Goal: Task Accomplishment & Management: Manage account settings

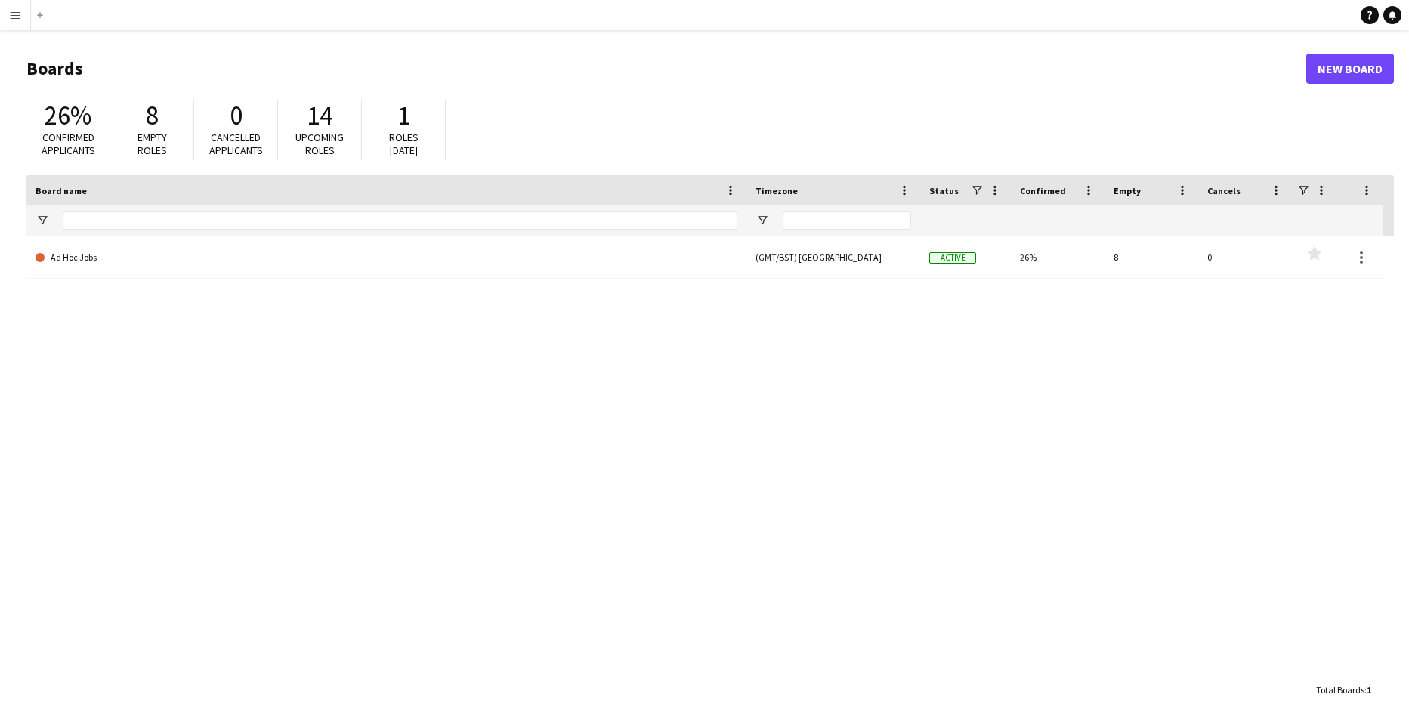
click at [14, 17] on app-icon "Menu" at bounding box center [15, 15] width 12 height 12
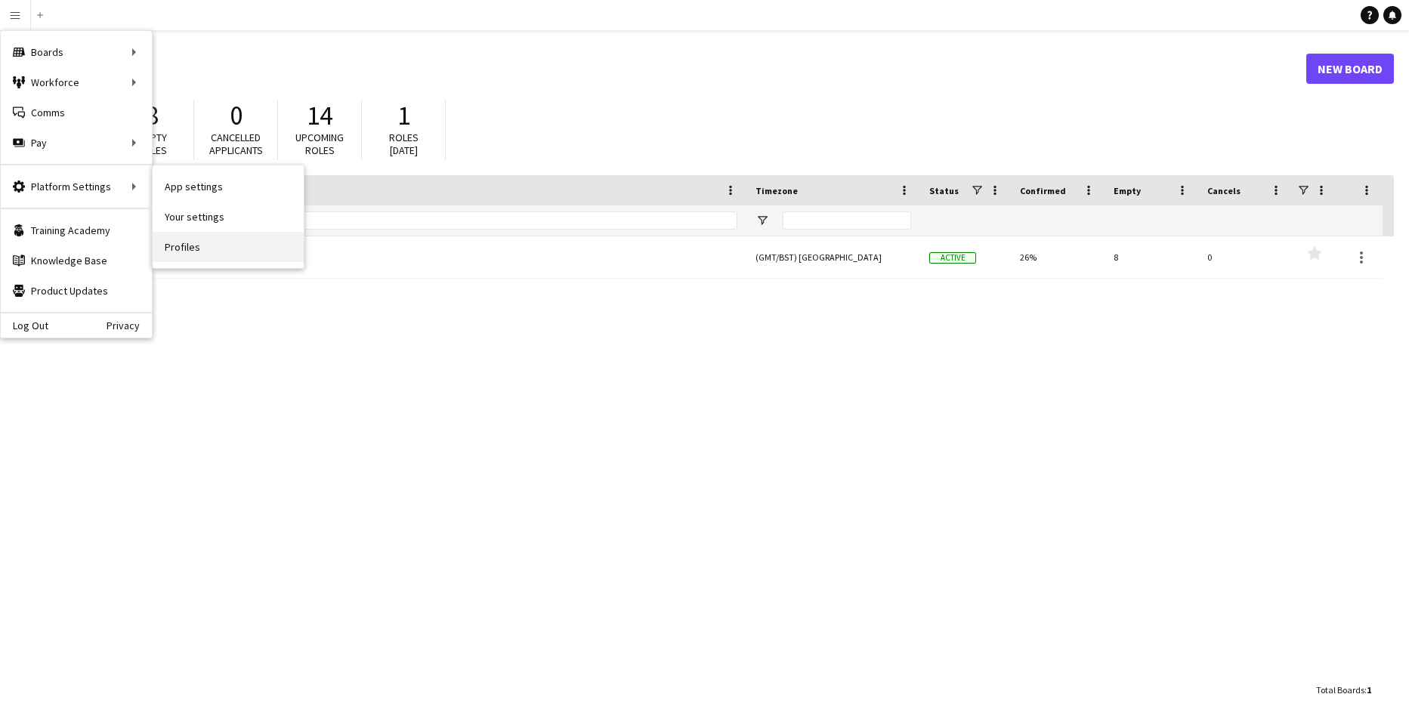
click at [183, 246] on link "Profiles" at bounding box center [228, 247] width 151 height 30
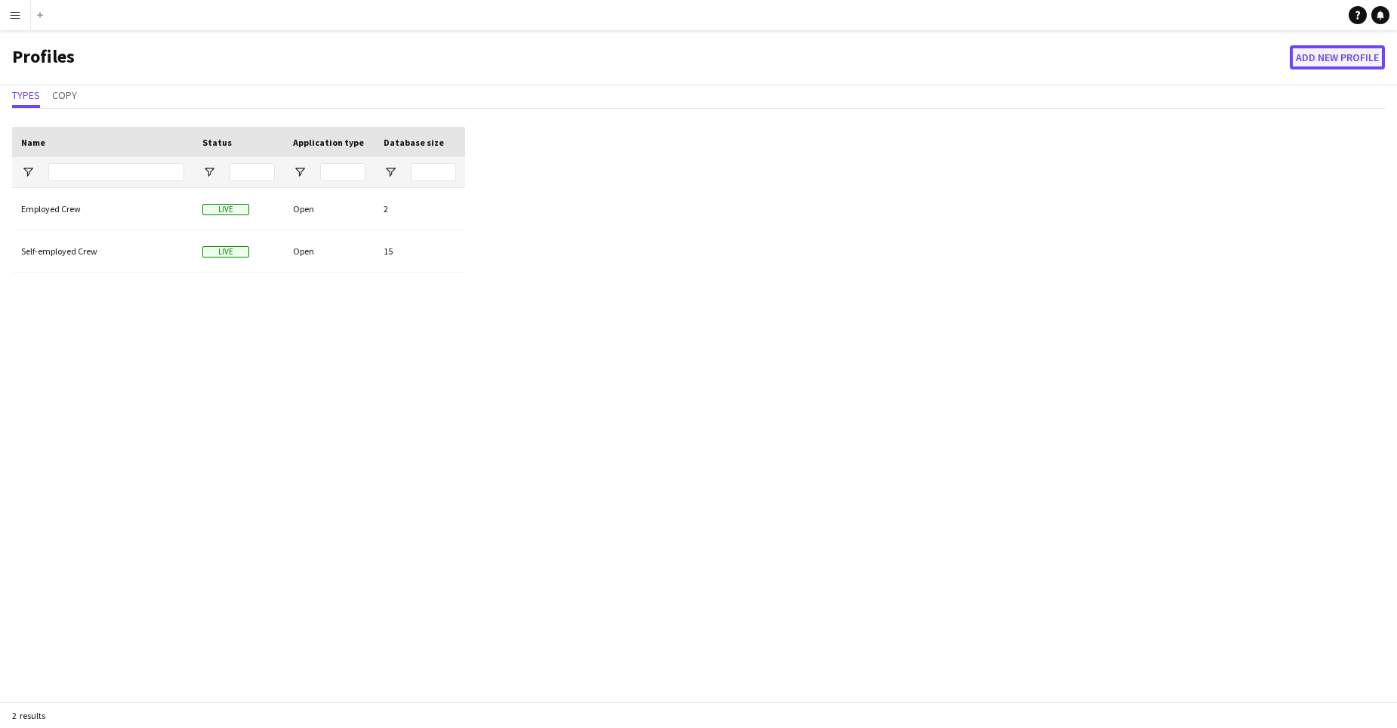
click at [1324, 53] on button "Add new Profile" at bounding box center [1337, 57] width 95 height 24
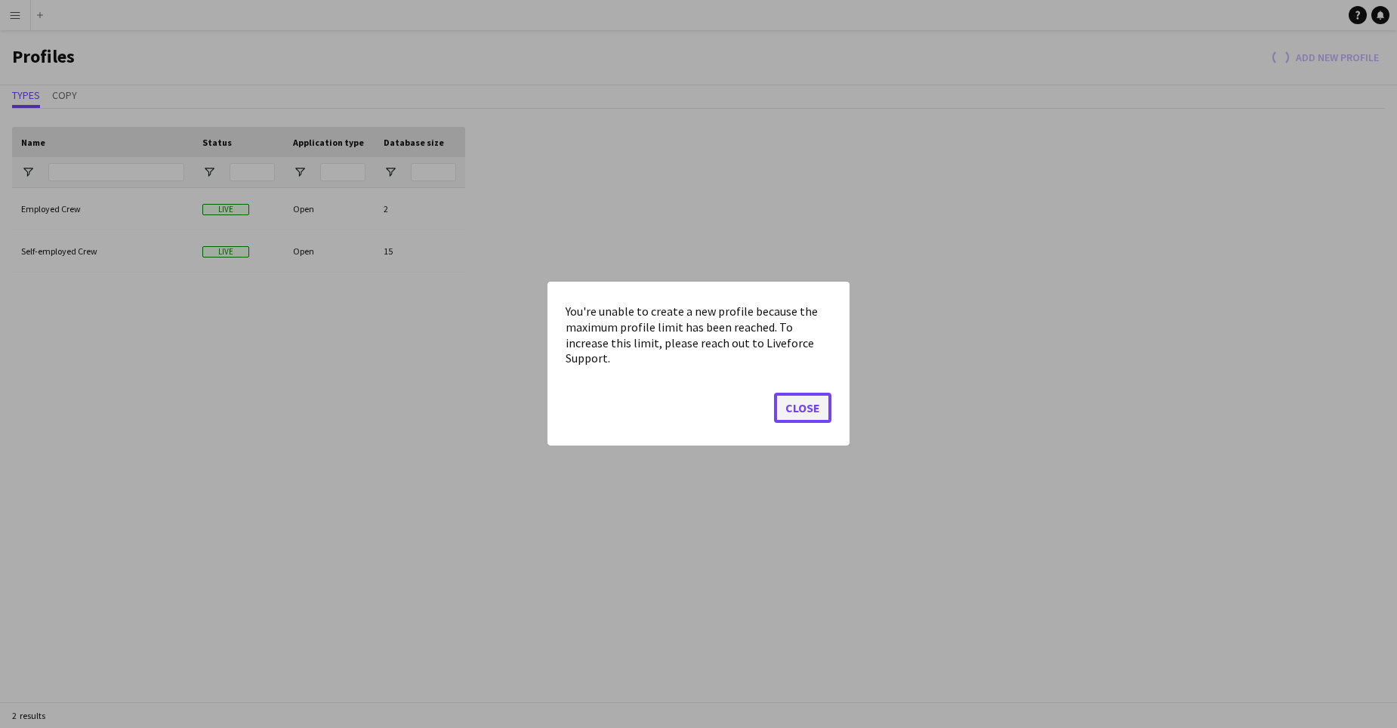
click at [810, 398] on button "Close" at bounding box center [802, 409] width 57 height 30
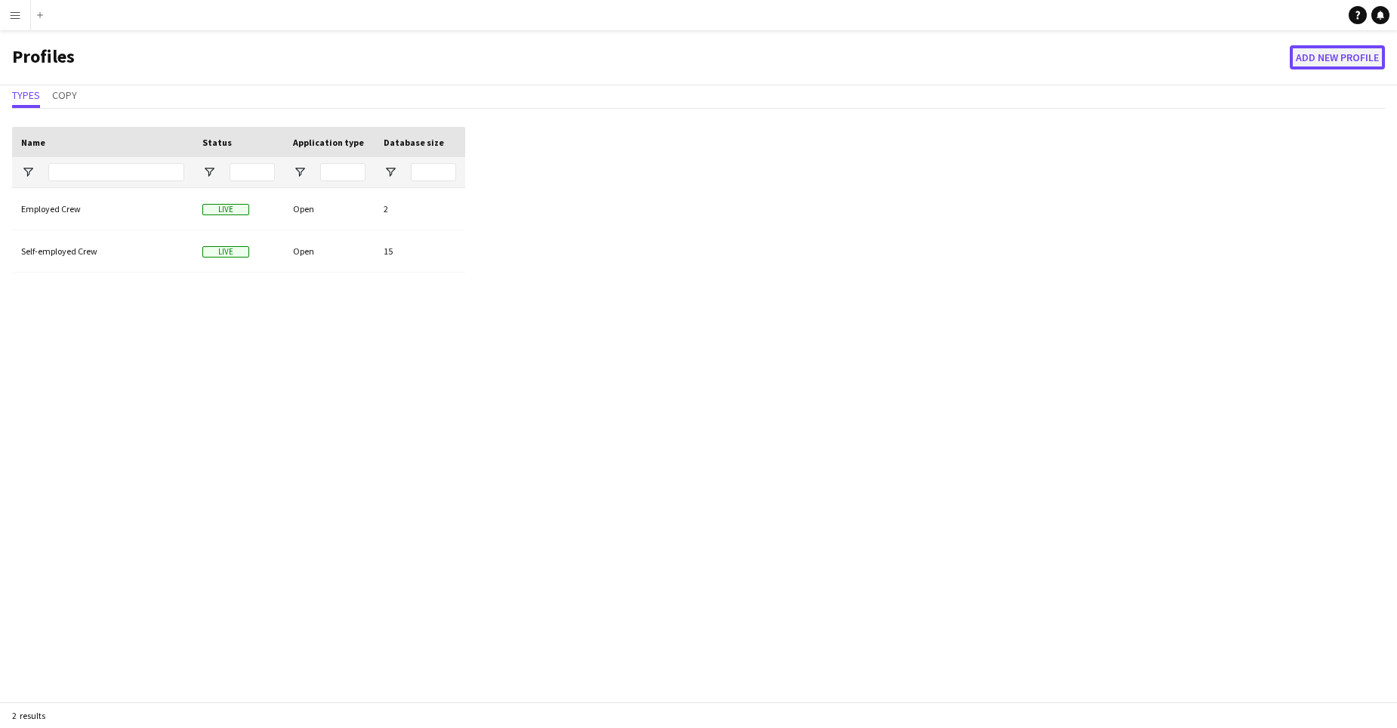
click at [1335, 51] on button "Add new Profile" at bounding box center [1337, 57] width 95 height 24
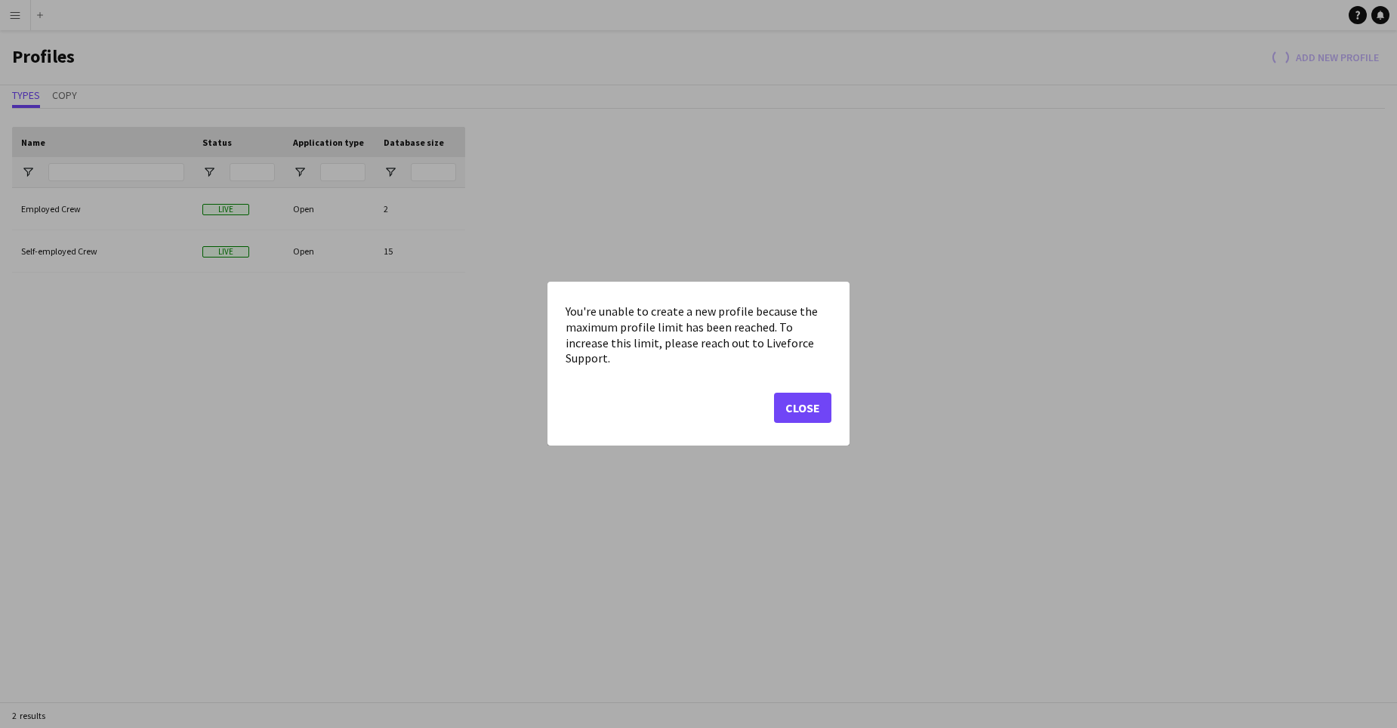
click at [809, 407] on button "Close" at bounding box center [802, 409] width 57 height 30
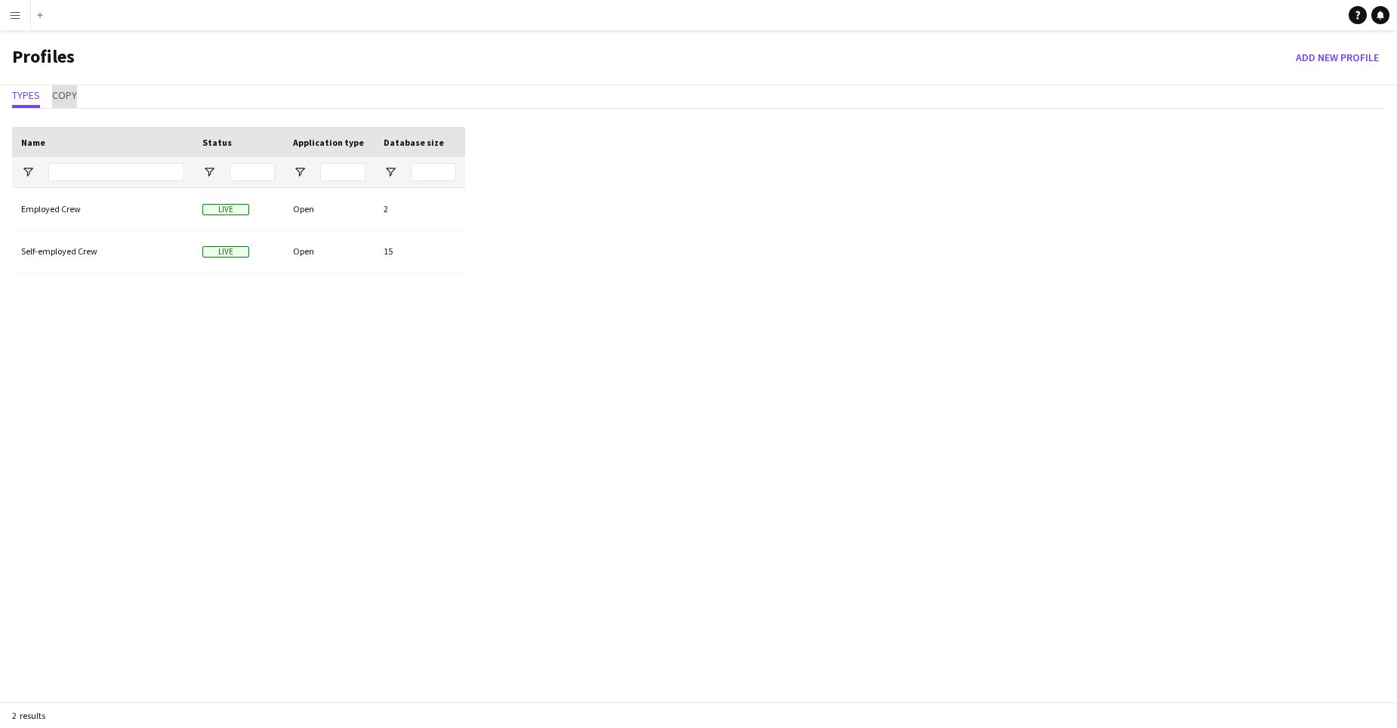
click at [58, 94] on span "Copy" at bounding box center [64, 95] width 25 height 11
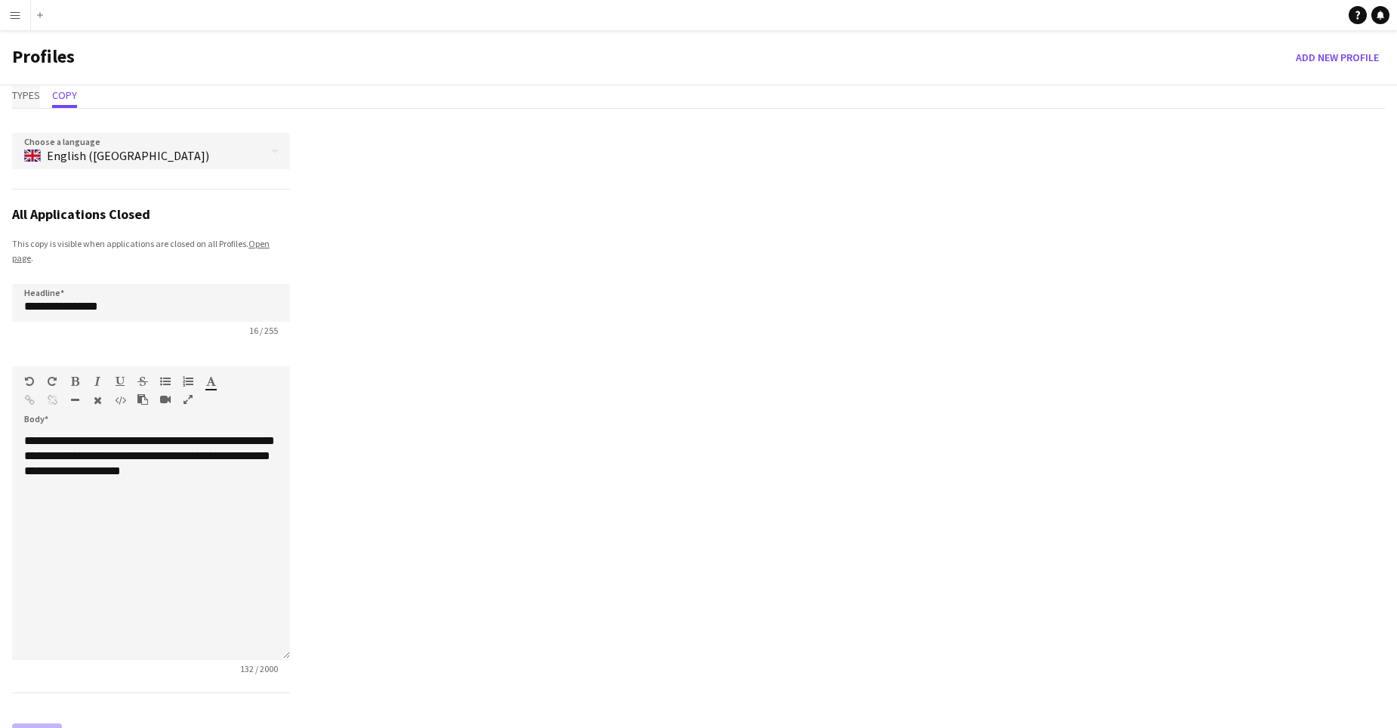
click at [22, 88] on span "Types" at bounding box center [26, 96] width 28 height 23
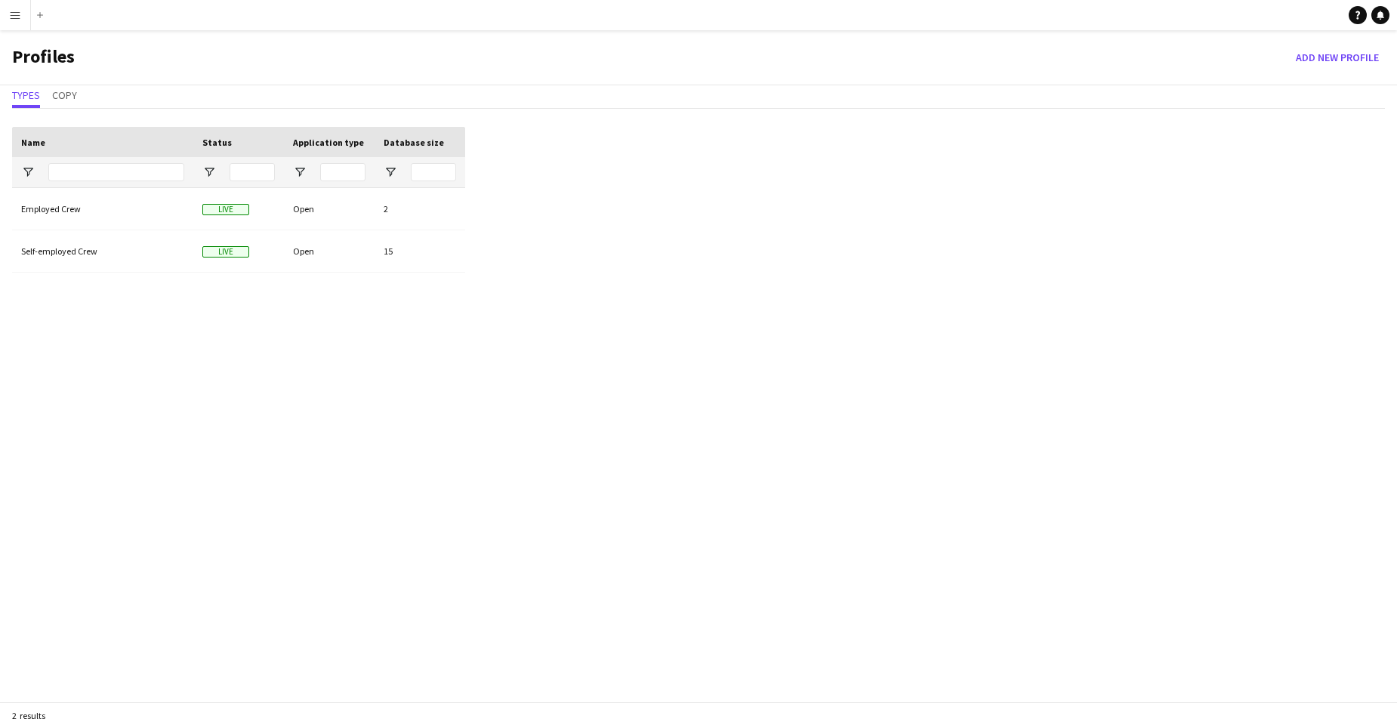
drag, startPoint x: 261, startPoint y: 203, endPoint x: 626, endPoint y: 214, distance: 365.7
click at [625, 214] on div "Drag here to set row groups Drag here to set column labels Name Status Applicat…" at bounding box center [698, 430] width 1397 height 631
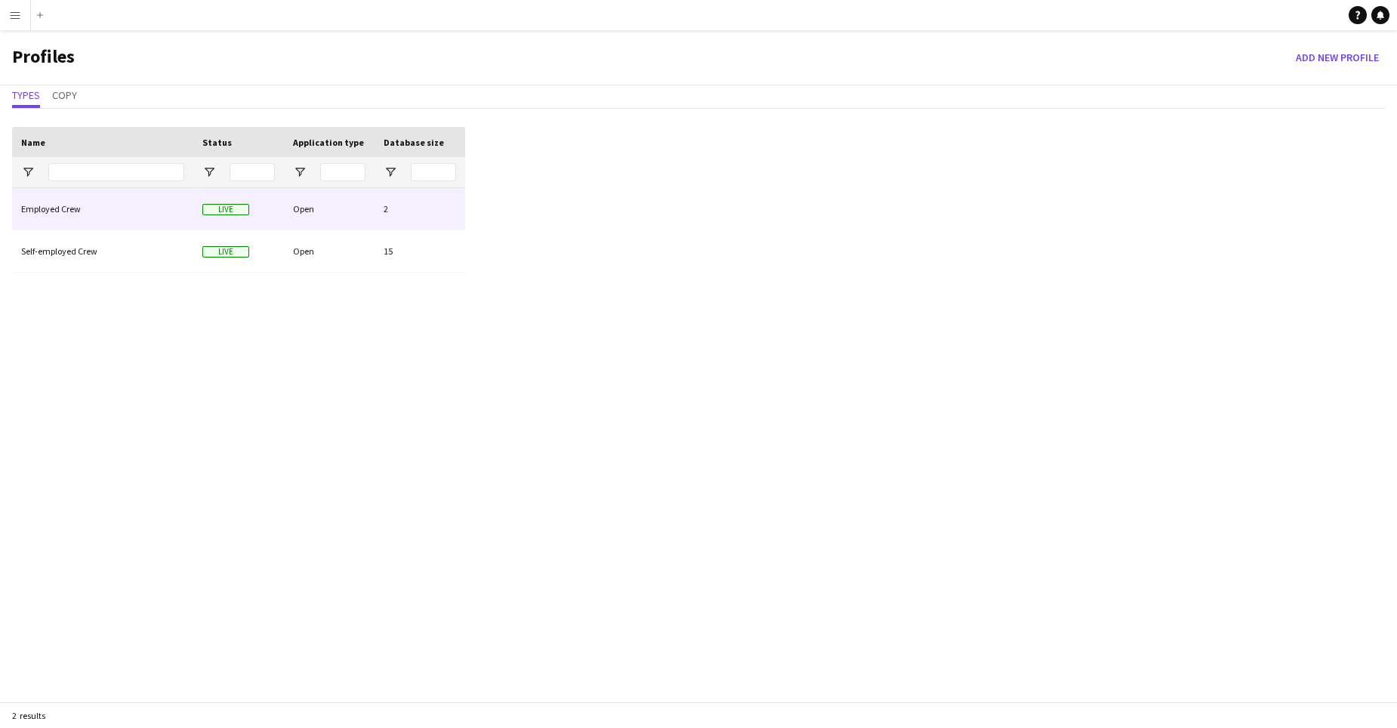
click at [86, 208] on div "Employed Crew" at bounding box center [102, 209] width 181 height 42
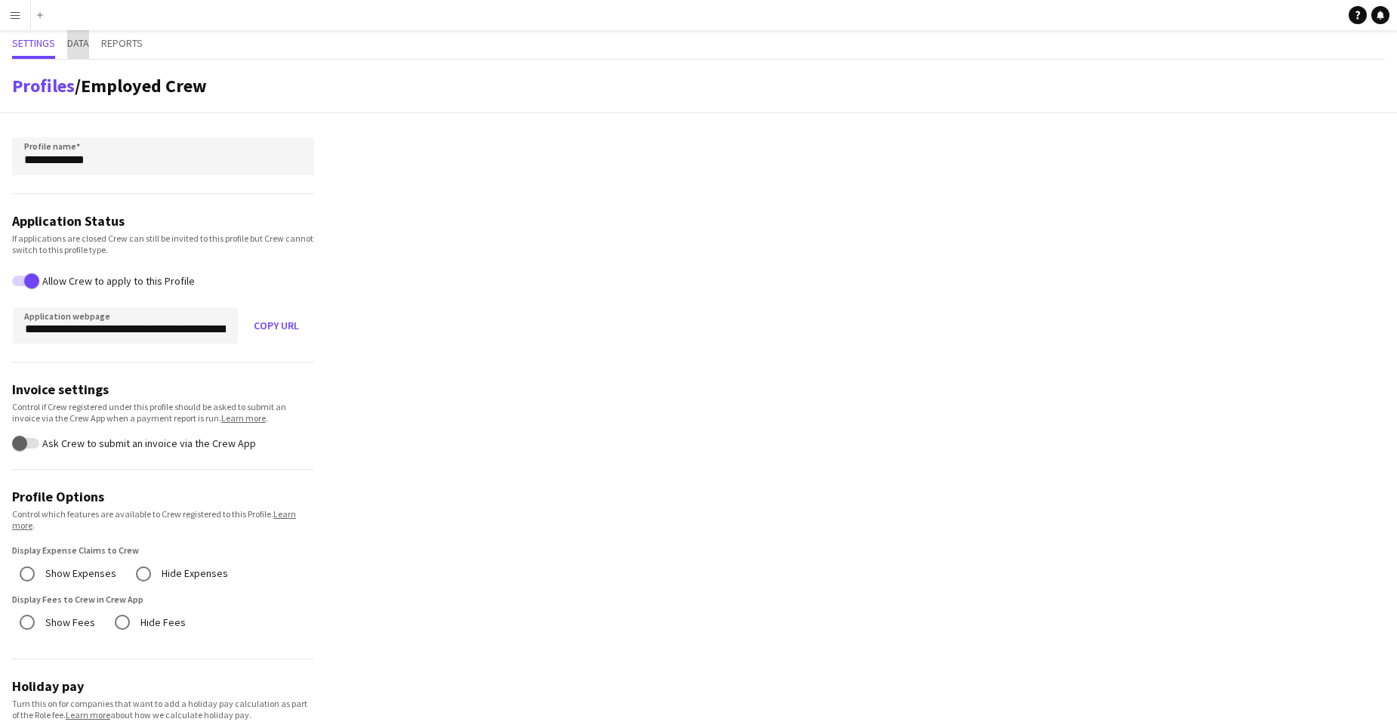
click at [79, 43] on span "Data" at bounding box center [78, 43] width 22 height 11
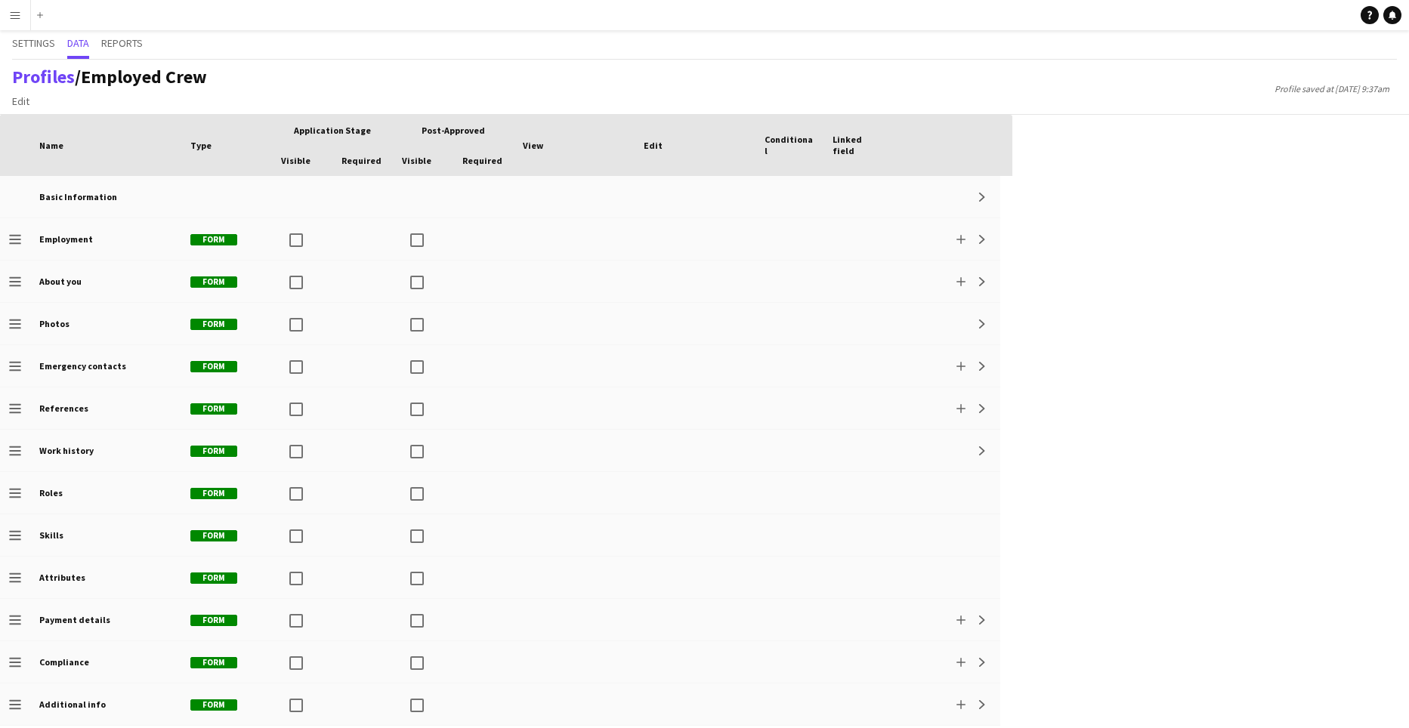
click at [17, 15] on app-icon "Menu" at bounding box center [15, 15] width 12 height 12
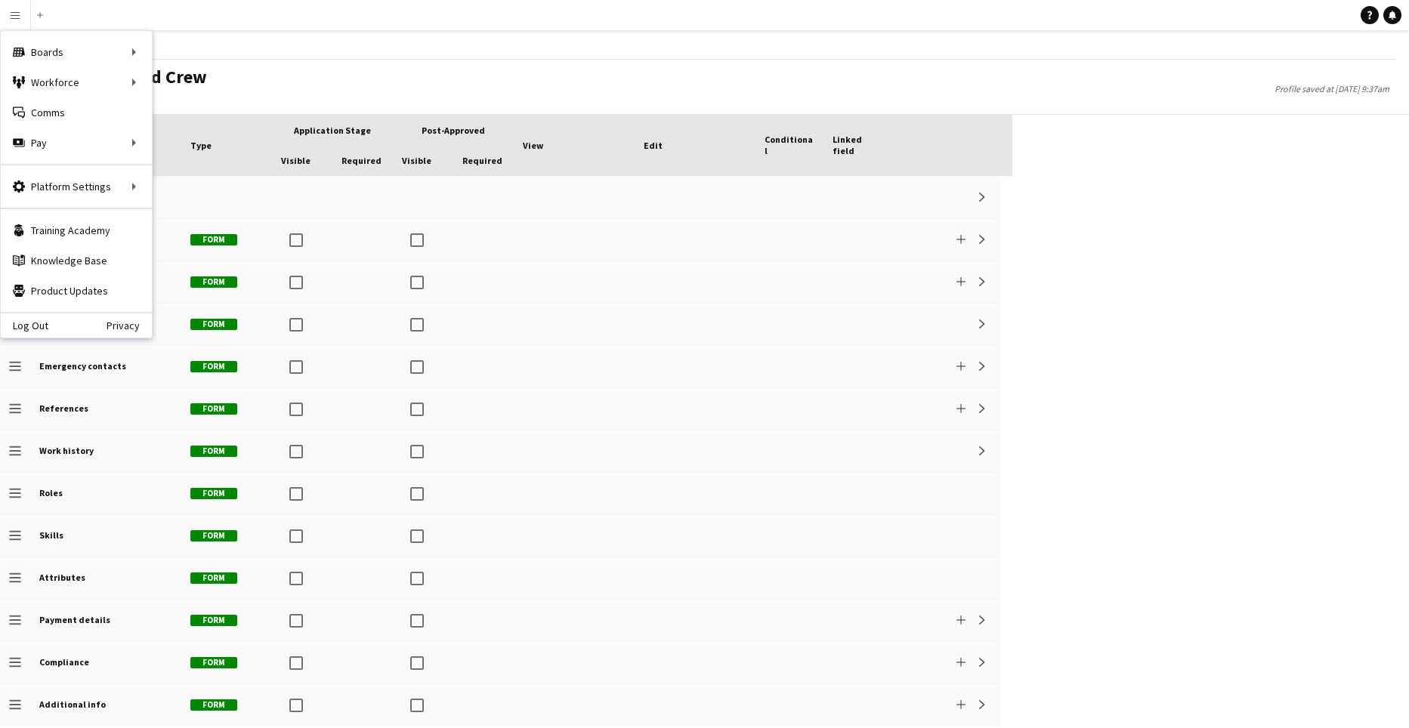
click at [11, 7] on button "Menu" at bounding box center [15, 15] width 30 height 30
click at [36, 324] on link "Log Out" at bounding box center [25, 326] width 48 height 12
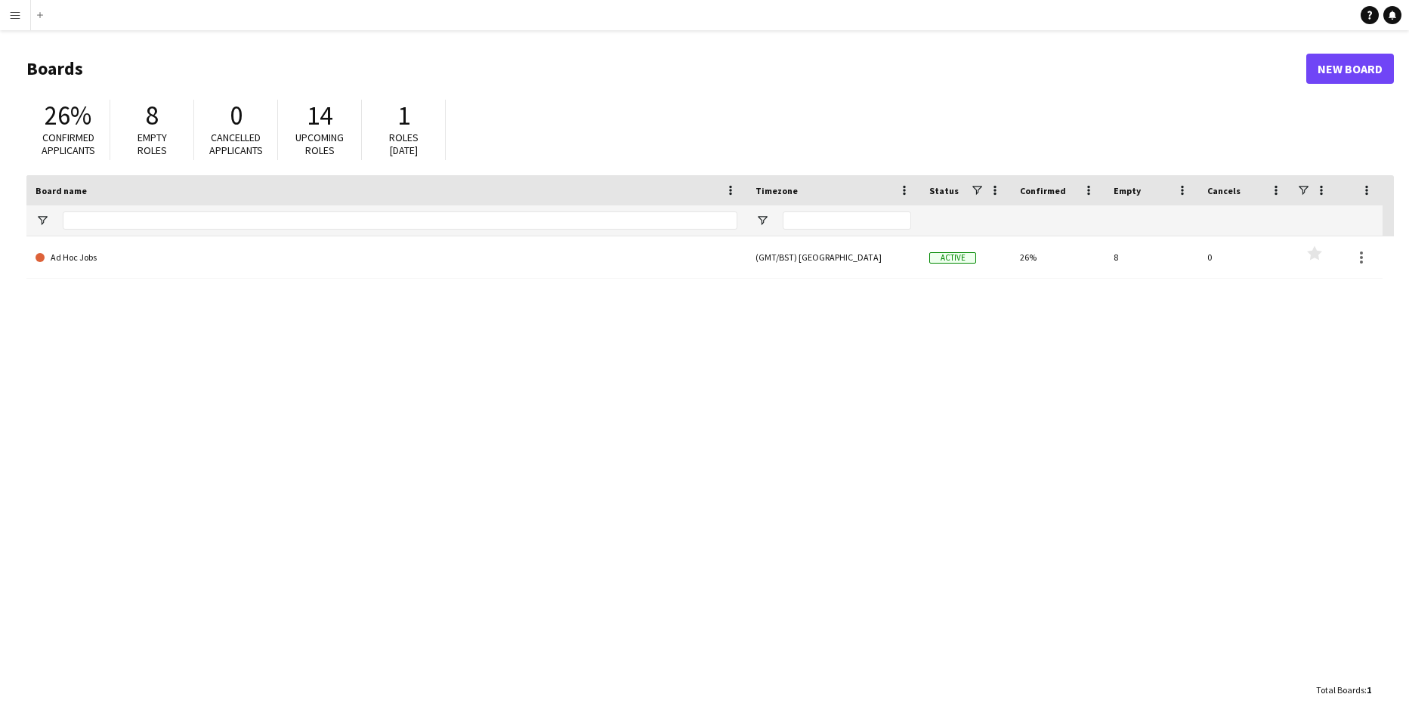
click at [20, 16] on app-icon "Menu" at bounding box center [15, 15] width 12 height 12
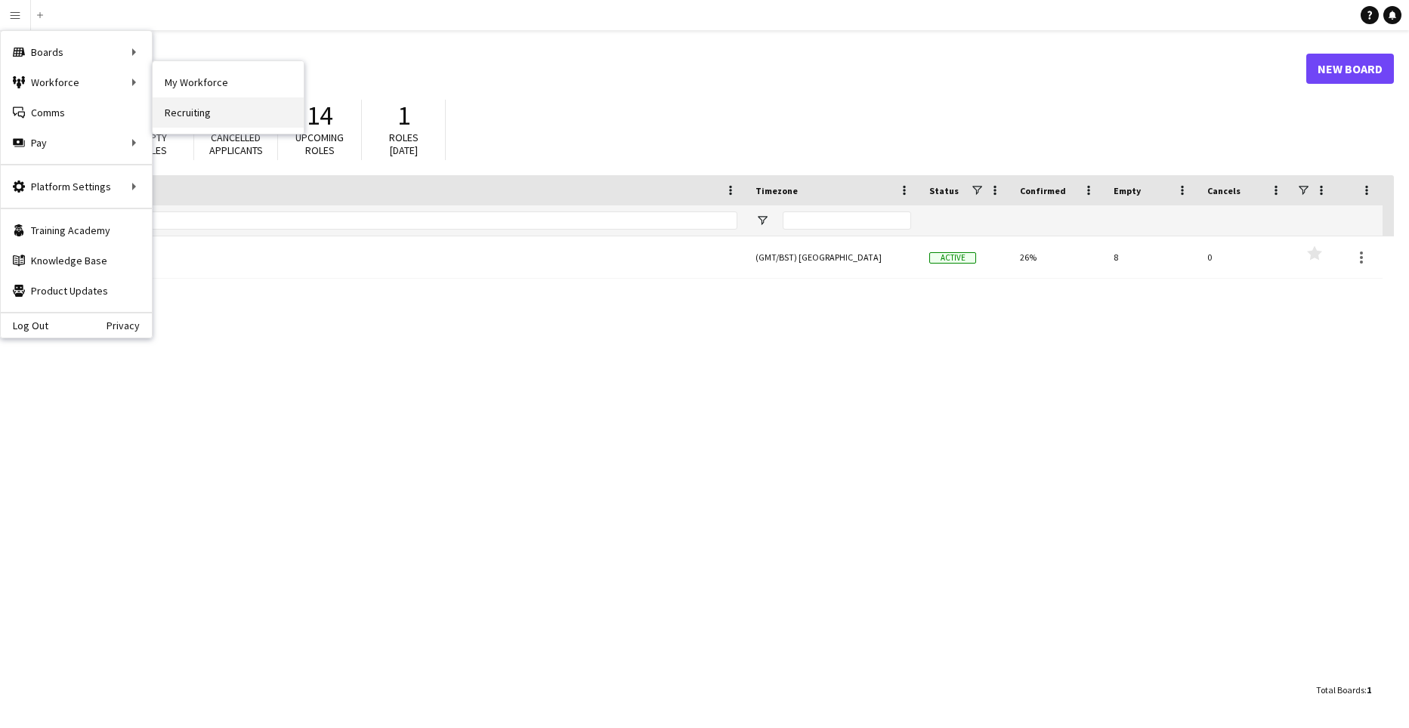
click at [197, 112] on link "Recruiting" at bounding box center [228, 112] width 151 height 30
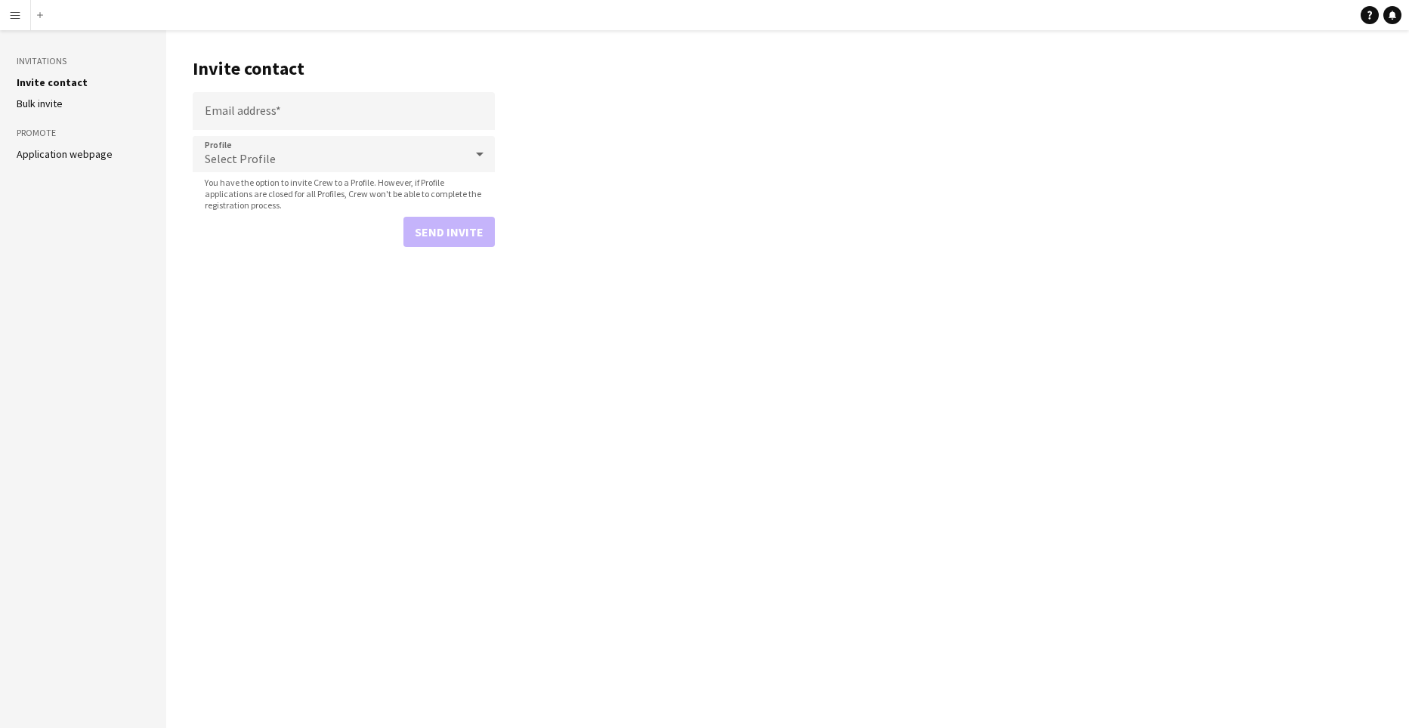
click at [51, 99] on link "Bulk invite" at bounding box center [40, 104] width 46 height 14
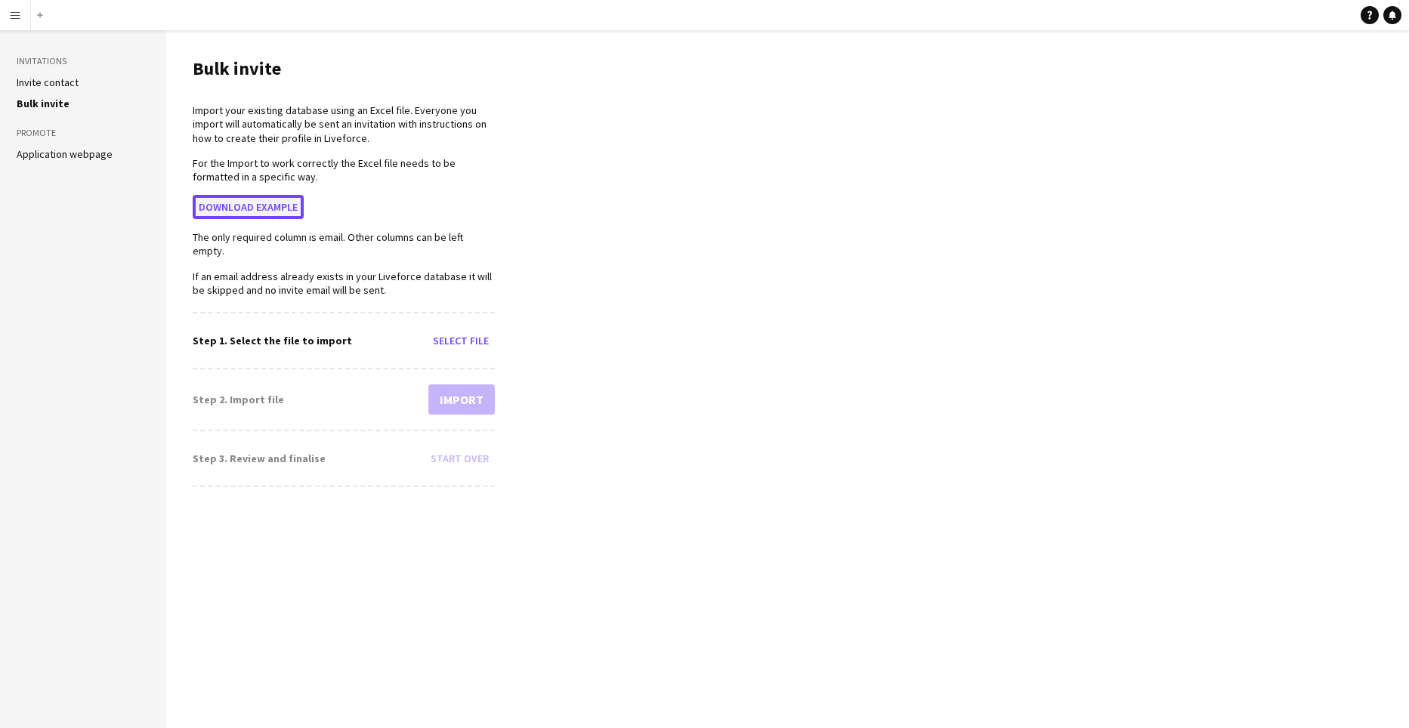
click at [261, 201] on button "Download example" at bounding box center [248, 207] width 111 height 24
click at [42, 78] on link "Invite contact" at bounding box center [48, 83] width 62 height 14
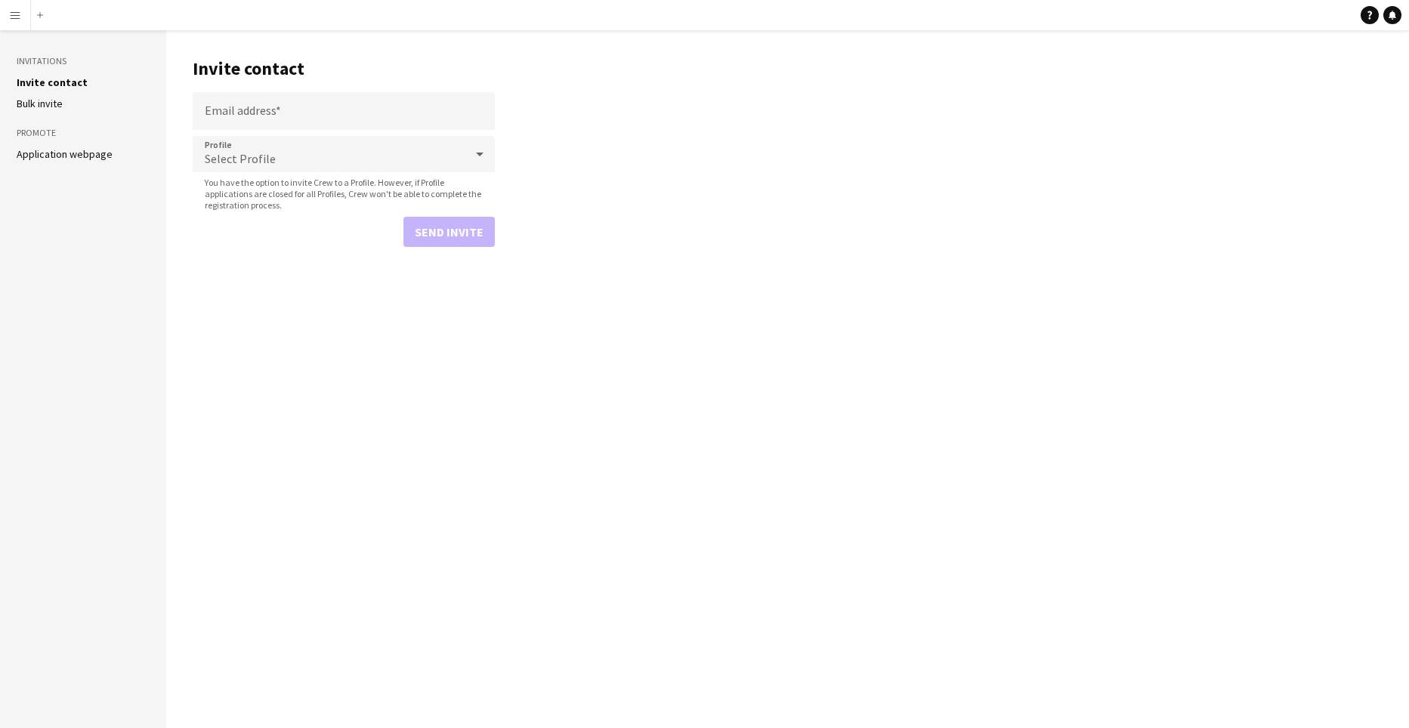
drag, startPoint x: 274, startPoint y: 276, endPoint x: 118, endPoint y: 47, distance: 277.2
click at [270, 259] on main "Invite contact Email address Profile Select Profile You have the option to invi…" at bounding box center [787, 379] width 1243 height 698
click at [8, 14] on button "Menu" at bounding box center [15, 15] width 30 height 30
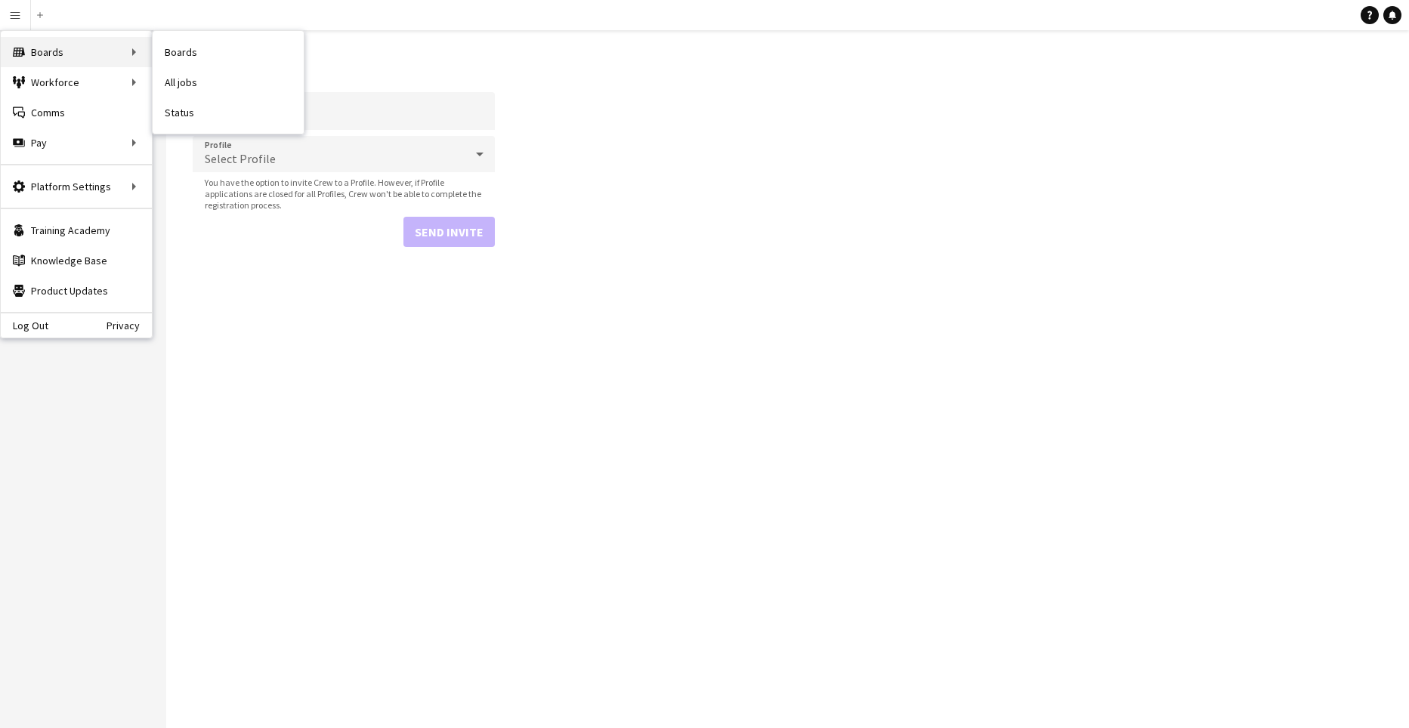
click at [66, 55] on div "Boards Boards" at bounding box center [76, 52] width 151 height 30
click at [131, 49] on div "Boards Boards" at bounding box center [76, 52] width 151 height 30
click at [94, 49] on div "Boards Boards" at bounding box center [76, 52] width 151 height 30
click at [131, 51] on div "Boards Boards" at bounding box center [76, 52] width 151 height 30
click at [14, 48] on icon "Boards" at bounding box center [19, 52] width 12 height 12
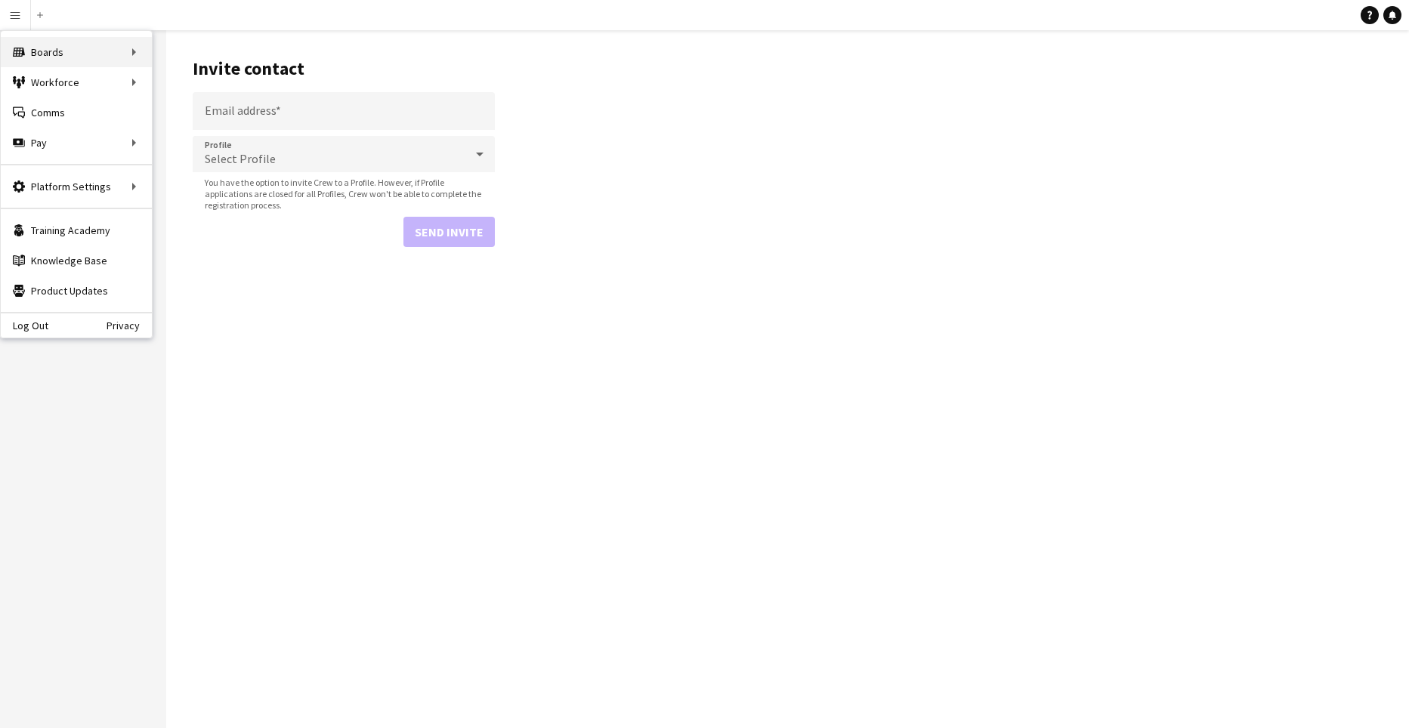
click at [14, 48] on icon "Boards" at bounding box center [19, 52] width 12 height 12
click at [42, 13] on app-icon "Add" at bounding box center [40, 15] width 6 height 6
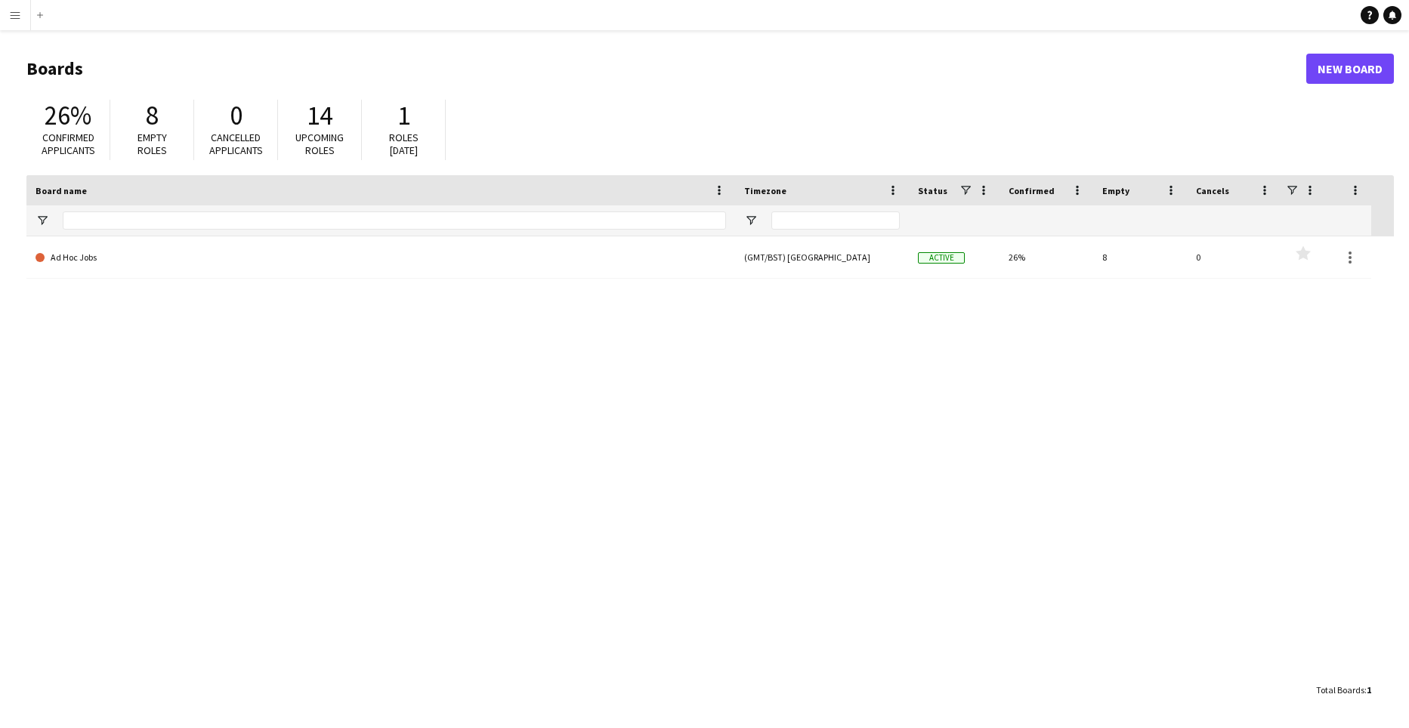
click at [1337, 50] on header "Boards New Board" at bounding box center [709, 68] width 1367 height 47
click at [1345, 73] on link "New Board" at bounding box center [1350, 69] width 88 height 30
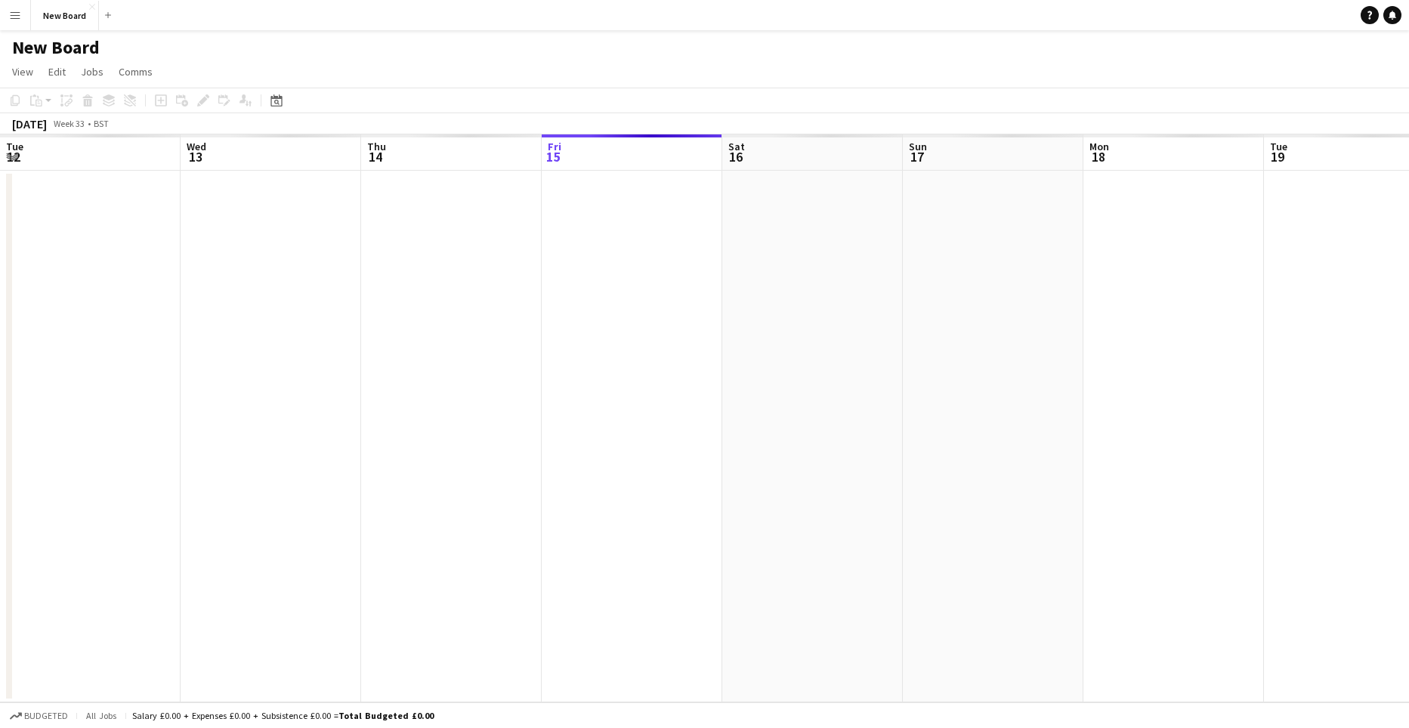
scroll to position [0, 361]
click at [277, 99] on icon at bounding box center [275, 100] width 11 height 12
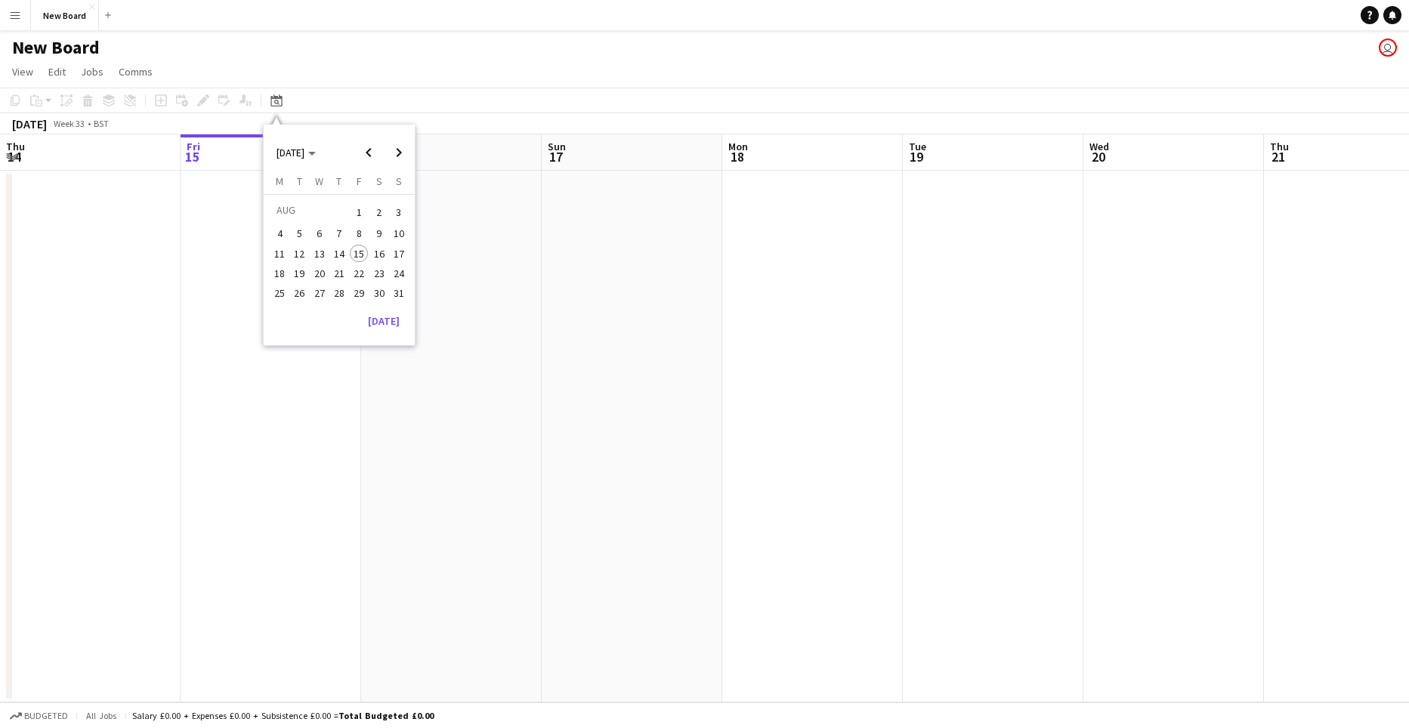
click at [360, 272] on span "22" at bounding box center [359, 273] width 18 height 18
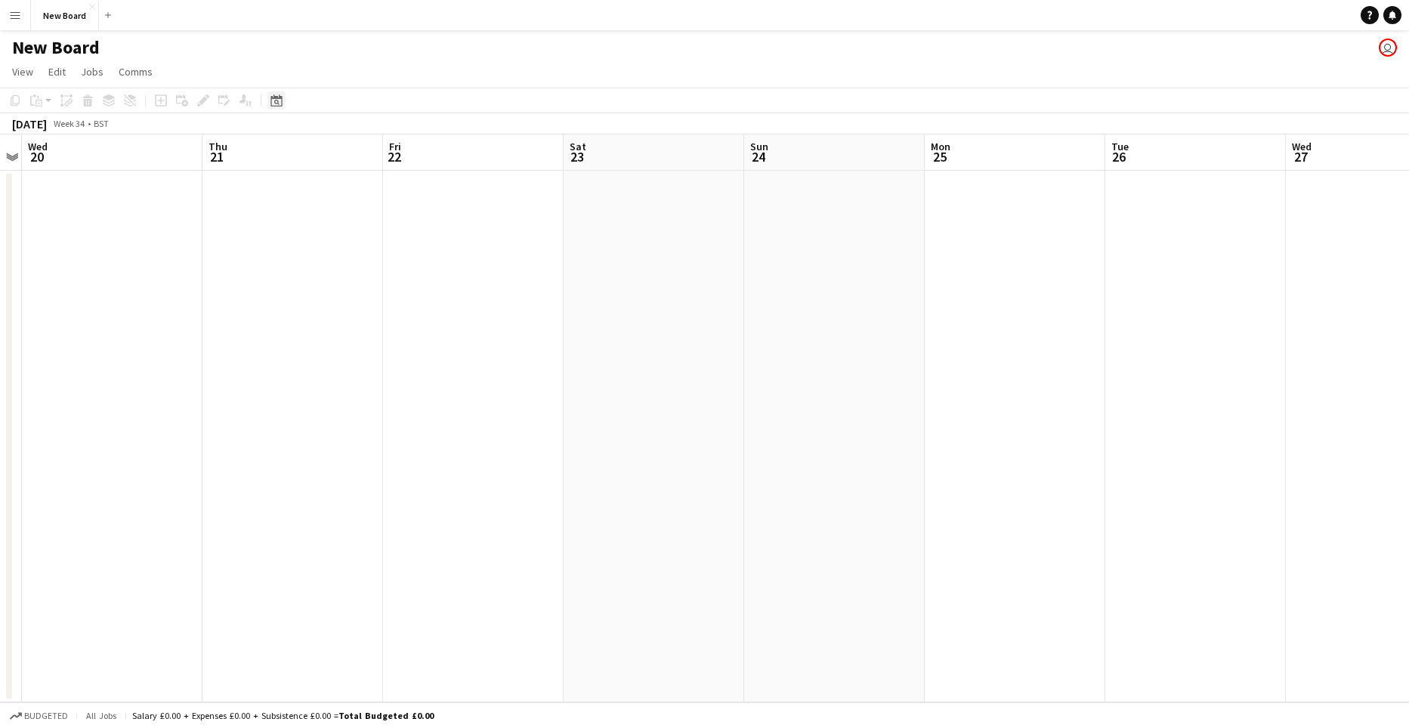
click at [281, 95] on icon "Date picker" at bounding box center [276, 100] width 12 height 12
click at [1383, 45] on app-user-avatar "user" at bounding box center [1388, 48] width 18 height 18
click at [8, 96] on div "Copy Paste Paste Ctrl+V Paste with crew Ctrl+Shift+V Paste linked Job [GEOGRAPH…" at bounding box center [72, 100] width 133 height 18
click at [14, 100] on div "Copy Paste Paste Ctrl+V Paste with crew Ctrl+Shift+V Paste linked Job [GEOGRAPH…" at bounding box center [72, 100] width 133 height 18
click at [38, 103] on div "Copy Paste Paste Ctrl+V Paste with crew Ctrl+Shift+V Paste linked Job [GEOGRAPH…" at bounding box center [72, 100] width 133 height 18
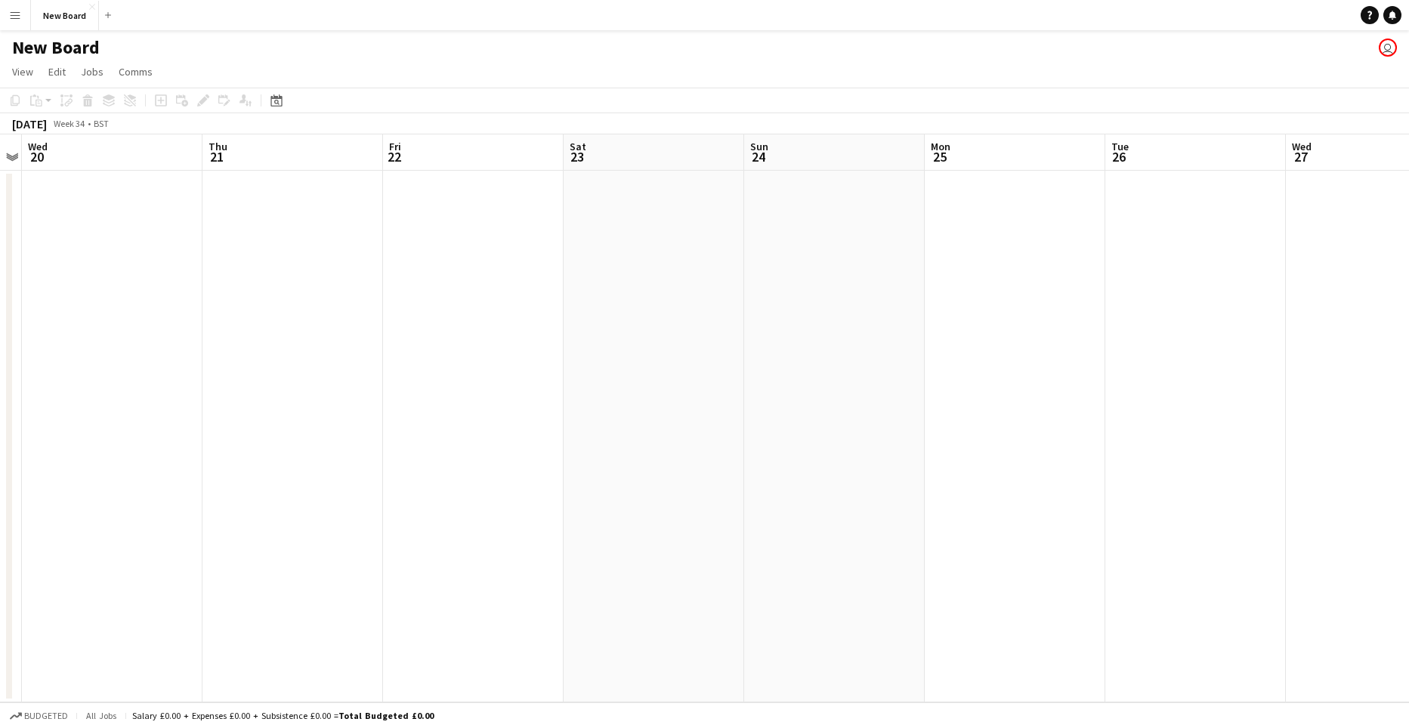
click at [17, 23] on button "Menu" at bounding box center [15, 15] width 30 height 30
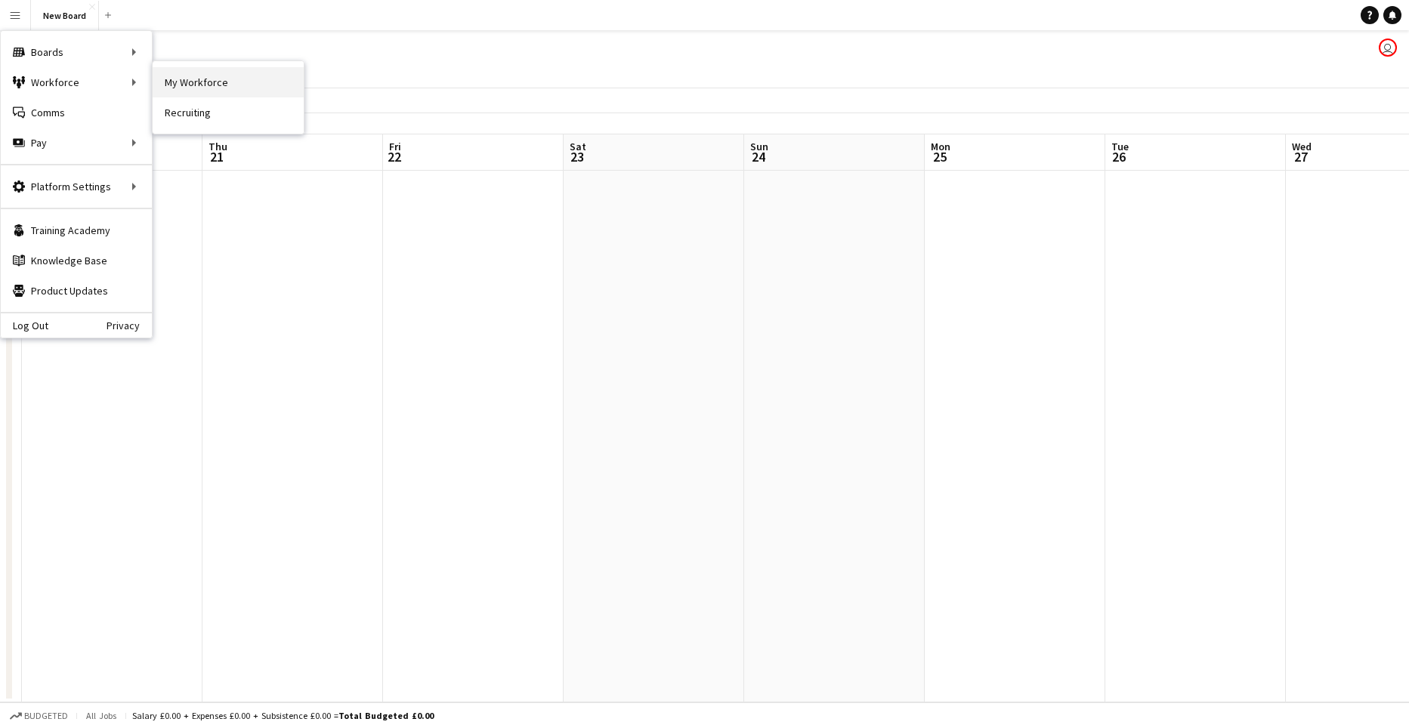
click at [196, 82] on link "My Workforce" at bounding box center [228, 82] width 151 height 30
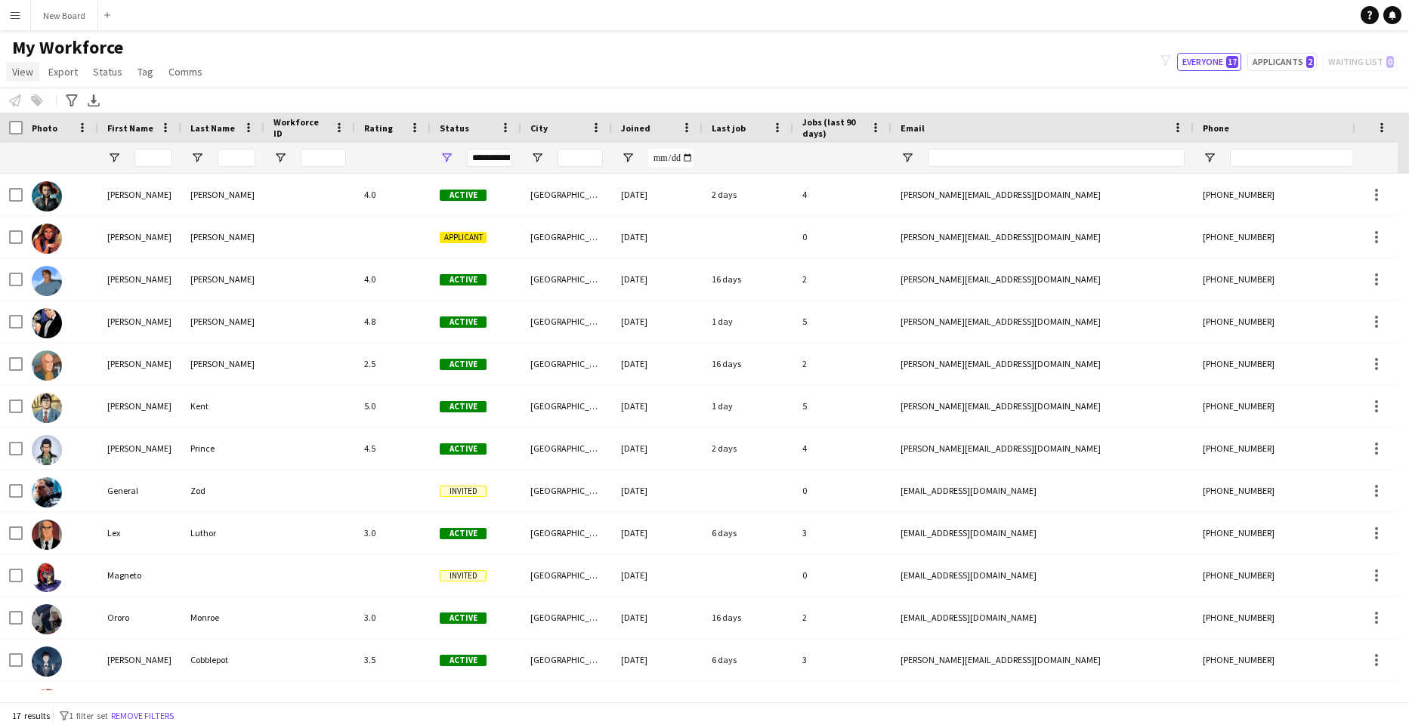
click at [22, 72] on span "View" at bounding box center [22, 72] width 21 height 14
click at [11, 11] on app-icon "Menu" at bounding box center [15, 15] width 12 height 12
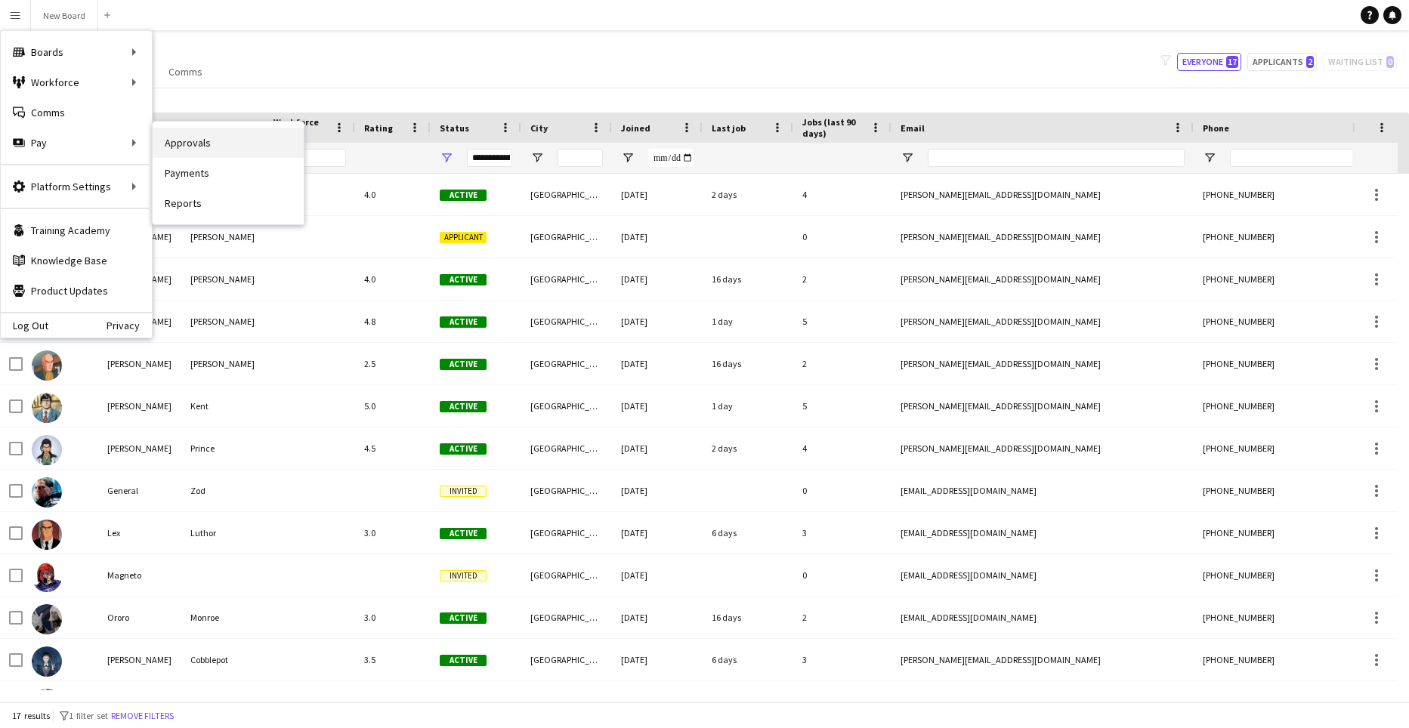
click at [212, 142] on link "Approvals" at bounding box center [228, 143] width 151 height 30
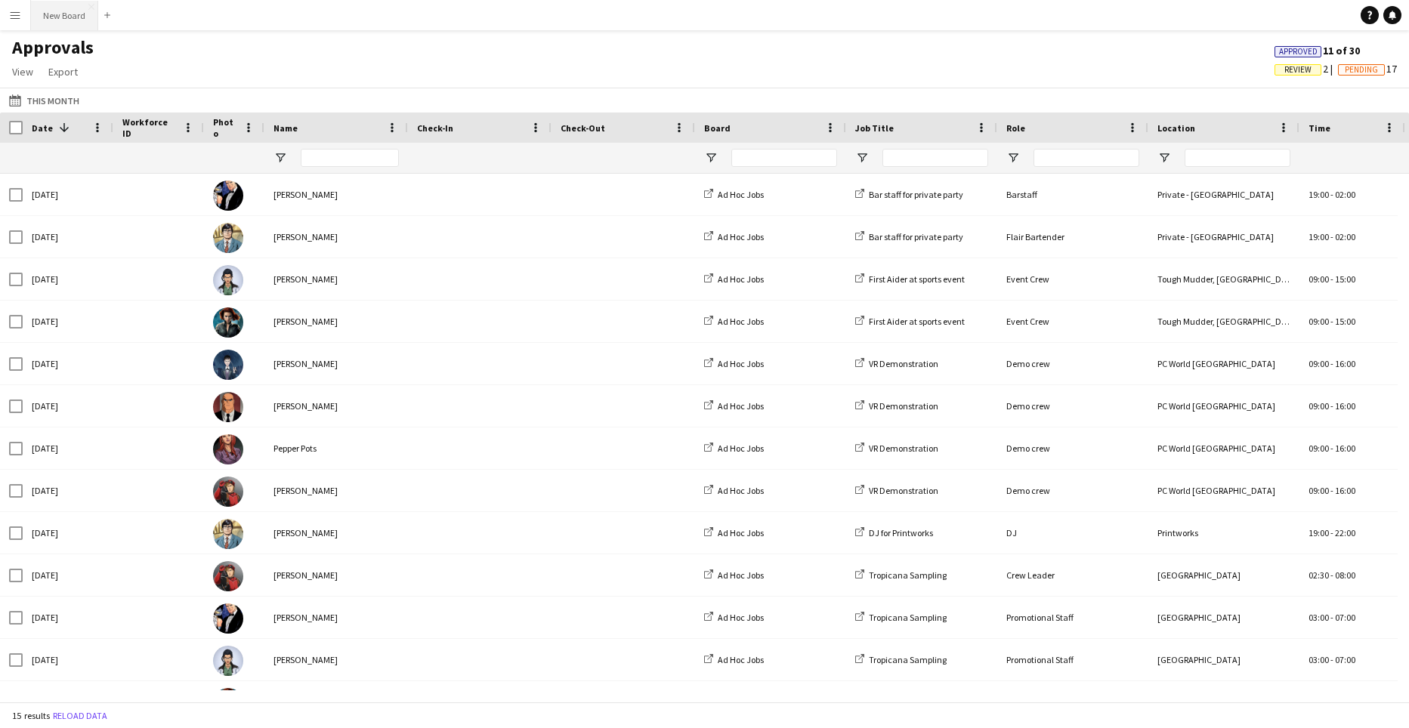
click at [58, 14] on button "New Board Close" at bounding box center [64, 15] width 67 height 29
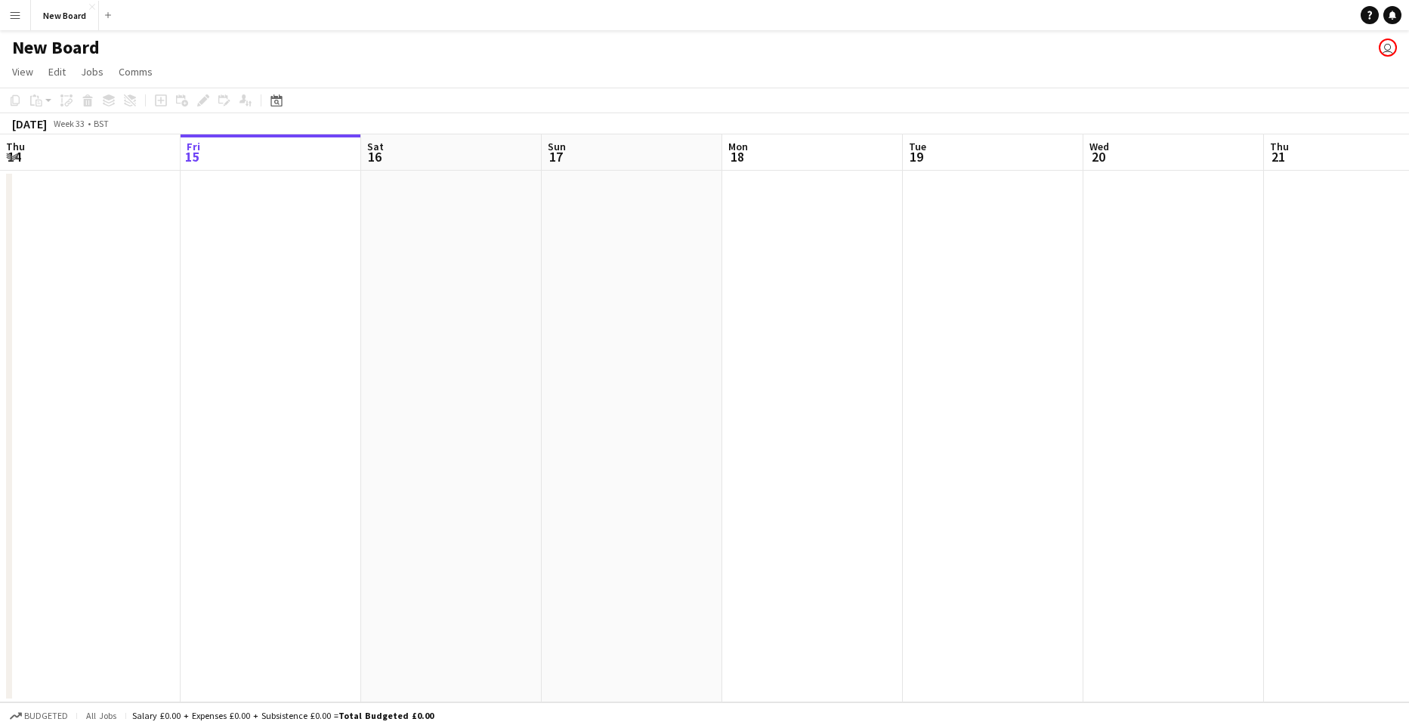
click at [14, 103] on div "Copy Paste Paste Ctrl+V Paste with crew Ctrl+Shift+V Paste linked Job [GEOGRAPH…" at bounding box center [72, 100] width 133 height 18
click at [93, 290] on app-date-cell at bounding box center [90, 437] width 181 height 532
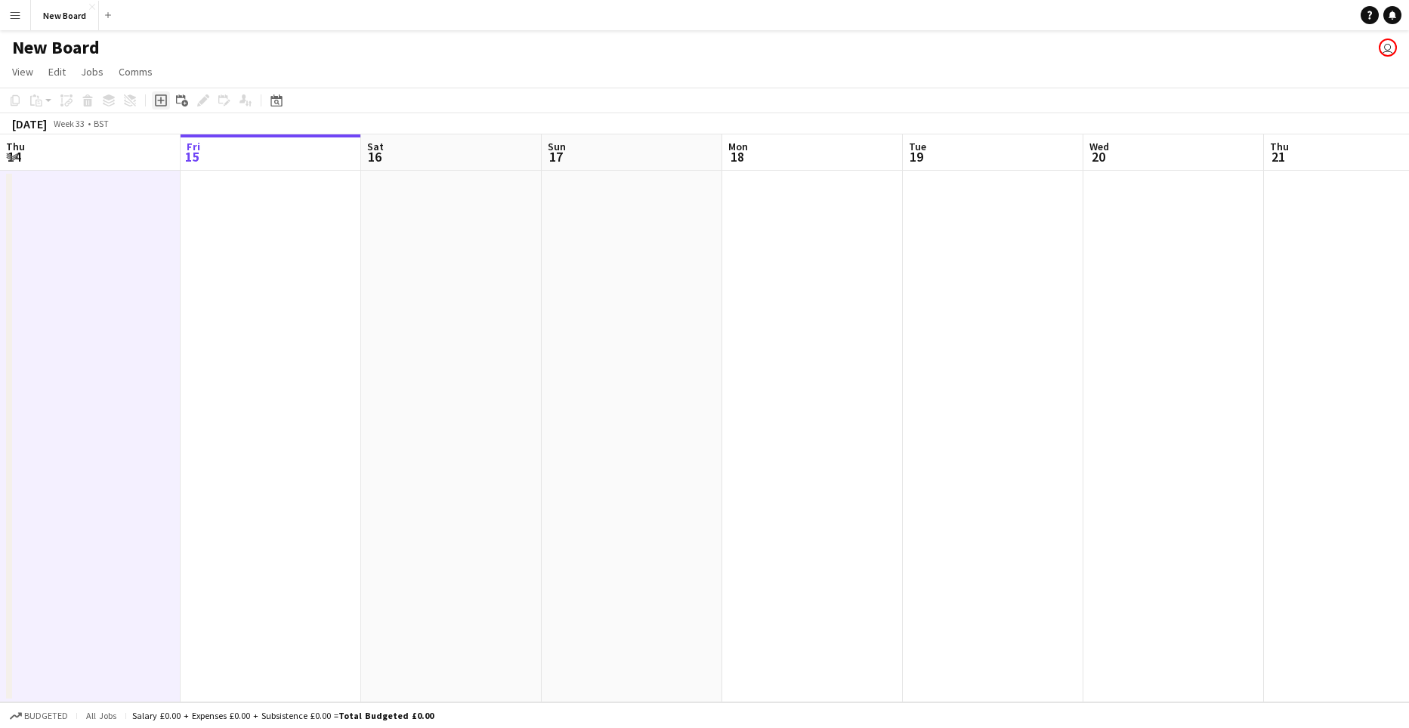
click at [159, 100] on icon "Add job" at bounding box center [161, 100] width 12 height 12
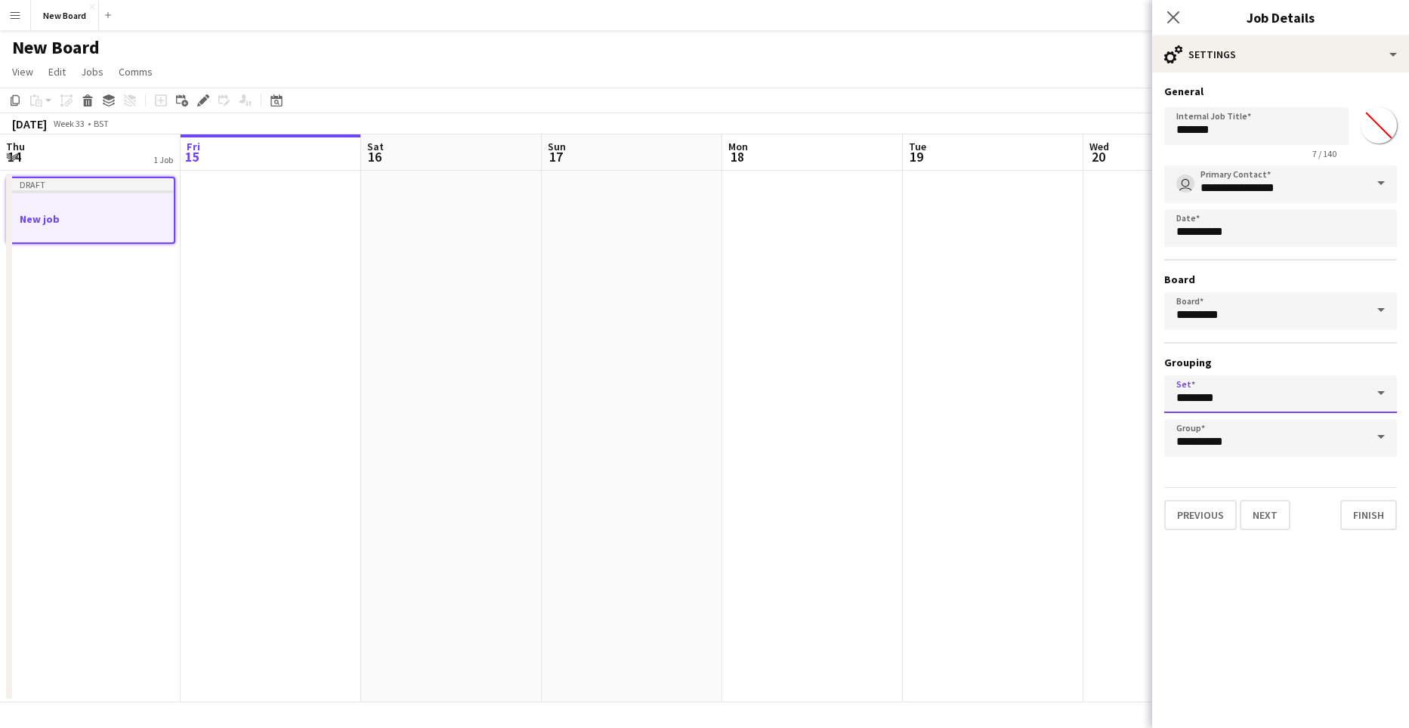
click at [1216, 394] on input "********" at bounding box center [1280, 394] width 233 height 38
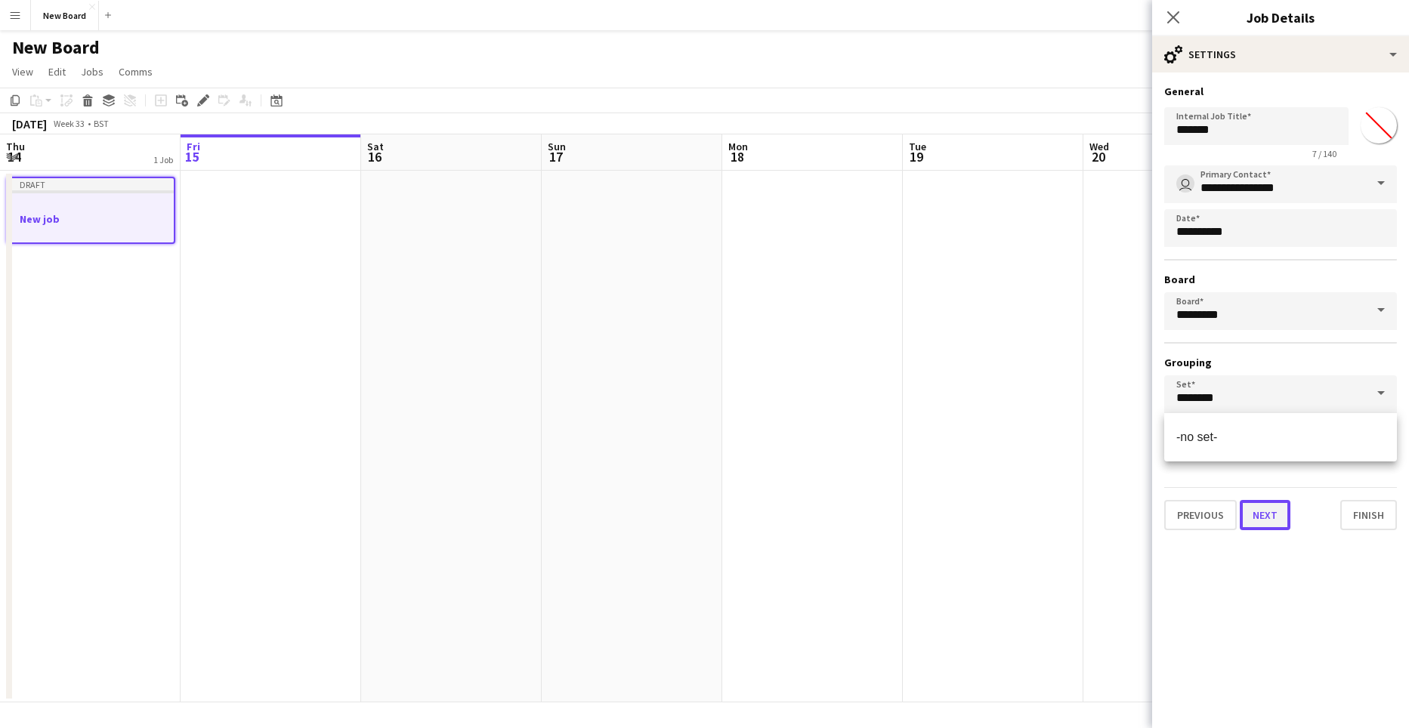
click at [1269, 520] on button "Next" at bounding box center [1265, 515] width 51 height 30
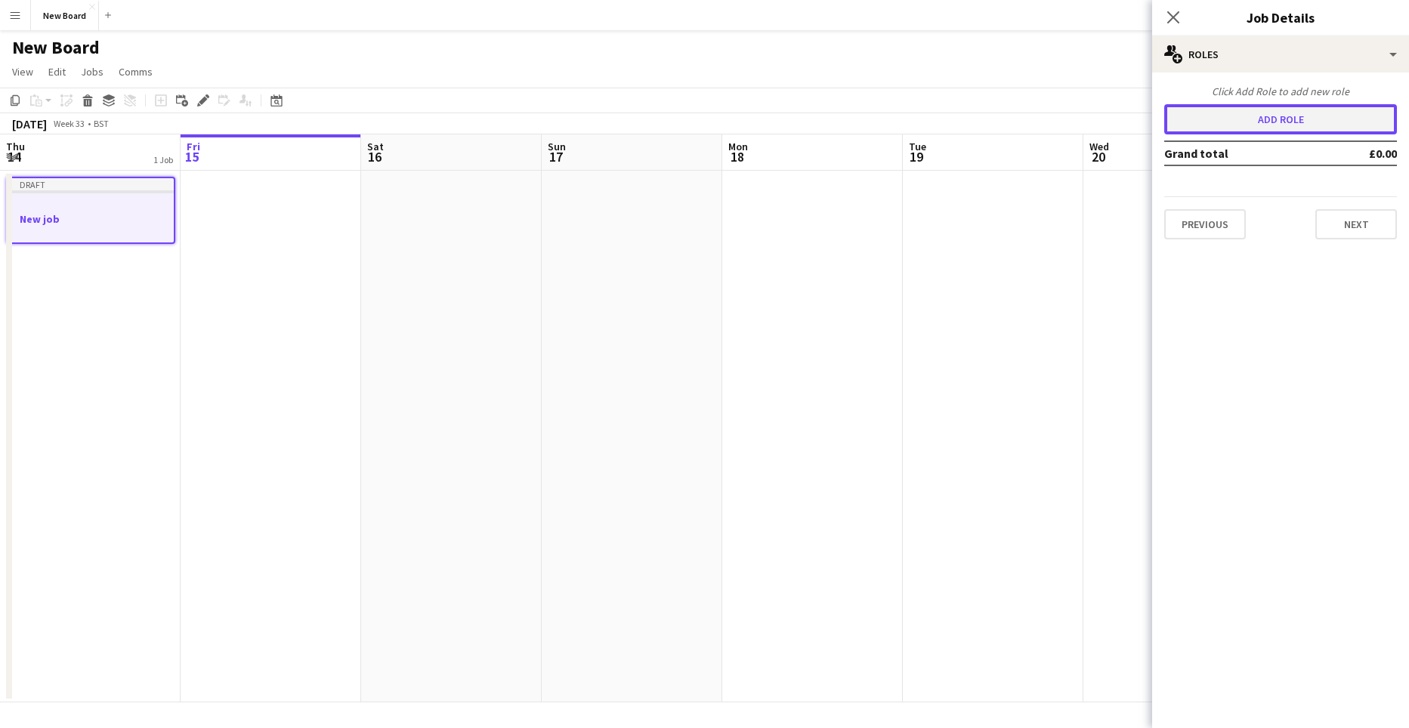
click at [1271, 112] on button "Add role" at bounding box center [1280, 119] width 233 height 30
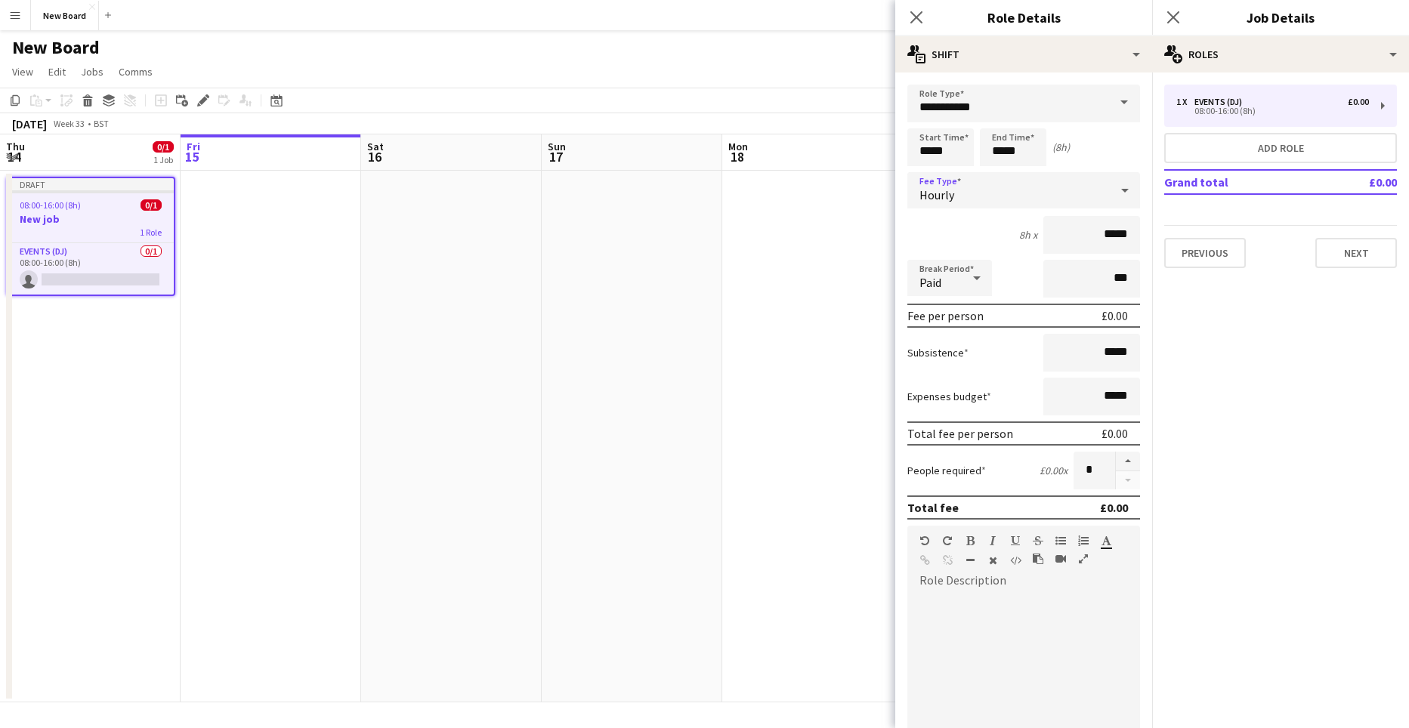
click at [980, 187] on div "Hourly" at bounding box center [1008, 190] width 202 height 36
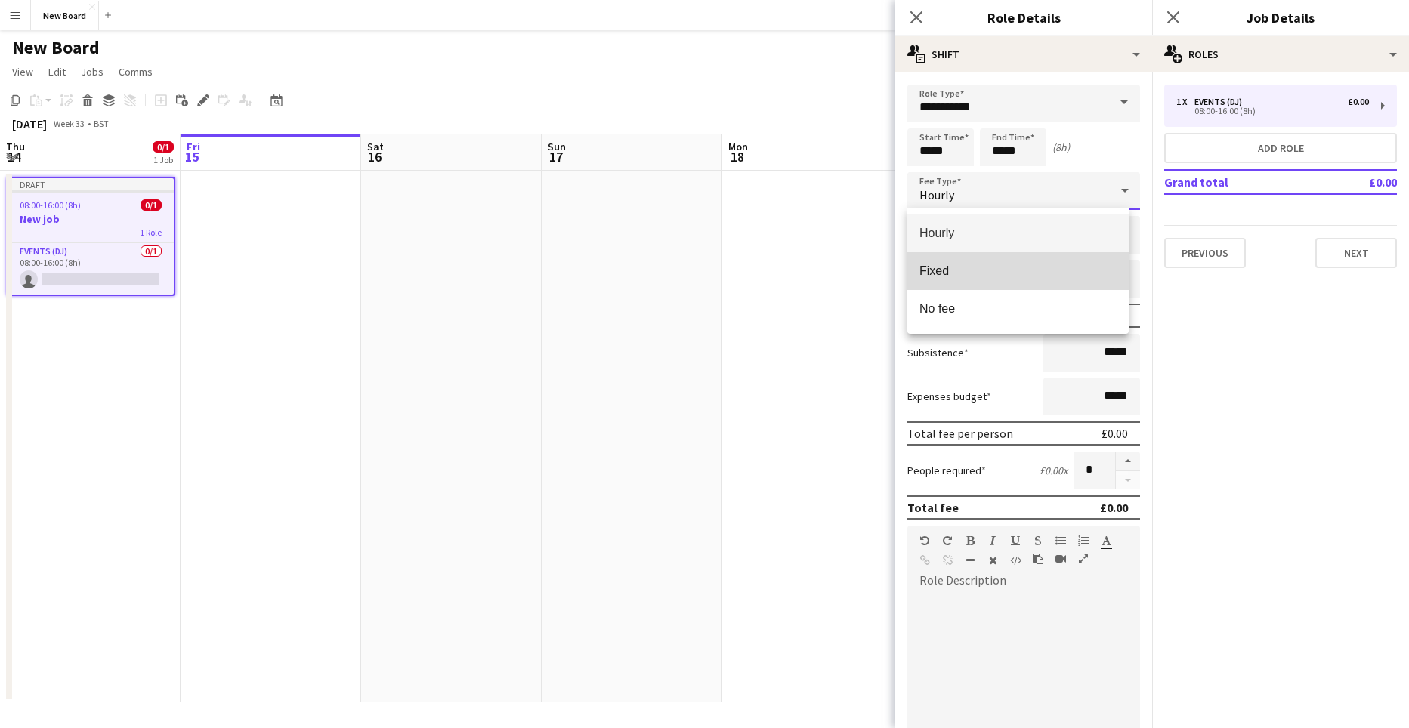
click at [987, 281] on mat-option "Fixed" at bounding box center [1017, 271] width 221 height 38
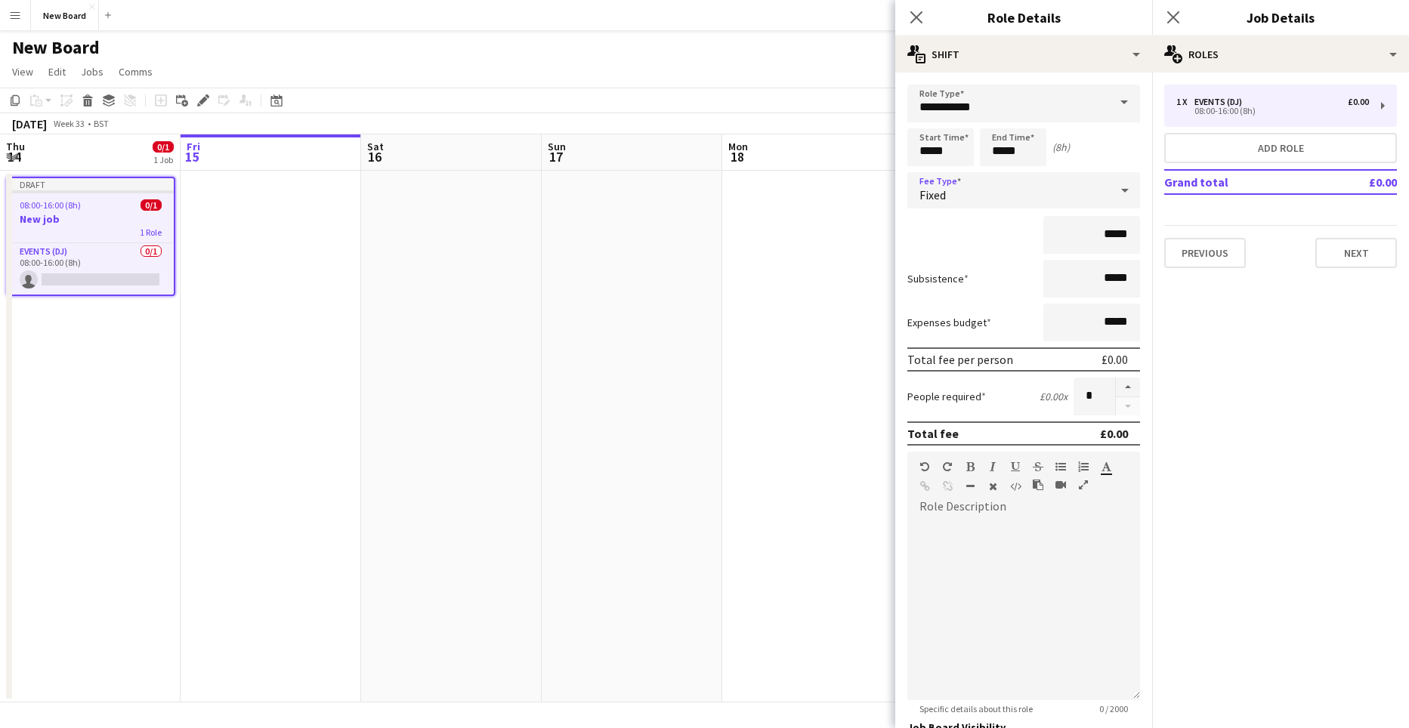
click at [1048, 189] on div "Fixed" at bounding box center [1008, 190] width 202 height 36
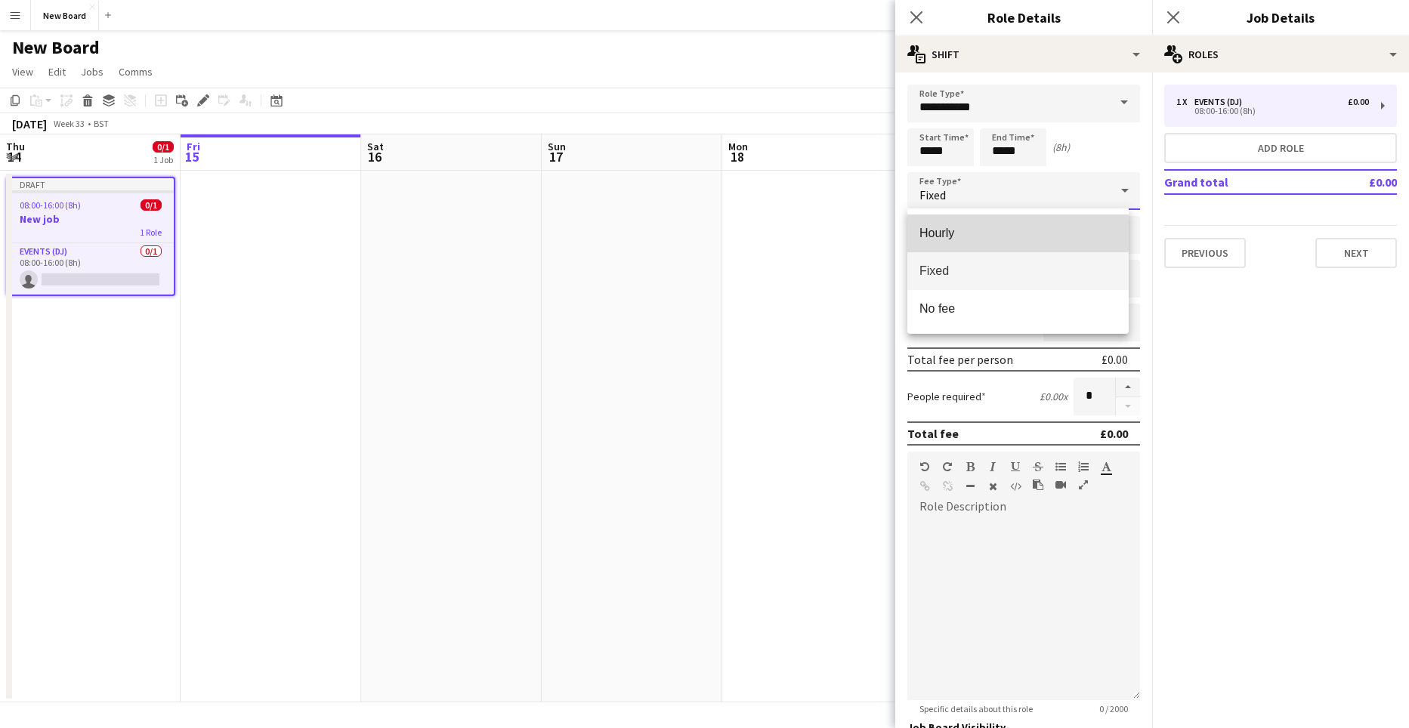
click at [965, 222] on mat-option "Hourly" at bounding box center [1017, 234] width 221 height 38
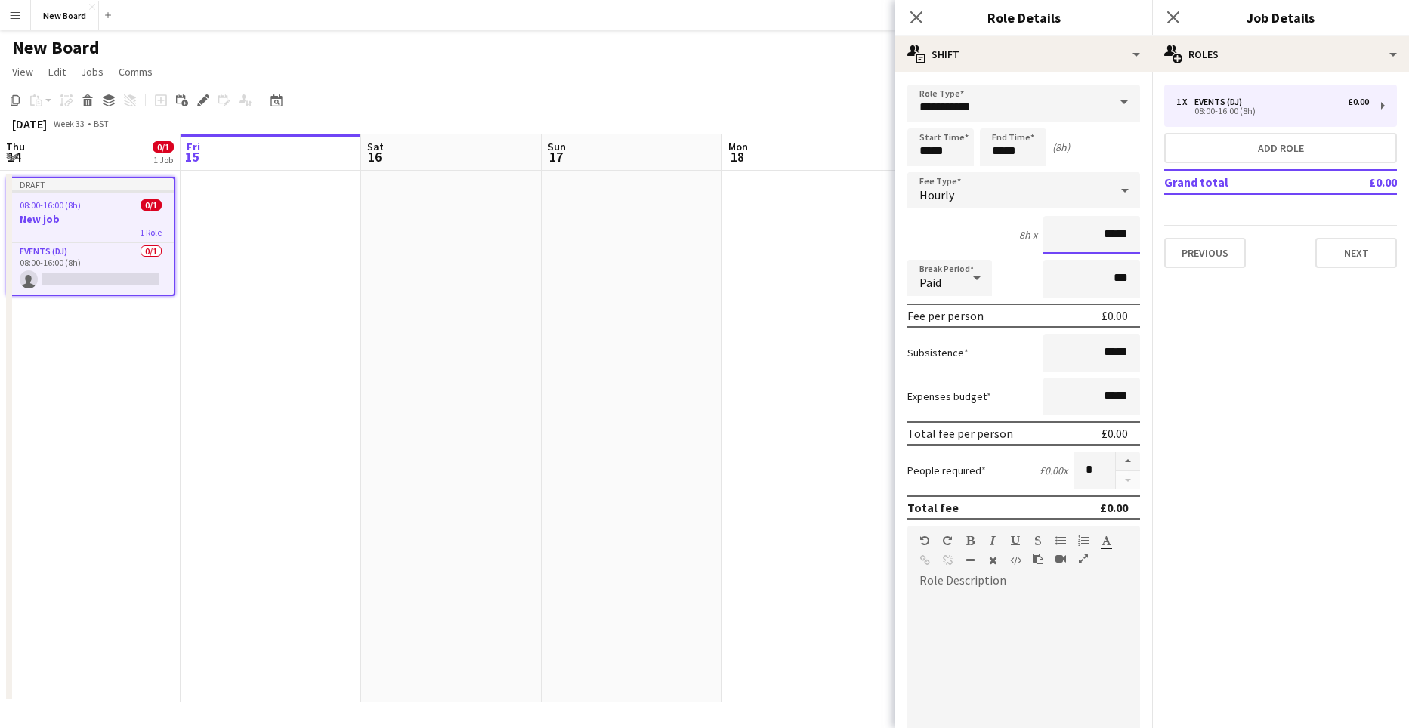
click at [1097, 232] on input "*****" at bounding box center [1091, 235] width 97 height 38
click at [1098, 233] on input "*****" at bounding box center [1091, 235] width 97 height 38
type input "**"
type input "***"
click at [978, 281] on icon at bounding box center [977, 278] width 18 height 30
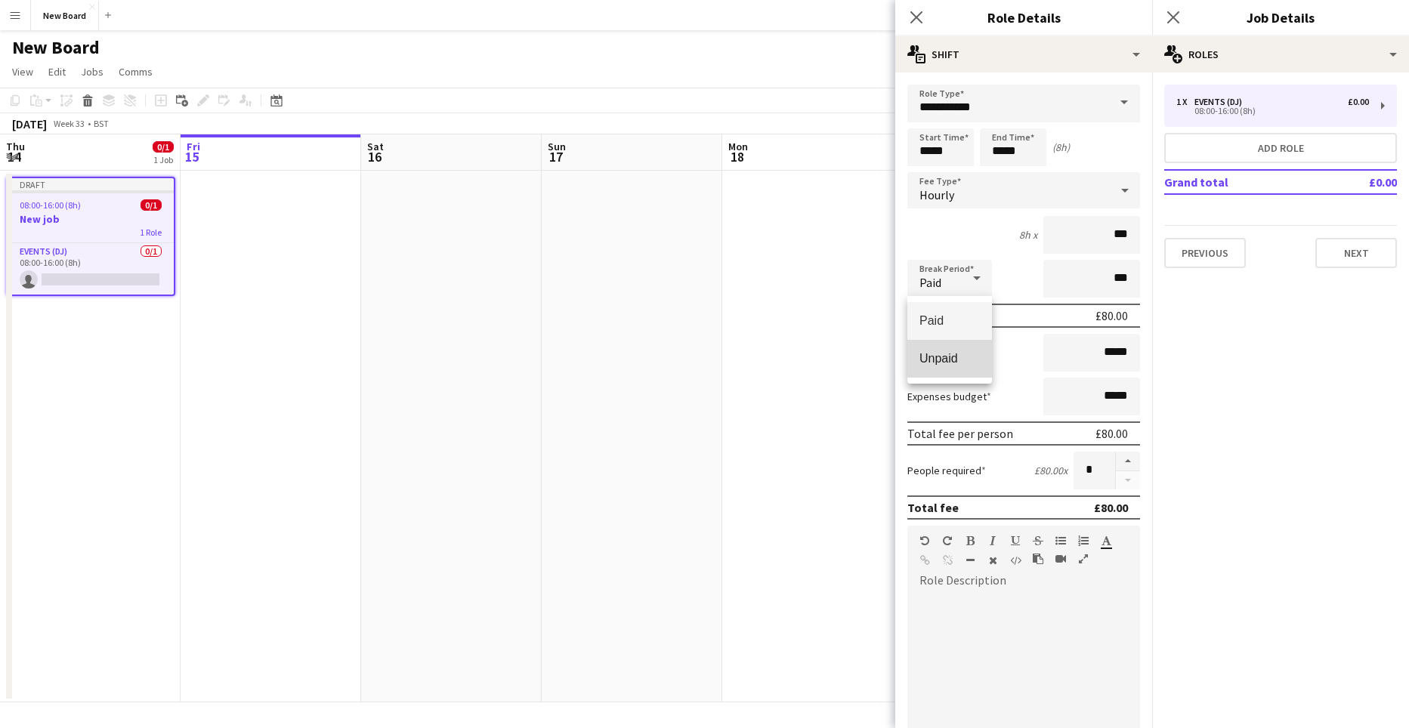
click at [957, 360] on span "Unpaid" at bounding box center [949, 358] width 60 height 14
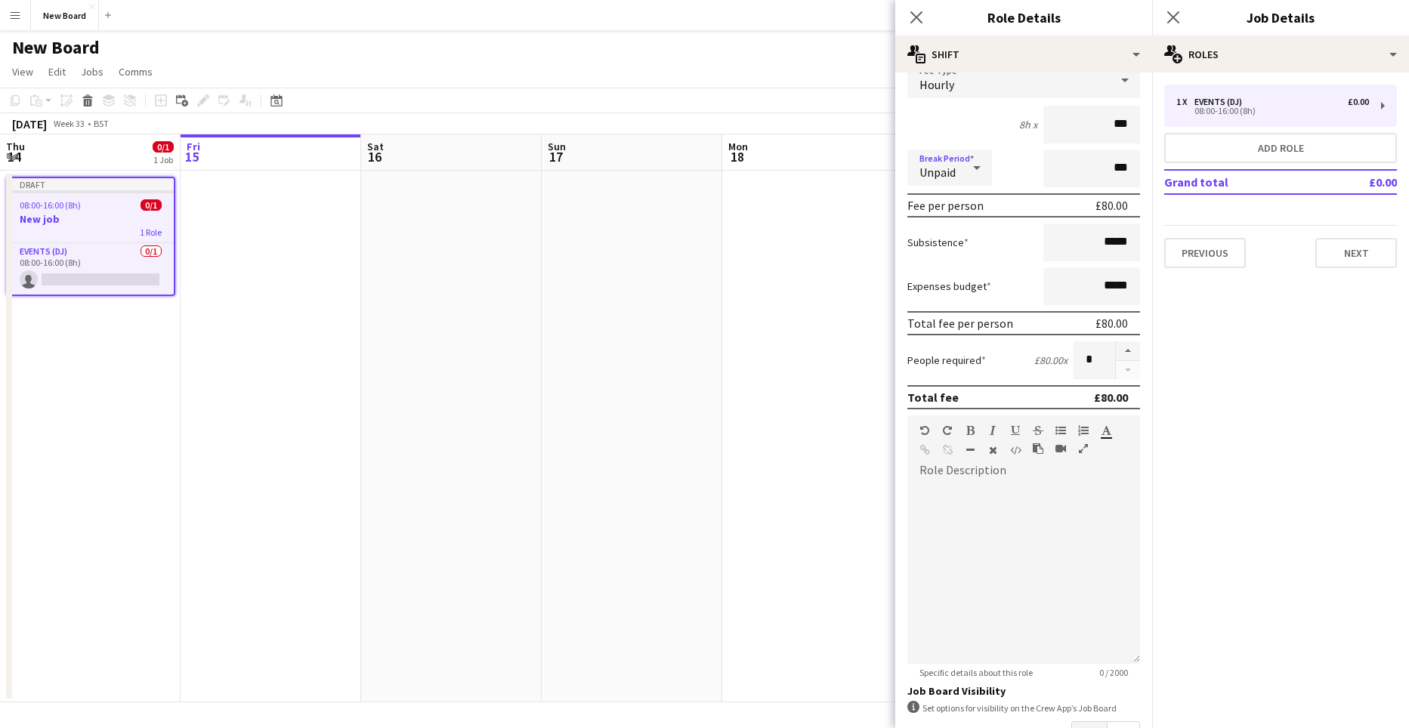
scroll to position [218, 0]
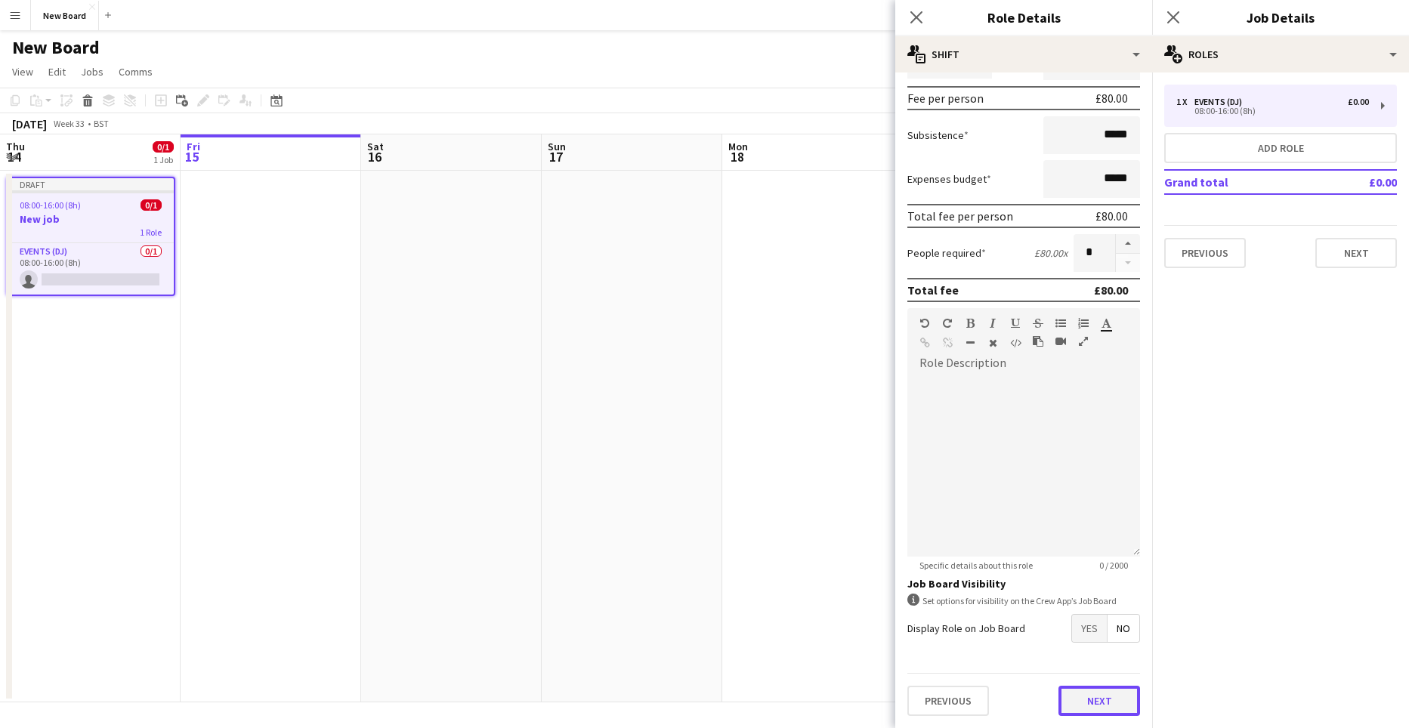
click at [1081, 699] on button "Next" at bounding box center [1099, 701] width 82 height 30
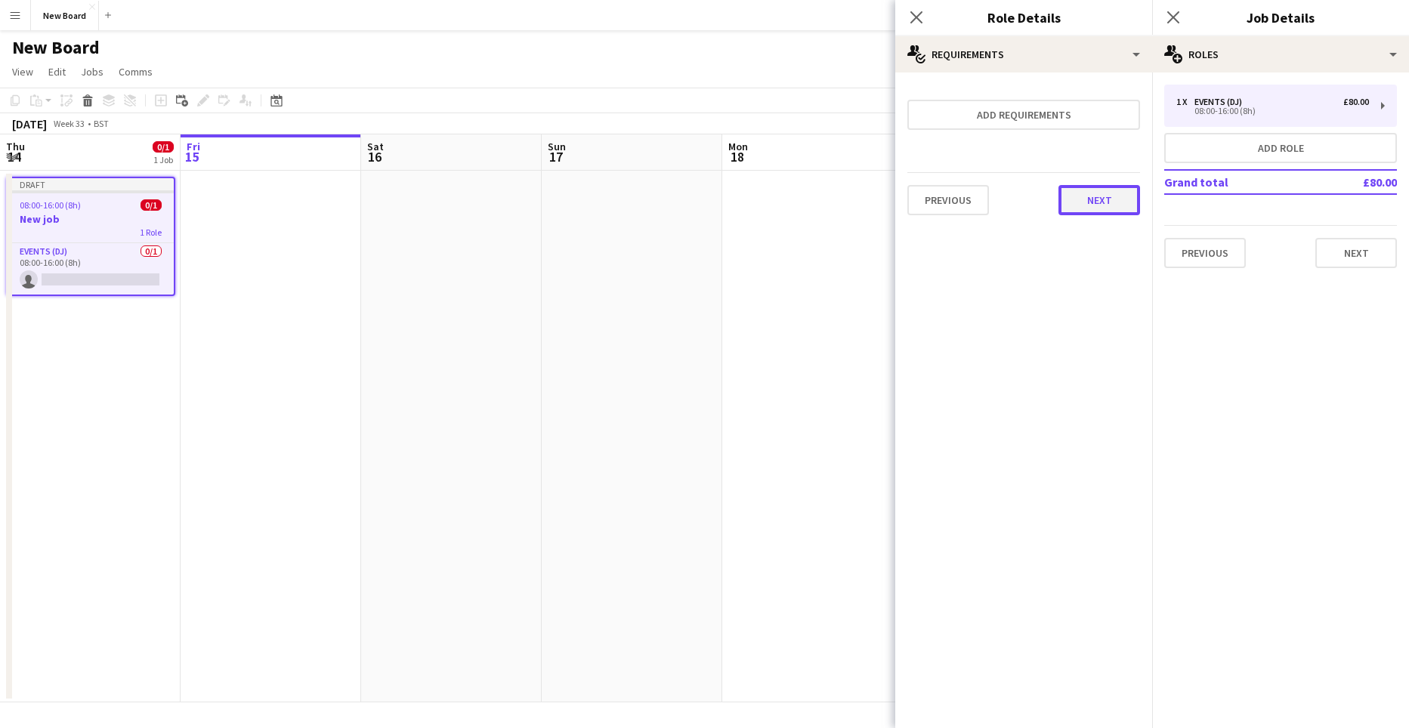
click at [1095, 201] on button "Next" at bounding box center [1099, 200] width 82 height 30
click at [1110, 200] on button "Finish" at bounding box center [1111, 202] width 57 height 30
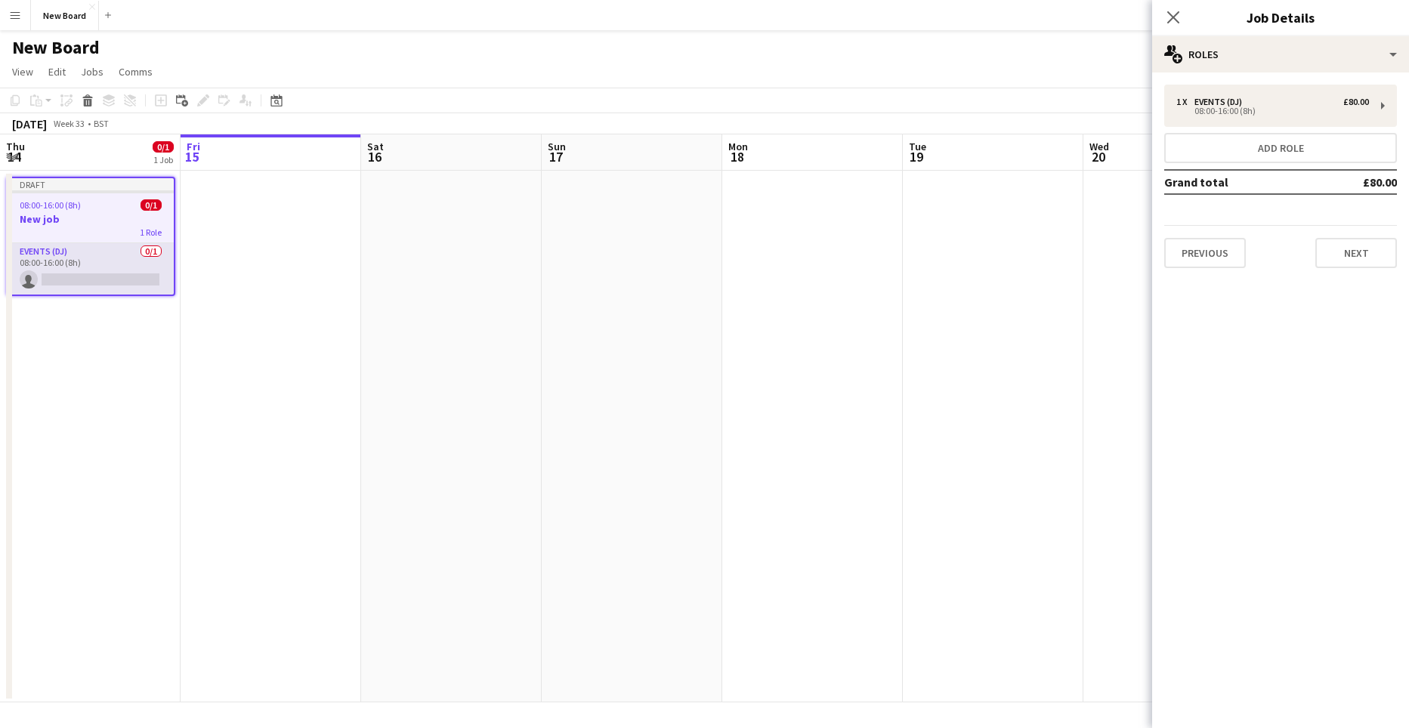
click at [37, 256] on app-card-role "Events (DJ) 0/1 08:00-16:00 (8h) single-neutral-actions" at bounding box center [91, 268] width 166 height 51
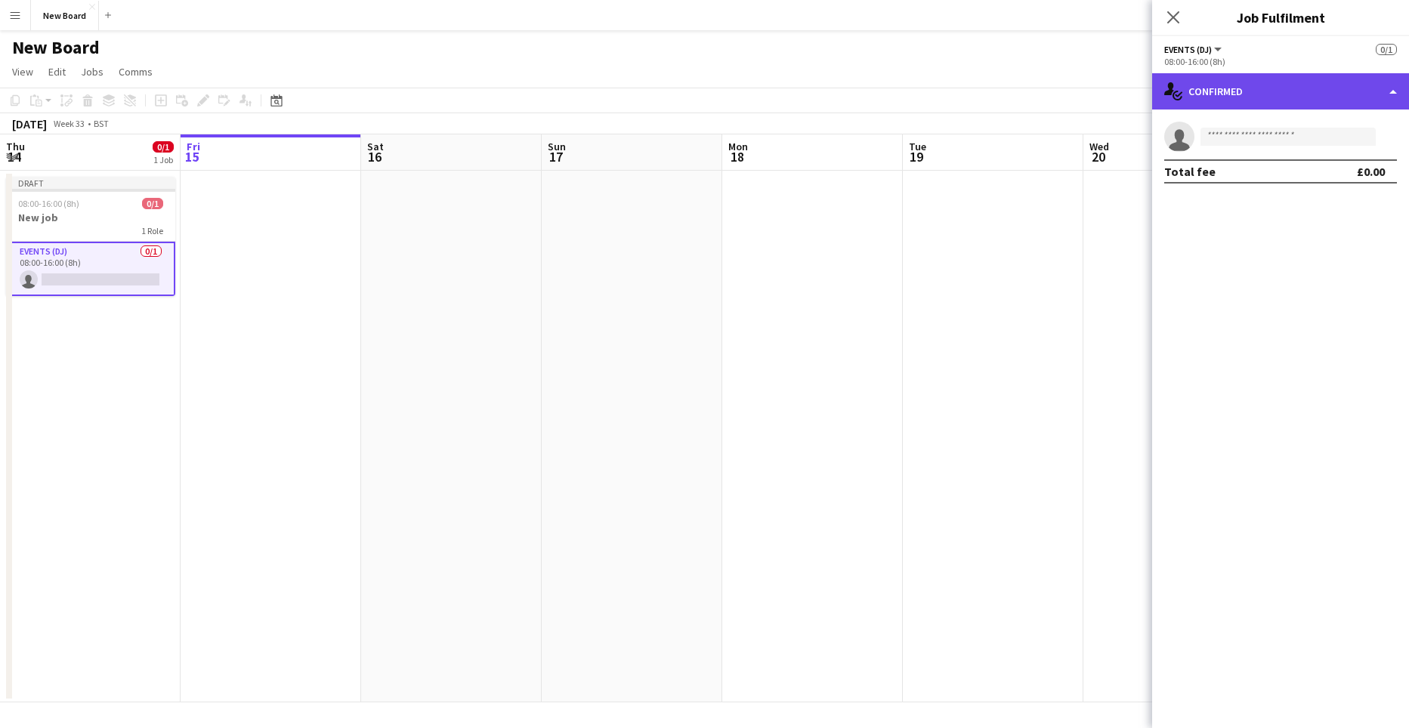
click at [1240, 85] on div "single-neutral-actions-check-2 Confirmed" at bounding box center [1280, 91] width 257 height 36
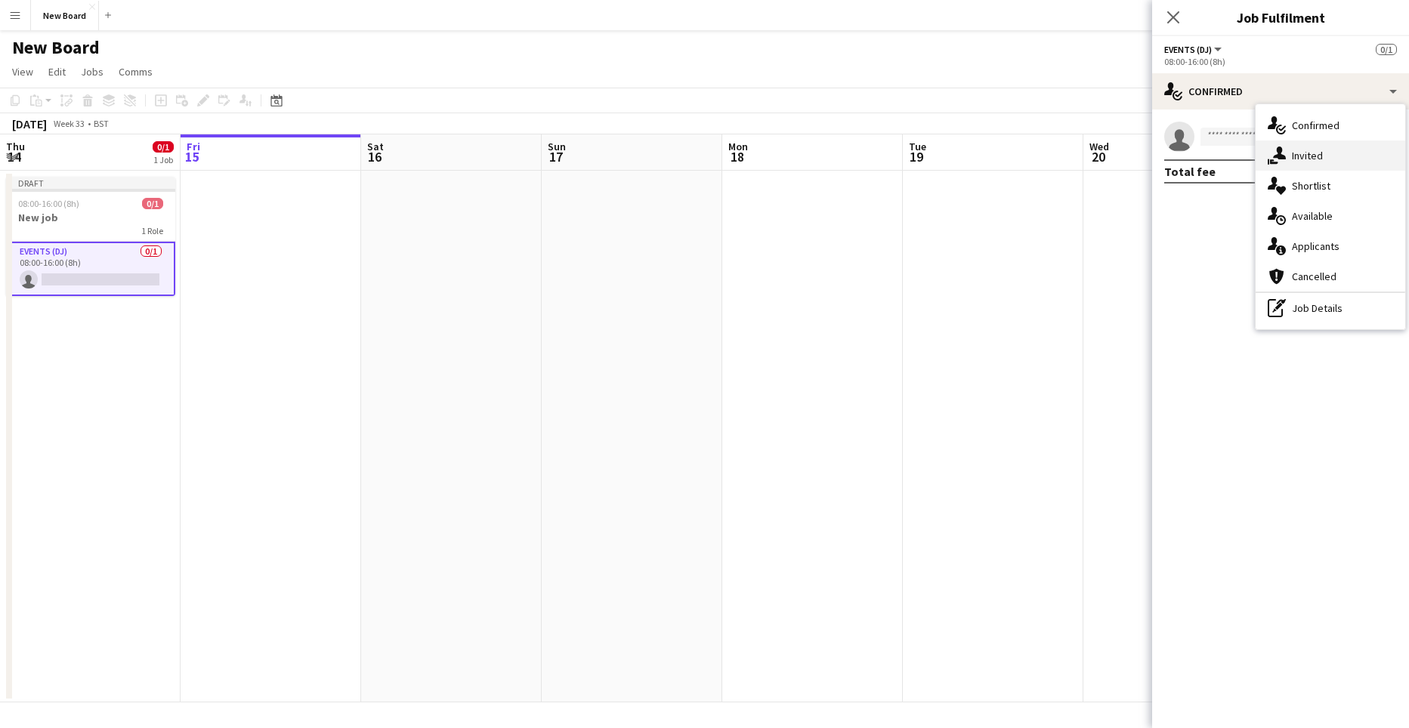
click at [1310, 154] on div "single-neutral-actions-share-1 Invited" at bounding box center [1330, 155] width 150 height 30
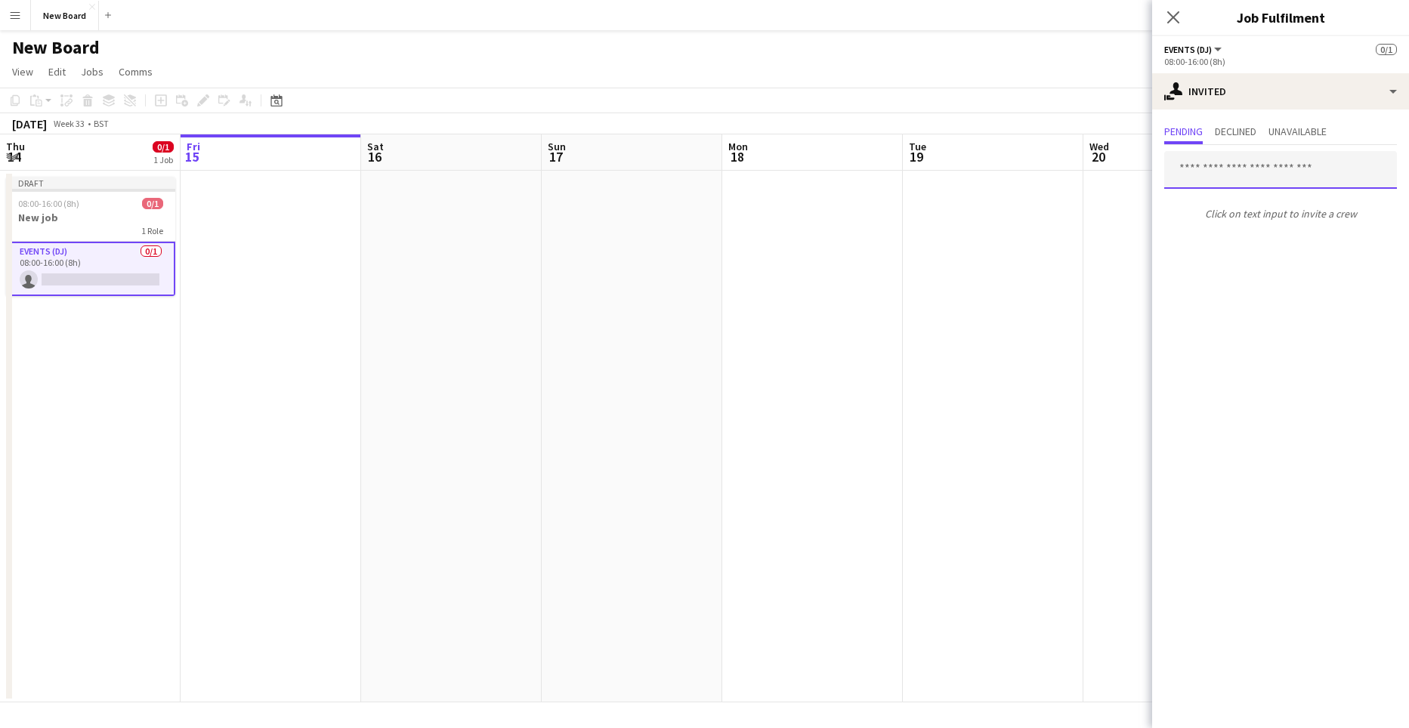
click at [1216, 175] on input "text" at bounding box center [1280, 170] width 233 height 38
click at [14, 23] on button "Menu" at bounding box center [15, 15] width 30 height 30
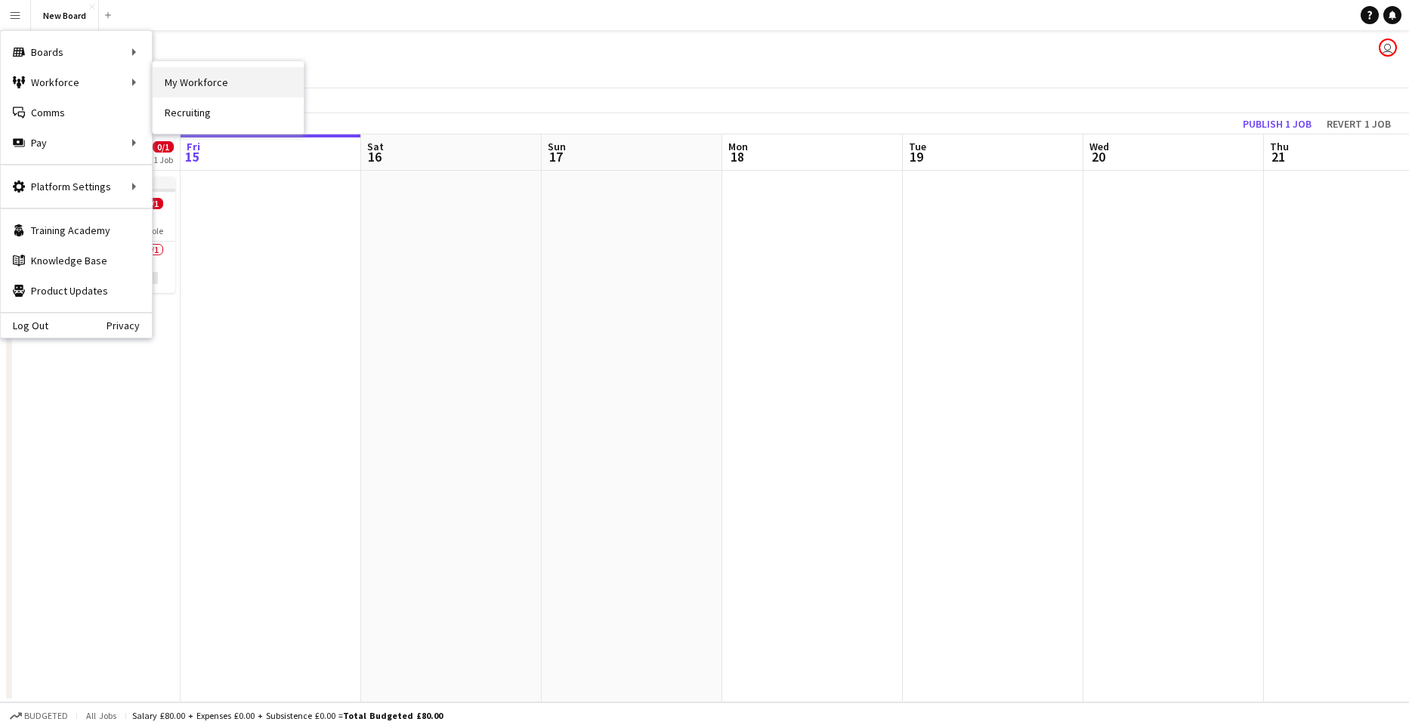
click at [195, 84] on link "My Workforce" at bounding box center [228, 82] width 151 height 30
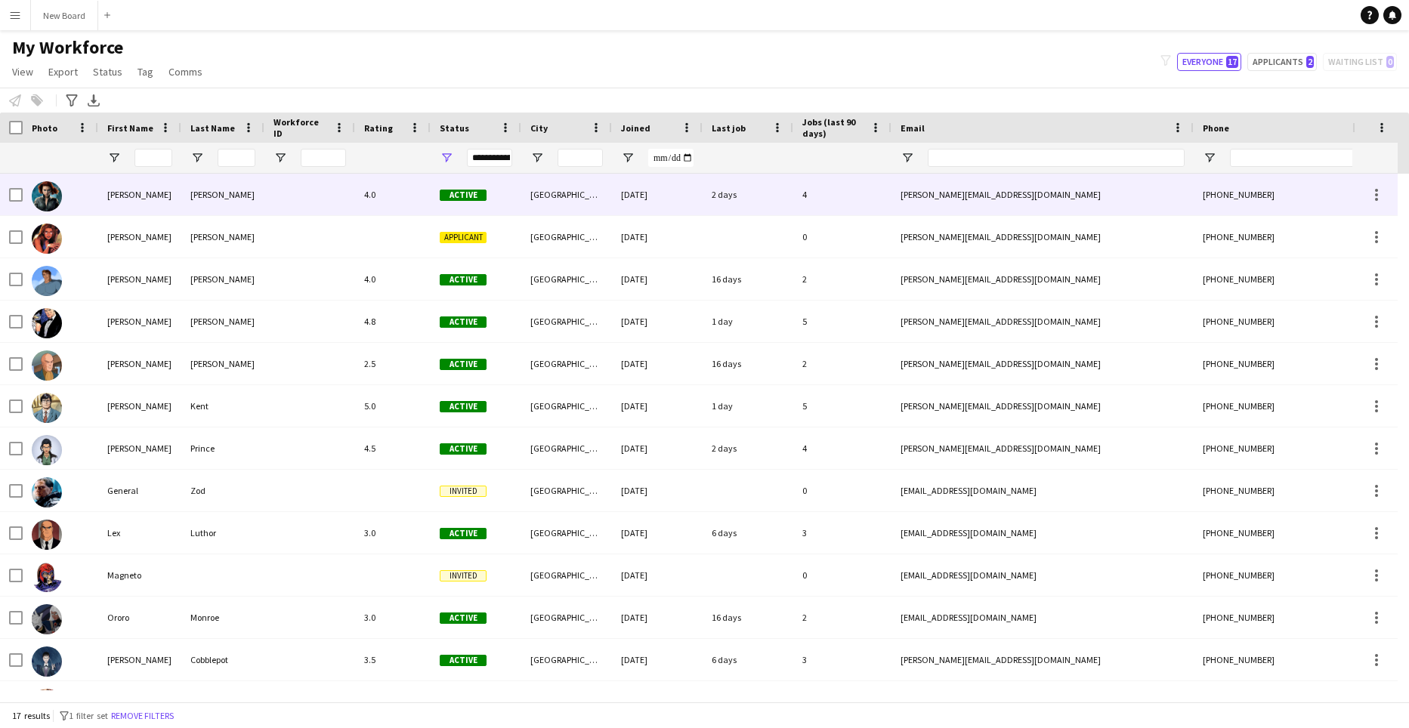
click at [120, 190] on div "[PERSON_NAME]" at bounding box center [139, 195] width 83 height 42
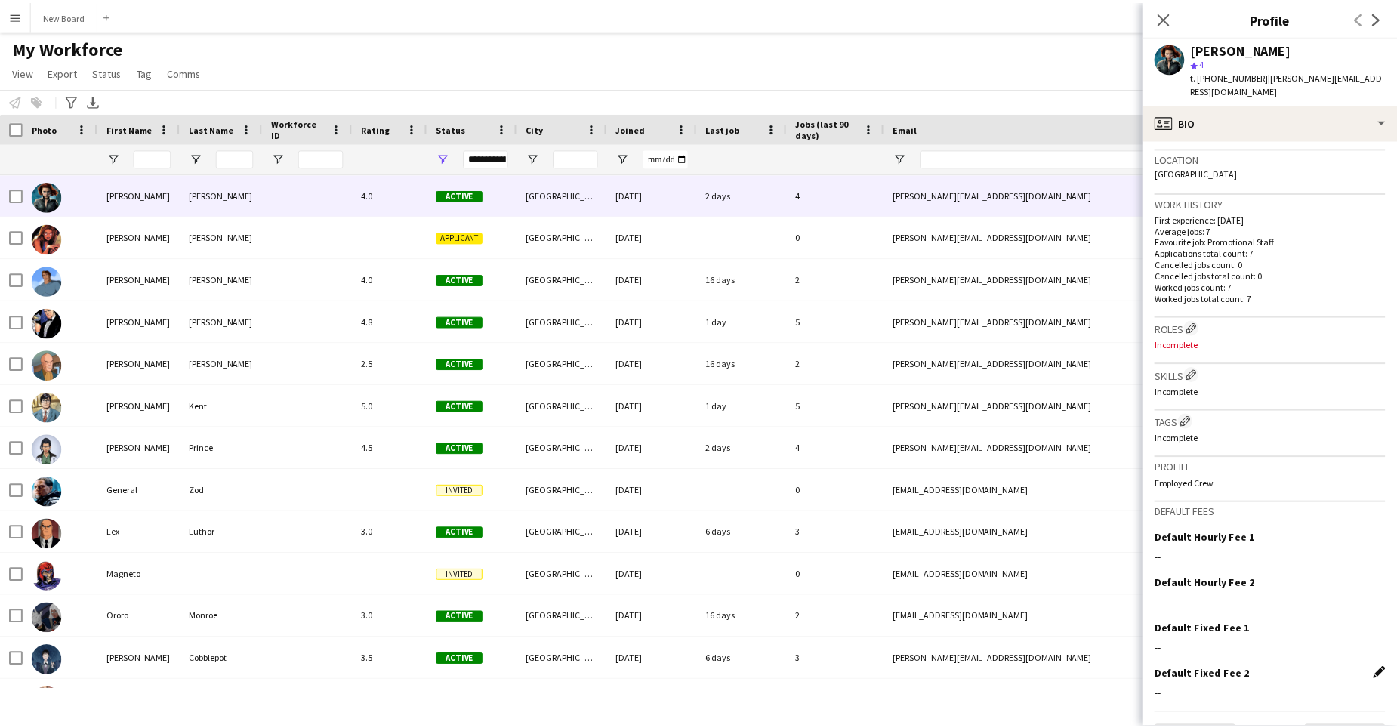
scroll to position [359, 0]
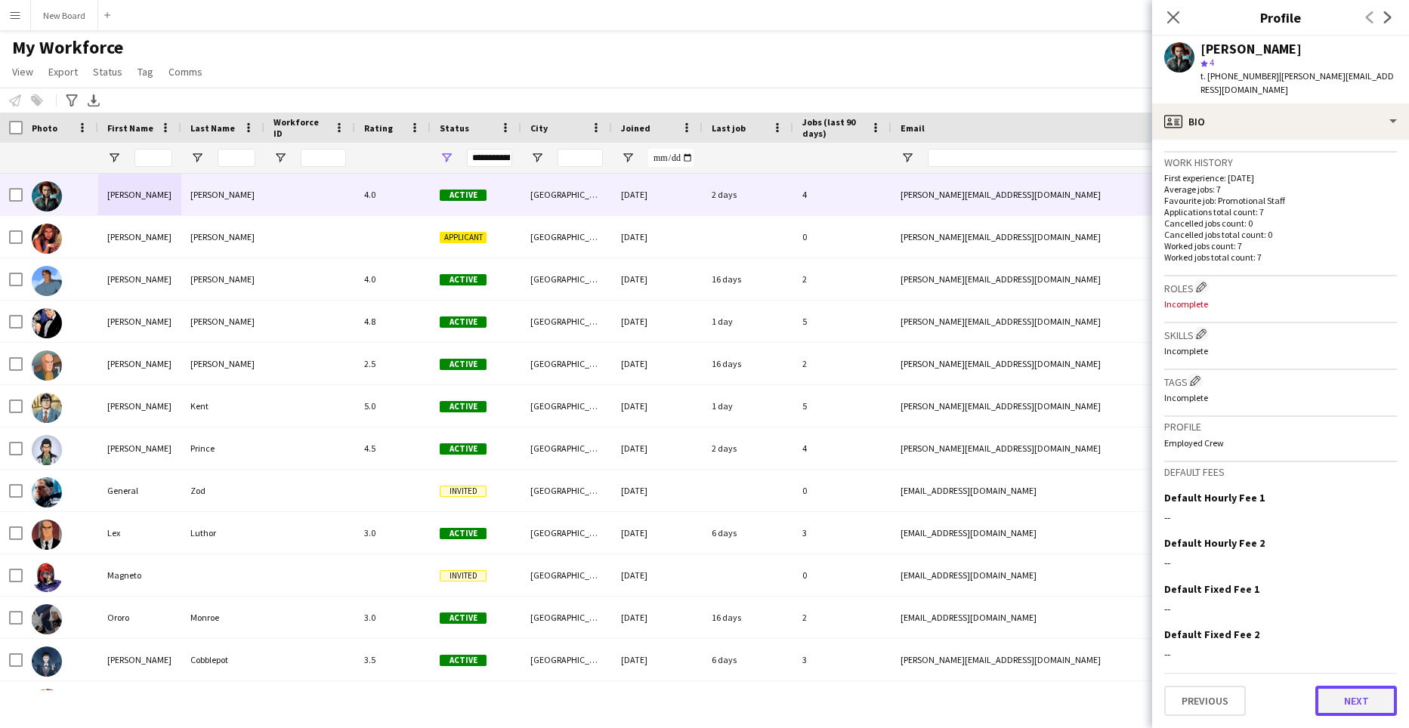
click at [1357, 706] on button "Next" at bounding box center [1356, 701] width 82 height 30
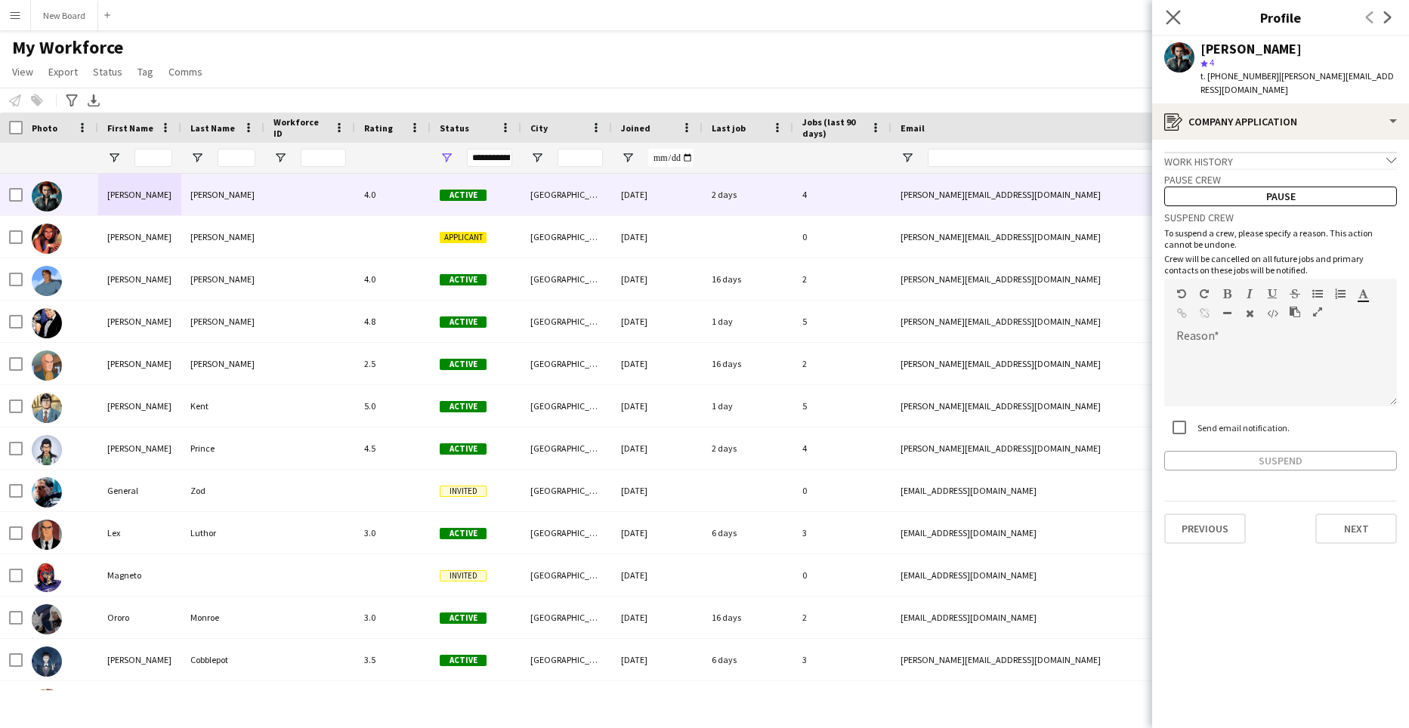
click at [1170, 10] on icon "Close pop-in" at bounding box center [1173, 17] width 14 height 14
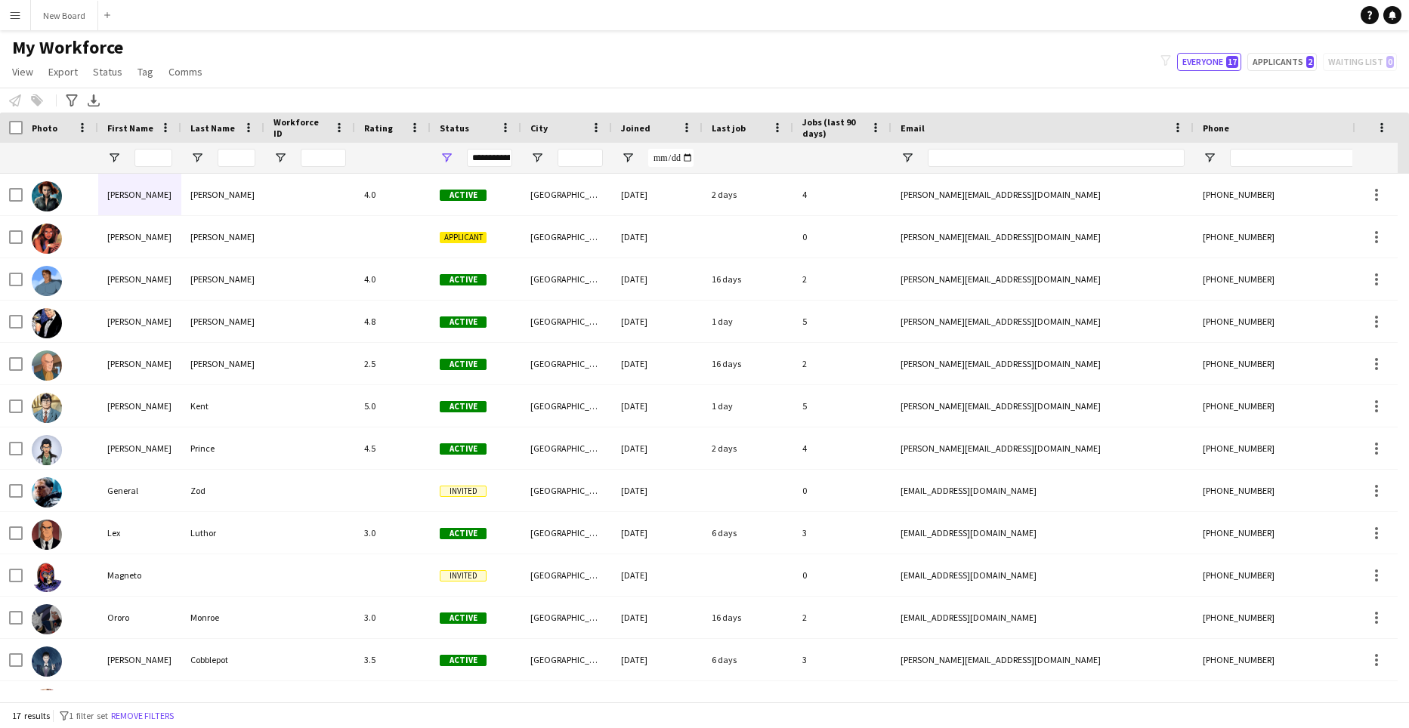
click at [18, 12] on app-icon "Menu" at bounding box center [15, 15] width 12 height 12
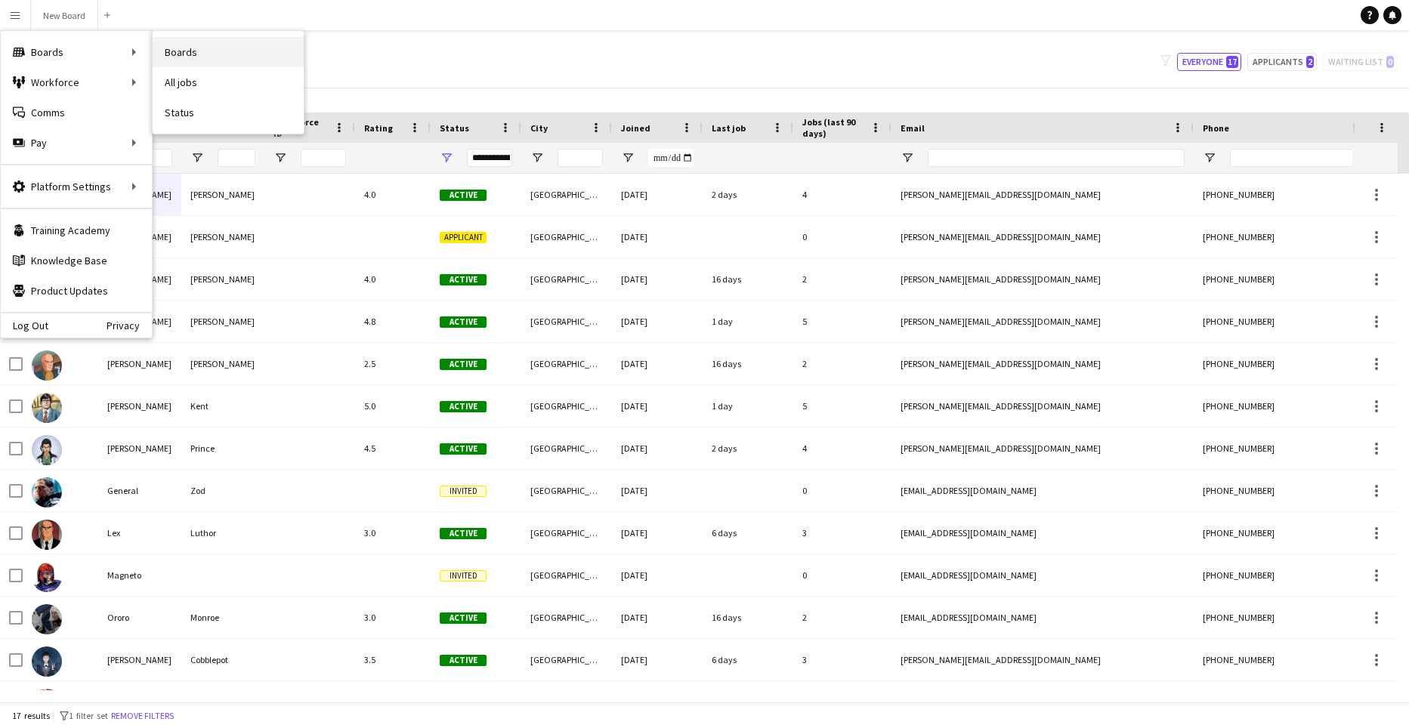
click at [177, 53] on link "Boards" at bounding box center [228, 52] width 151 height 30
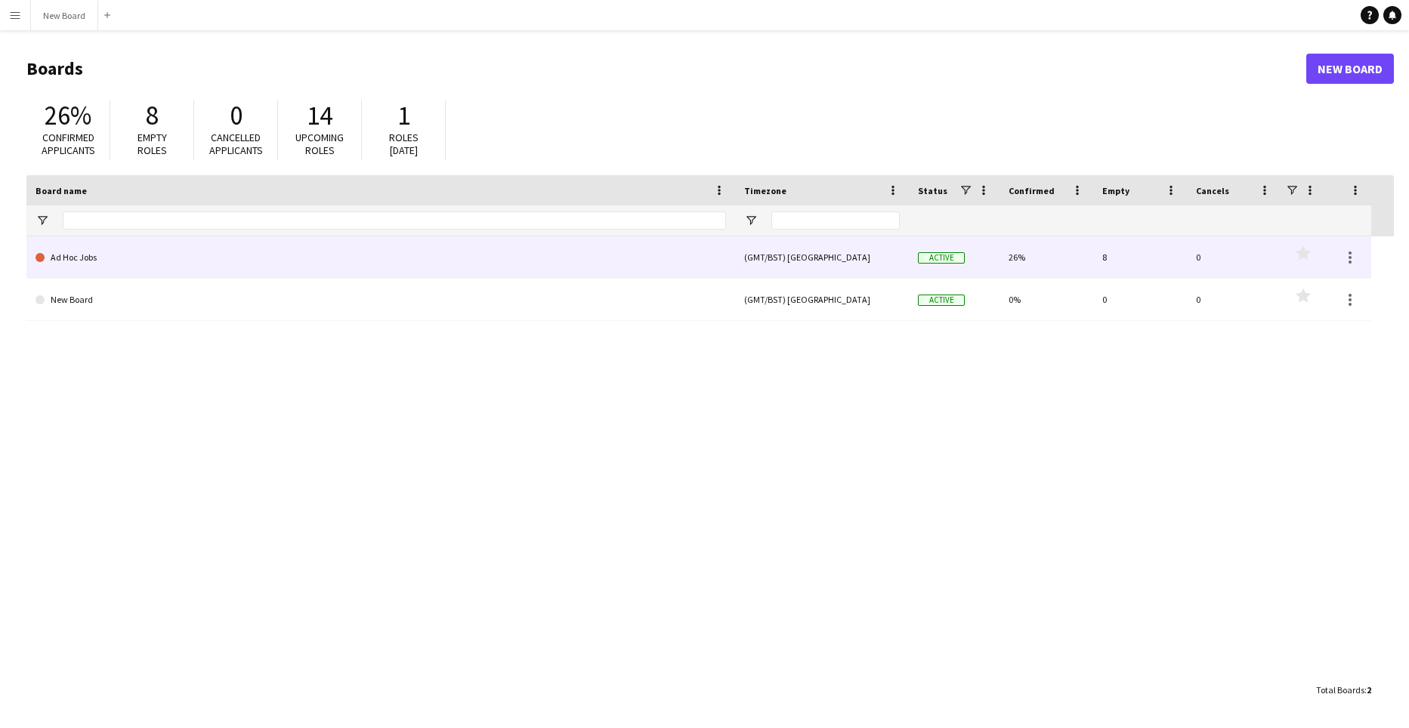
click at [66, 257] on link "Ad Hoc Jobs" at bounding box center [381, 257] width 690 height 42
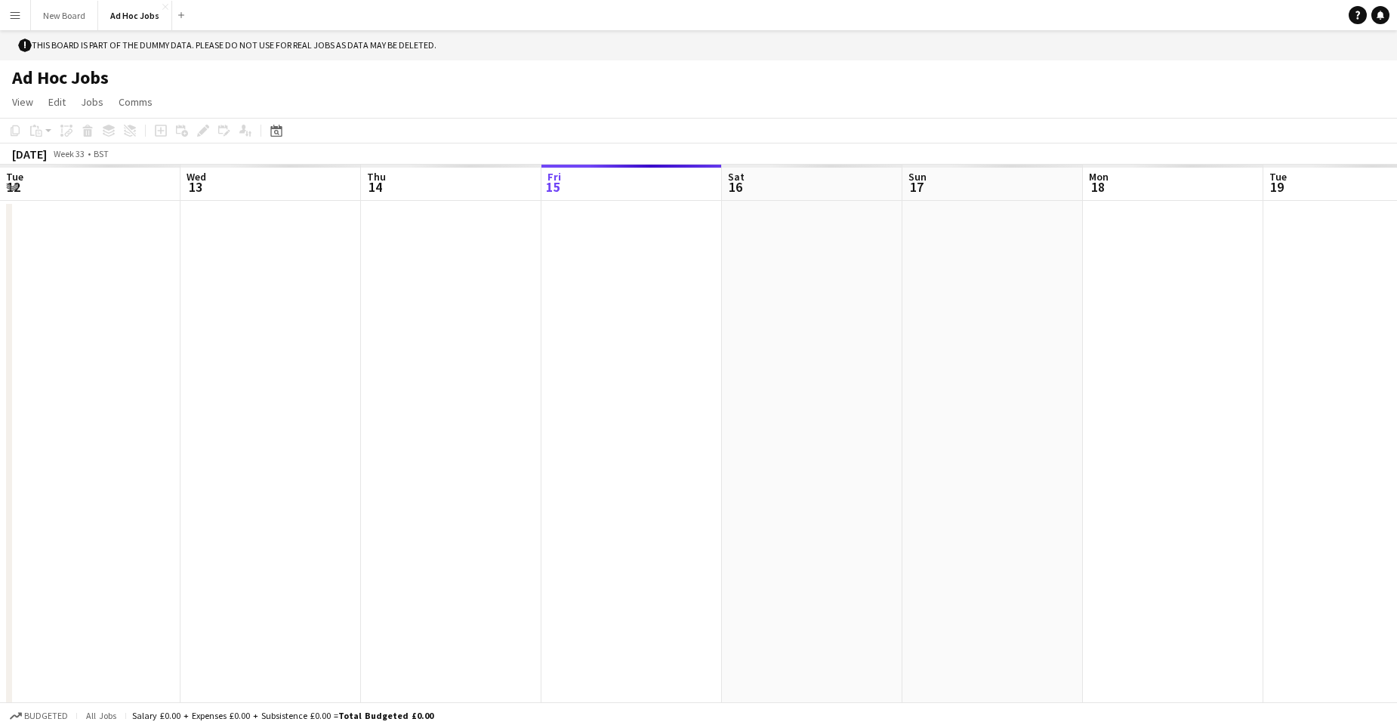
scroll to position [0, 361]
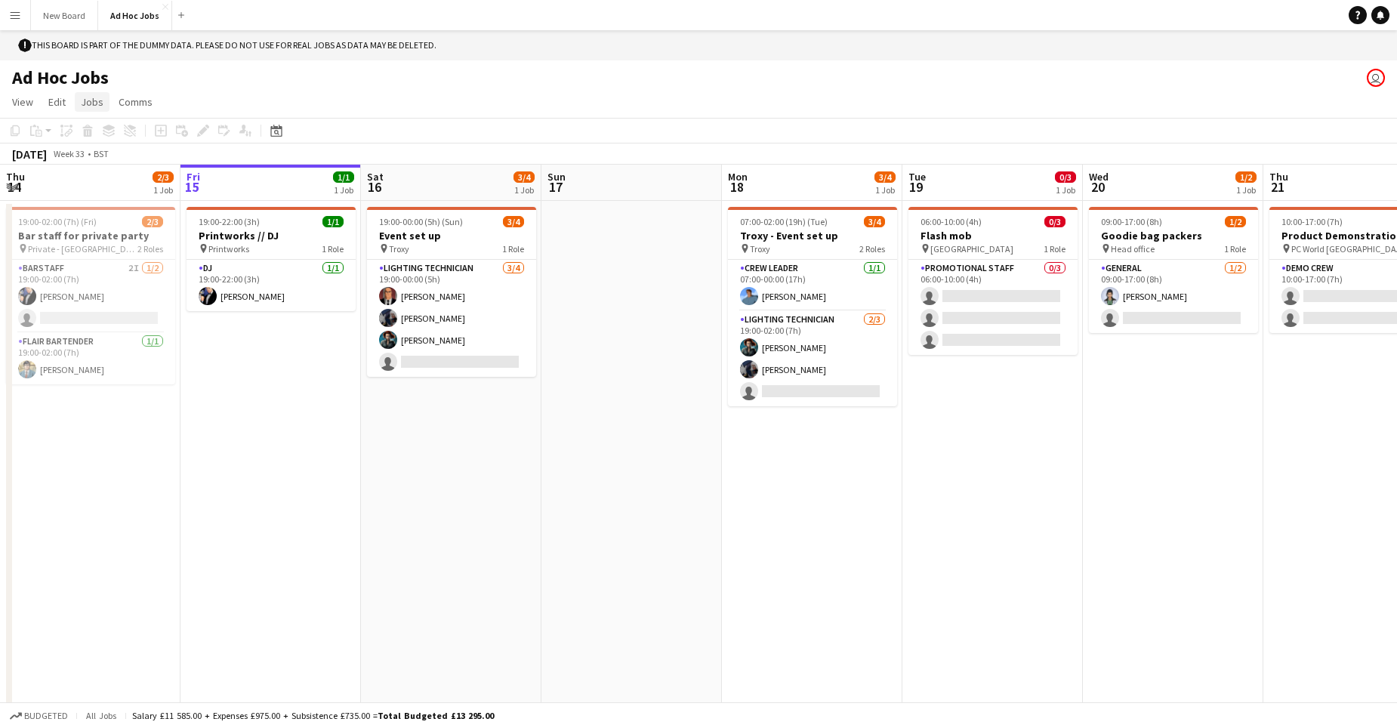
click at [94, 100] on span "Jobs" at bounding box center [92, 102] width 23 height 14
drag, startPoint x: 1109, startPoint y: 116, endPoint x: 1408, endPoint y: 107, distance: 299.3
click at [1138, 98] on app-board "! This board is part of the dummy data. Please do not use for real jobs as data…" at bounding box center [698, 394] width 1397 height 728
click at [1378, 78] on app-user-avatar "user" at bounding box center [1376, 78] width 18 height 18
click at [63, 358] on app-card-role "Flair Bartender [DATE] 19:00-02:00 (7h) [PERSON_NAME]" at bounding box center [90, 358] width 169 height 51
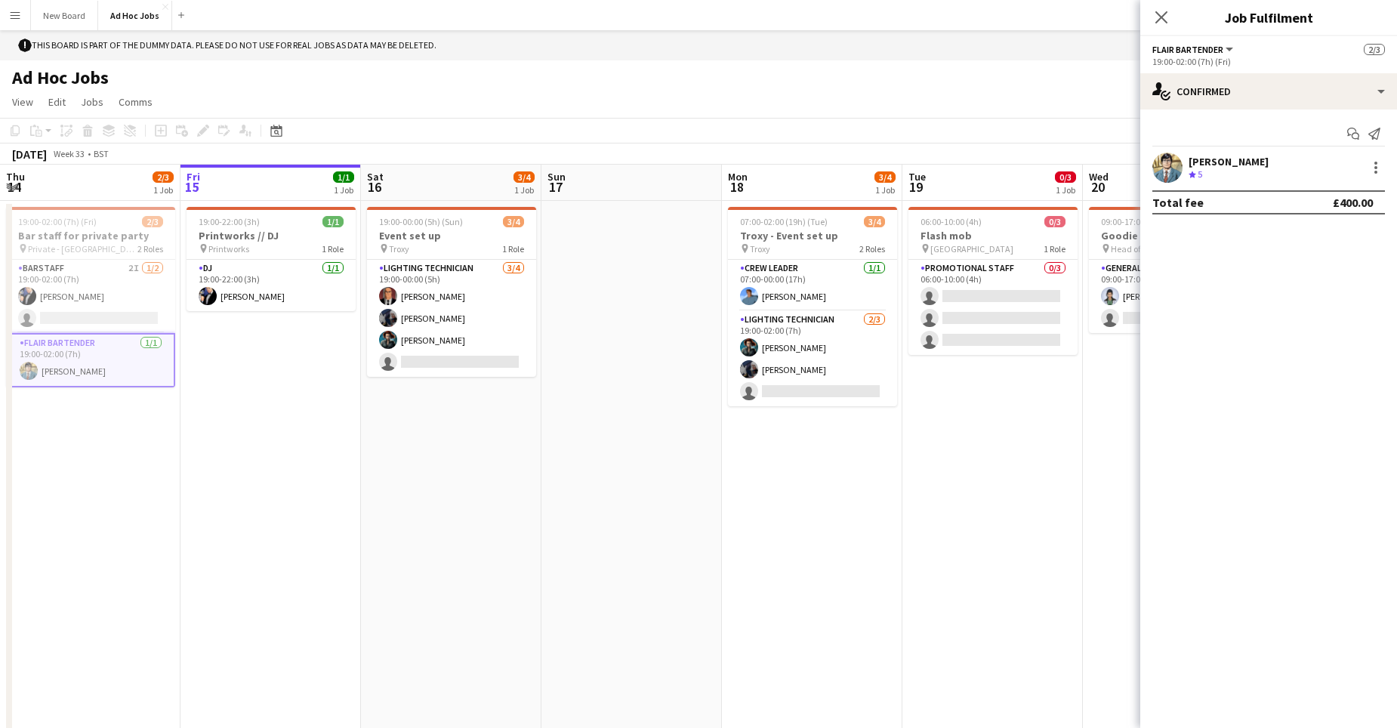
click at [1211, 162] on div "[PERSON_NAME]" at bounding box center [1229, 162] width 80 height 14
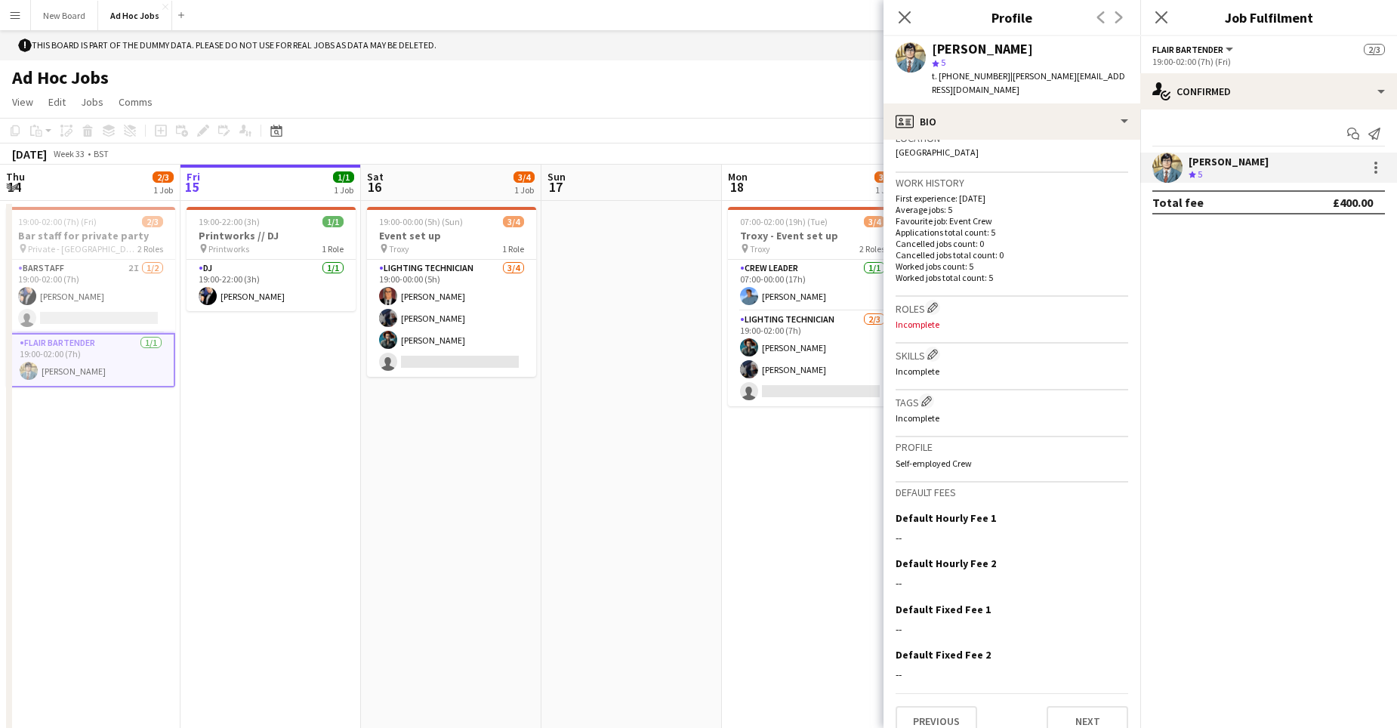
scroll to position [345, 0]
click at [63, 128] on div "Copy Paste Paste Ctrl+V Paste with crew Ctrl+Shift+V Paste linked Job [GEOGRAPH…" at bounding box center [72, 131] width 133 height 18
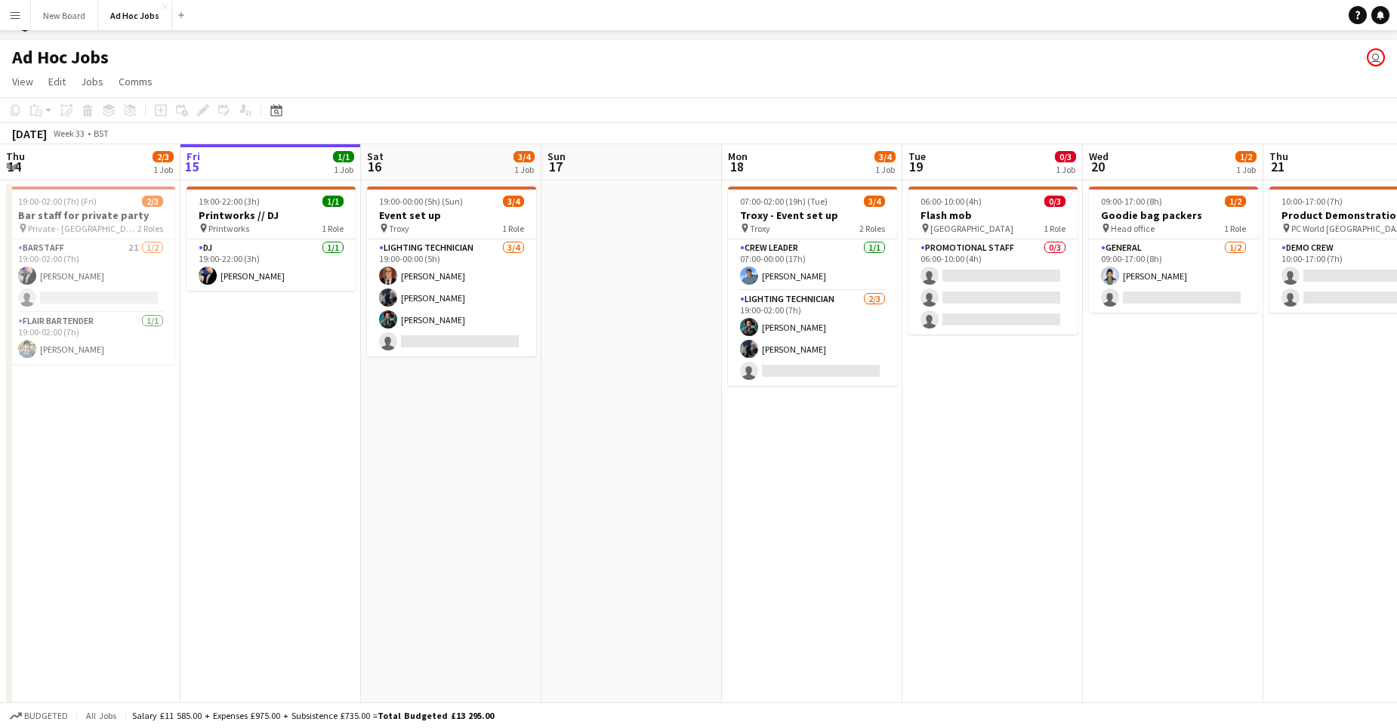
scroll to position [30, 0]
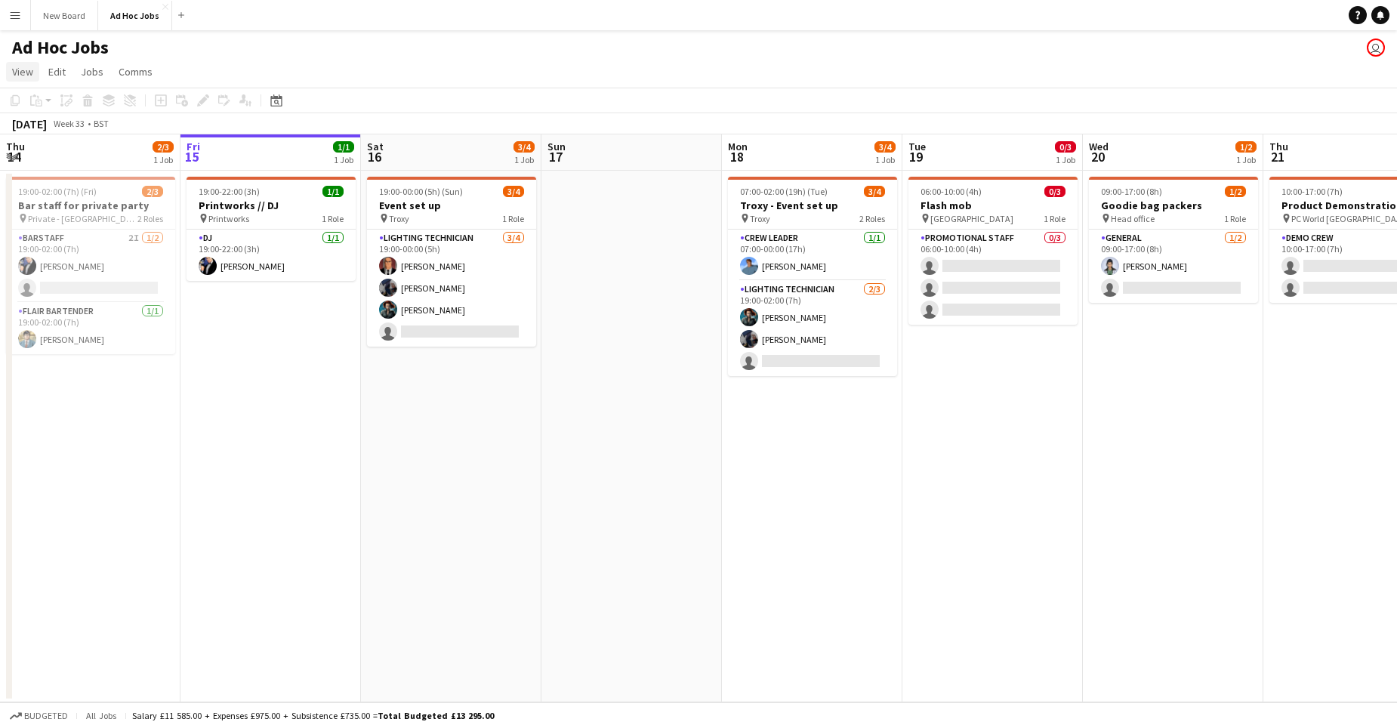
click at [23, 73] on span "View" at bounding box center [22, 72] width 21 height 14
click at [11, 8] on button "Menu" at bounding box center [15, 15] width 30 height 30
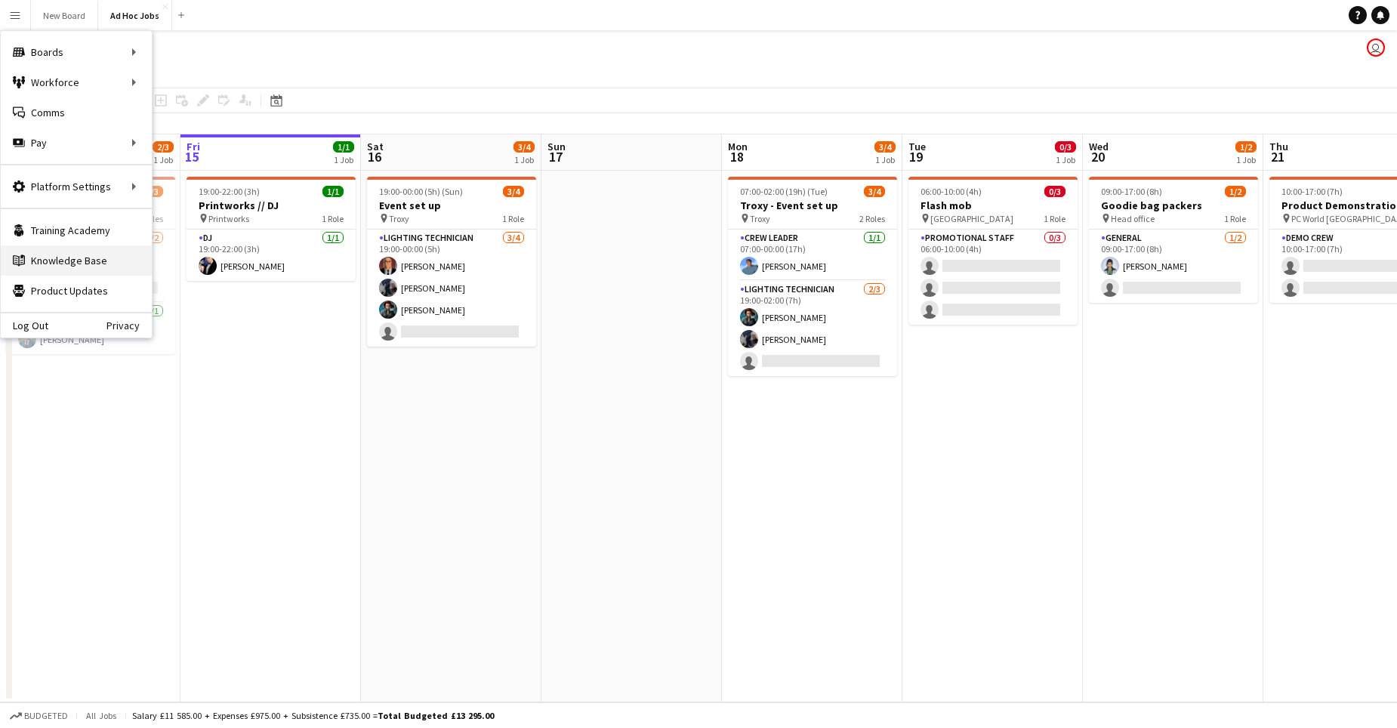
click at [84, 264] on link "Knowledge Base Knowledge Base" at bounding box center [76, 260] width 151 height 30
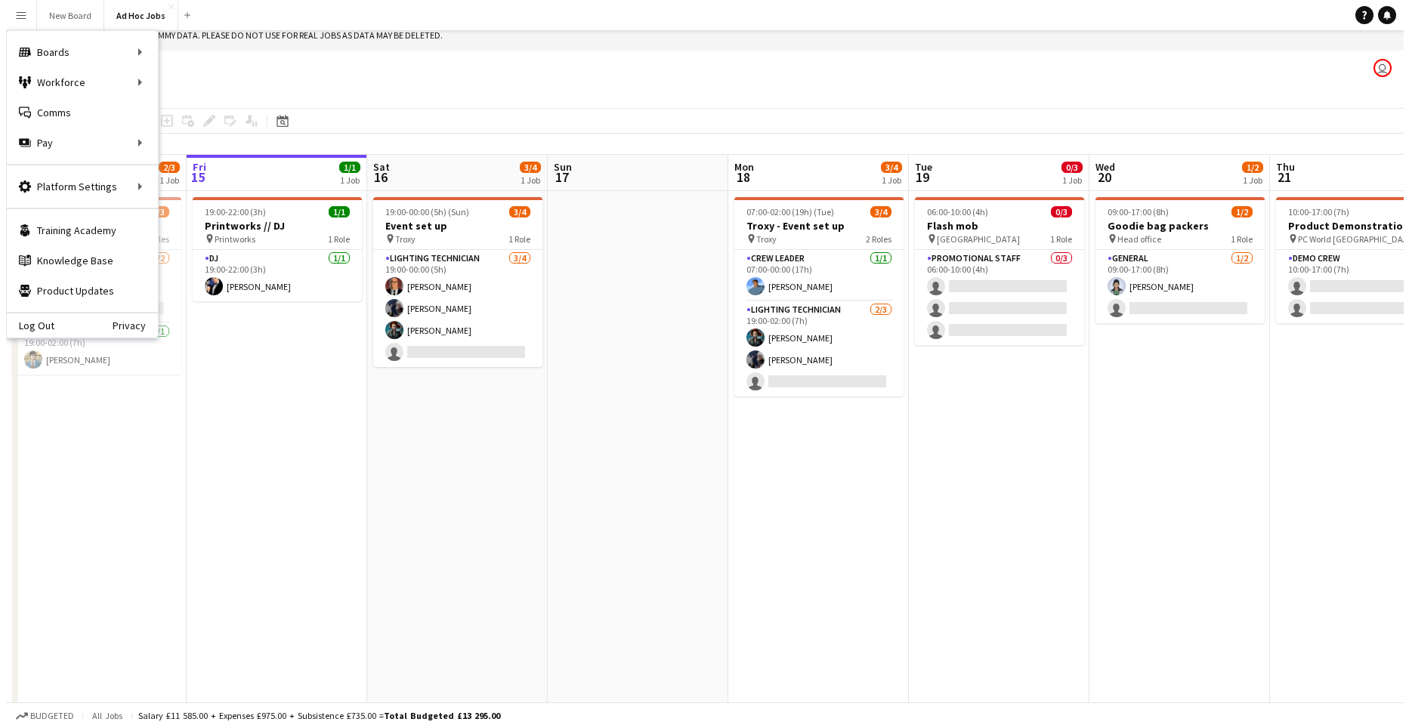
scroll to position [0, 0]
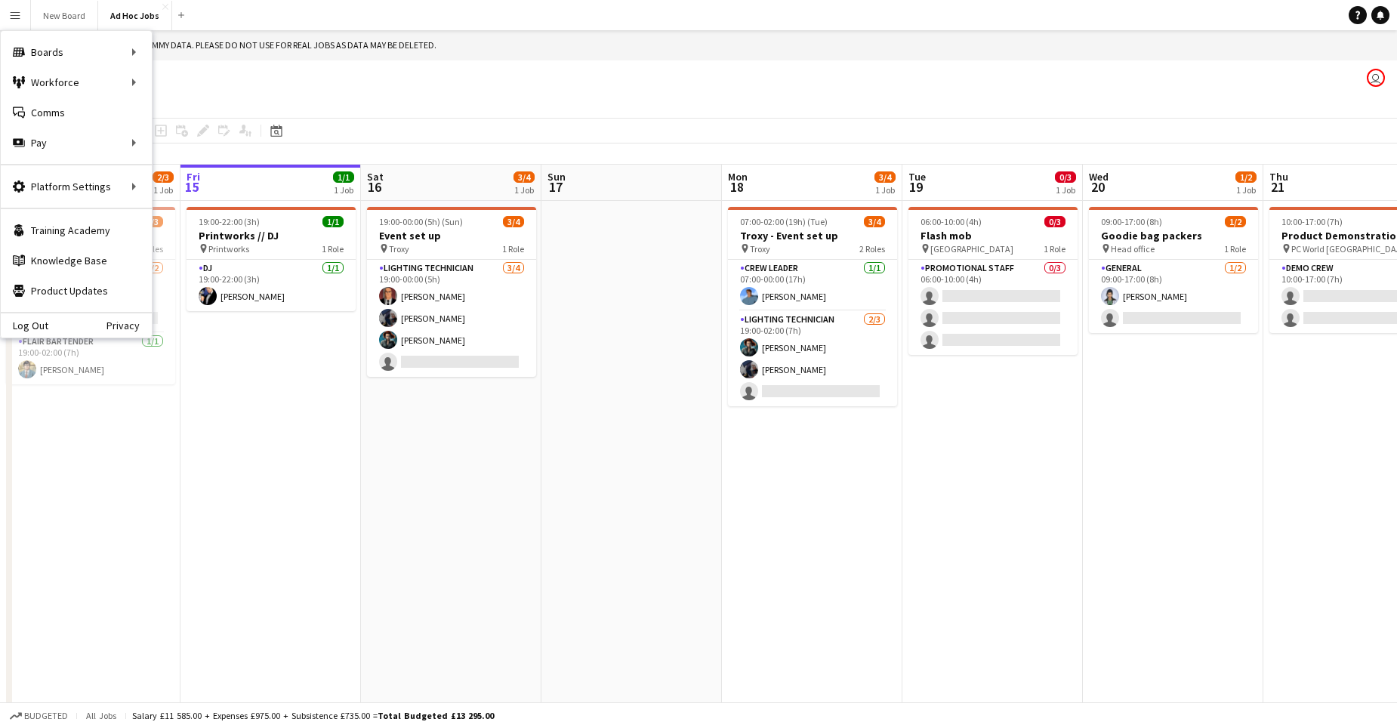
click at [309, 533] on app-date-cell "19:00-22:00 (3h) 1/1 Printworks // DJ pin Printworks 1 Role DJ [DATE] 19:00-22:…" at bounding box center [271, 467] width 181 height 532
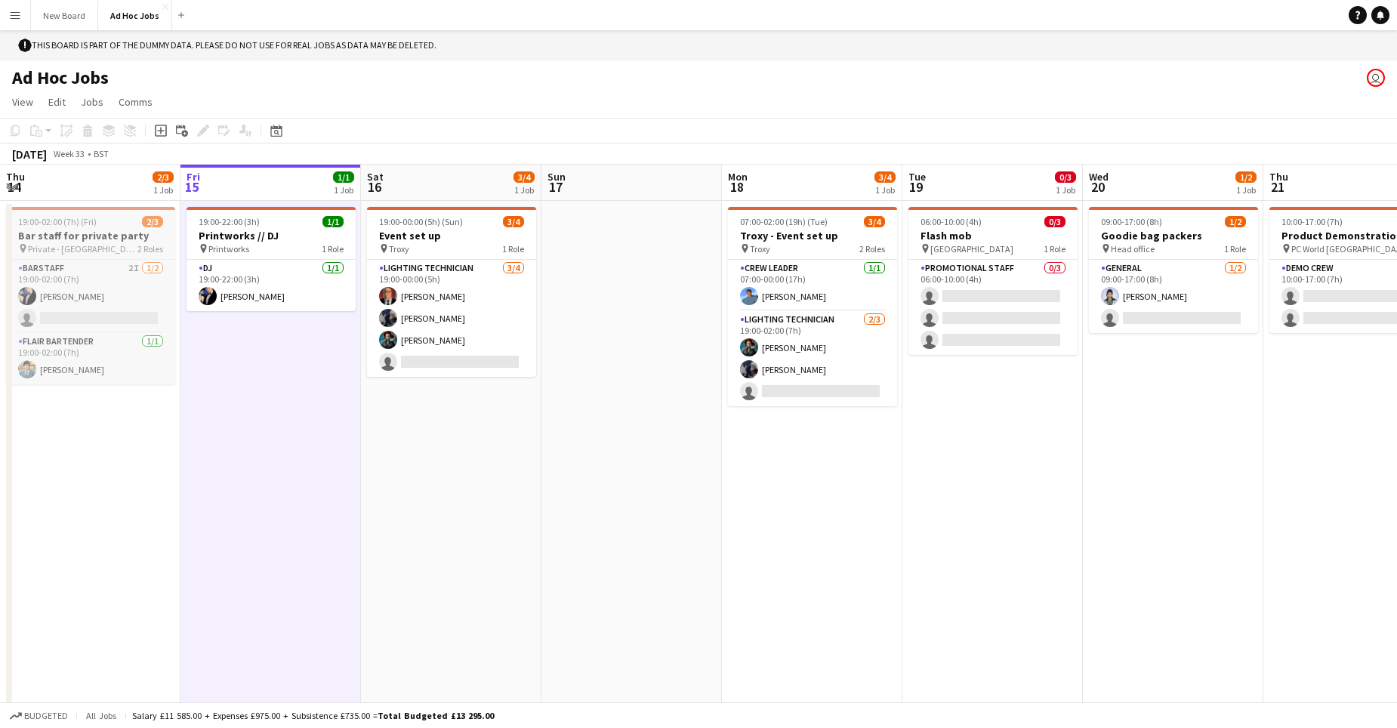
click at [82, 233] on h3 "Bar staff for private party" at bounding box center [90, 236] width 169 height 14
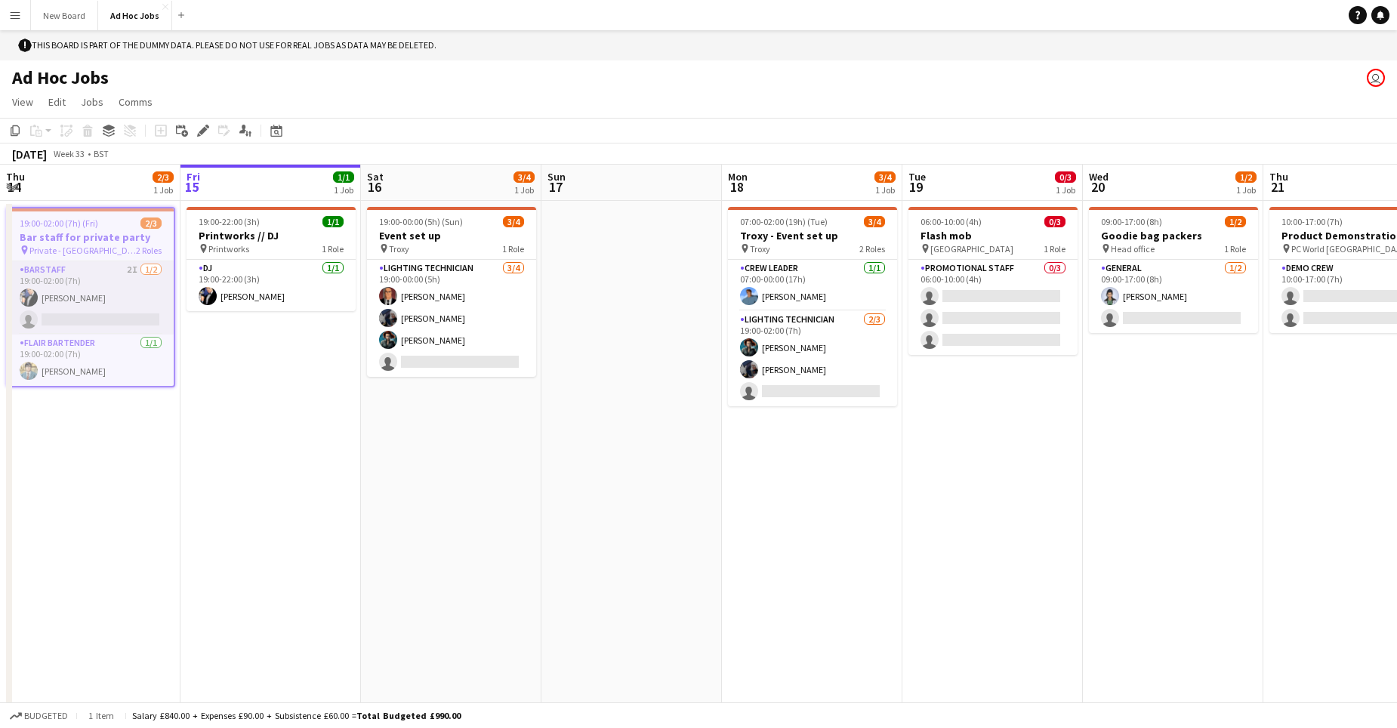
click at [57, 284] on app-card-role "Barstaff 2I [DATE] 19:00-02:00 (7h) [PERSON_NAME] single-neutral-actions" at bounding box center [91, 297] width 166 height 73
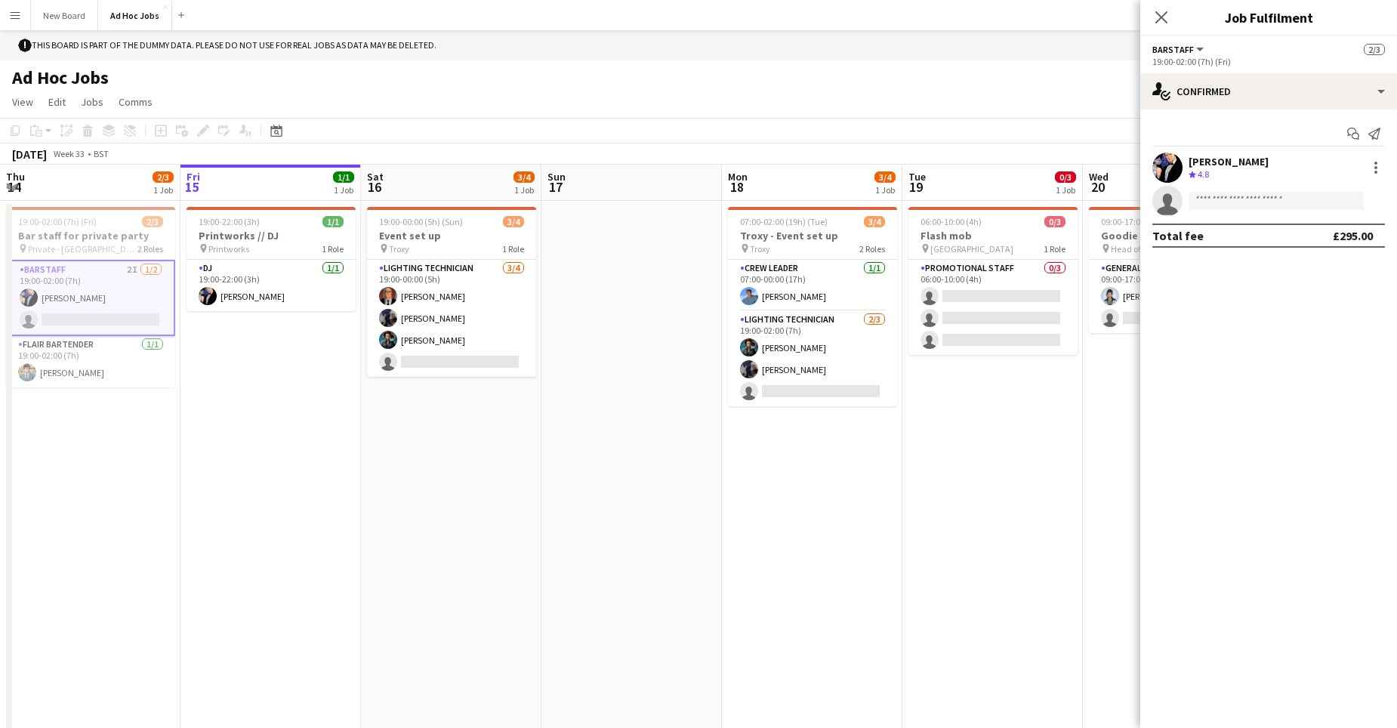
click at [57, 284] on app-card-role "Barstaff 2I [DATE] 19:00-02:00 (7h) [PERSON_NAME] single-neutral-actions" at bounding box center [90, 298] width 169 height 76
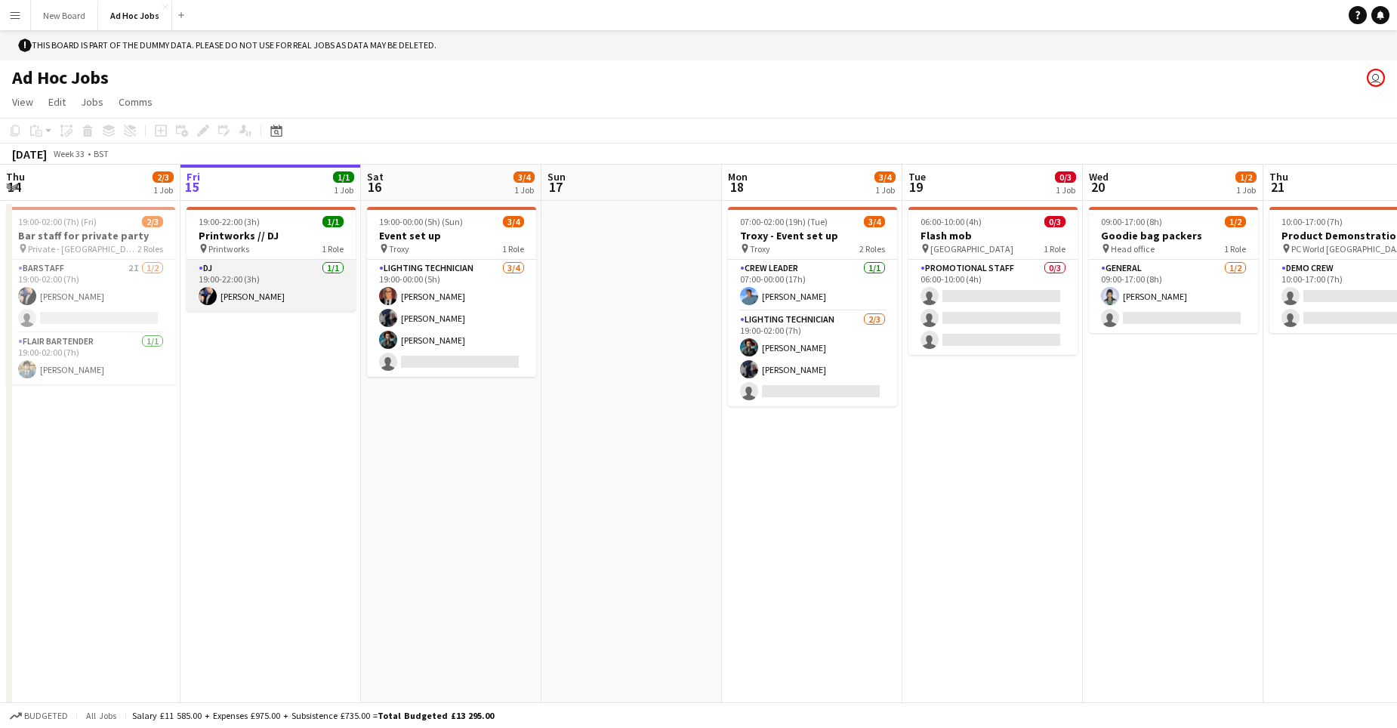
click at [248, 278] on app-card-role "DJ [DATE] 19:00-22:00 (3h) [PERSON_NAME]" at bounding box center [271, 285] width 169 height 51
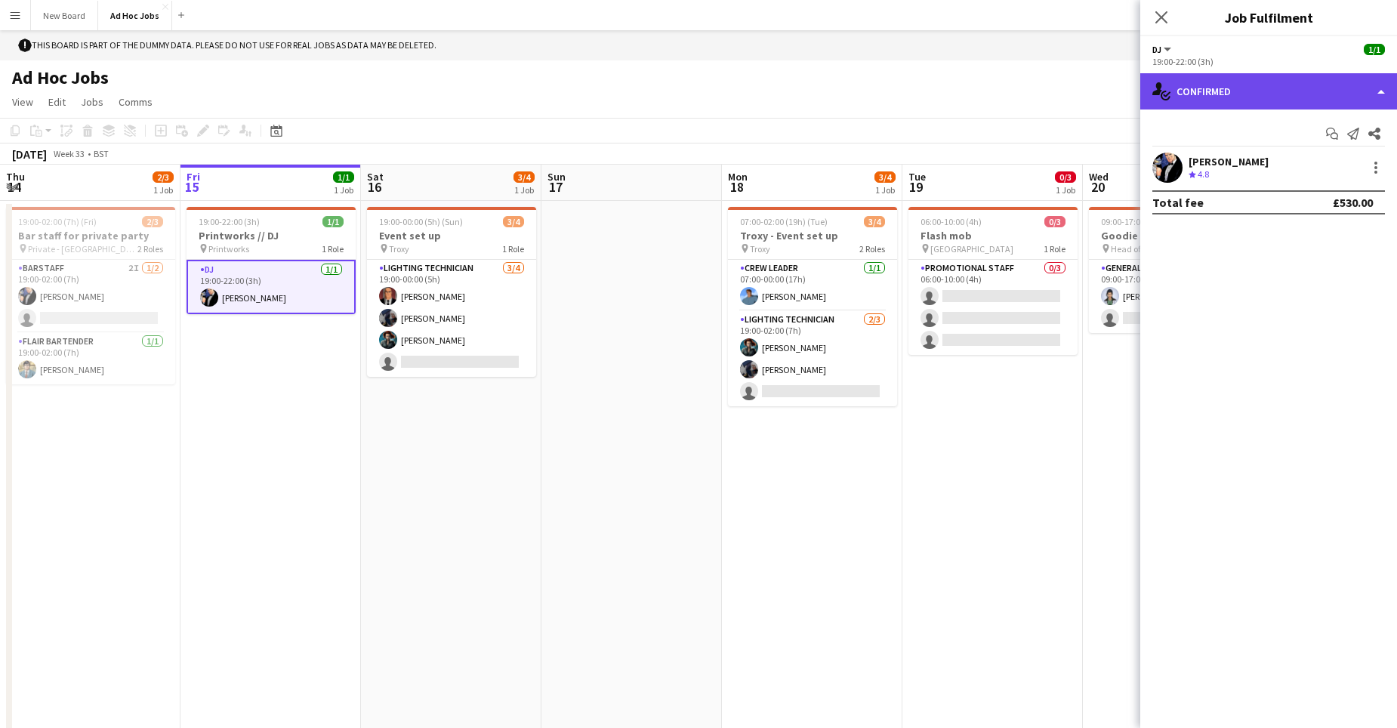
click at [1264, 90] on div "single-neutral-actions-check-2 Confirmed" at bounding box center [1269, 91] width 257 height 36
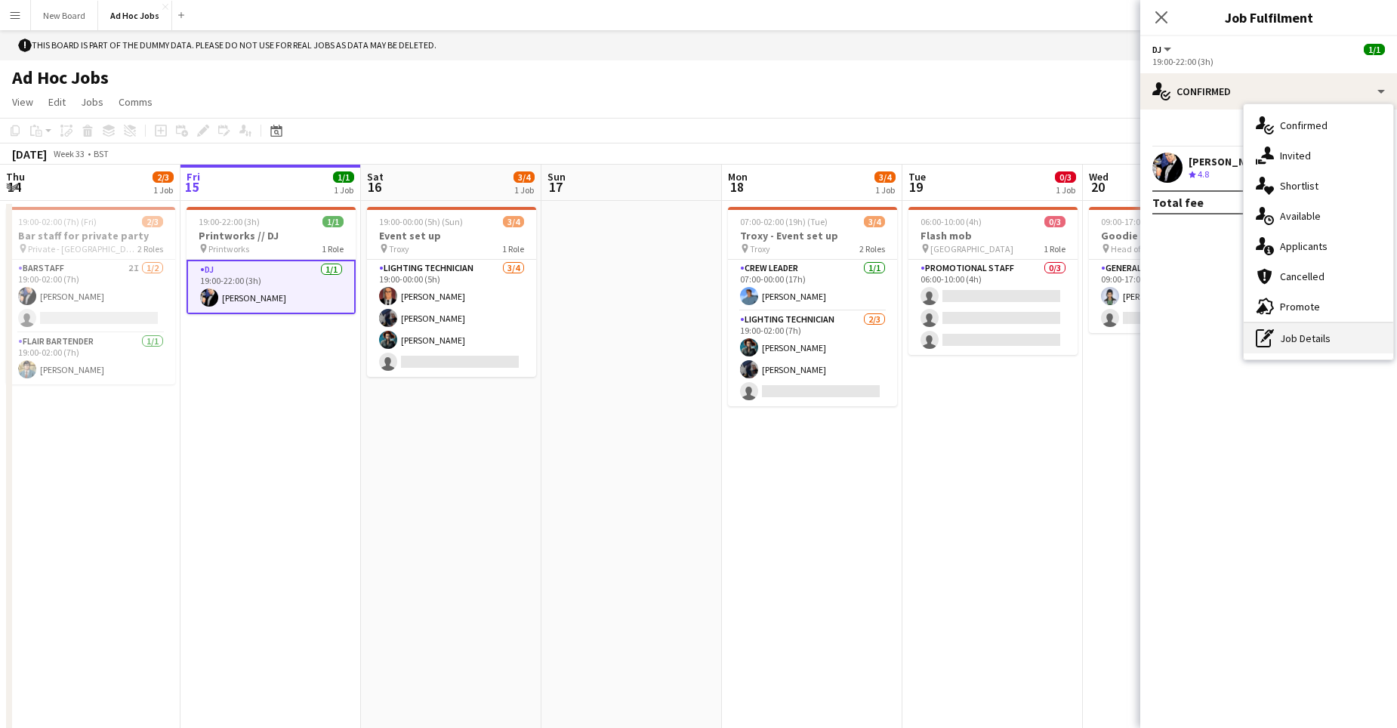
click at [1282, 338] on div "pen-write Job Details" at bounding box center [1319, 338] width 150 height 30
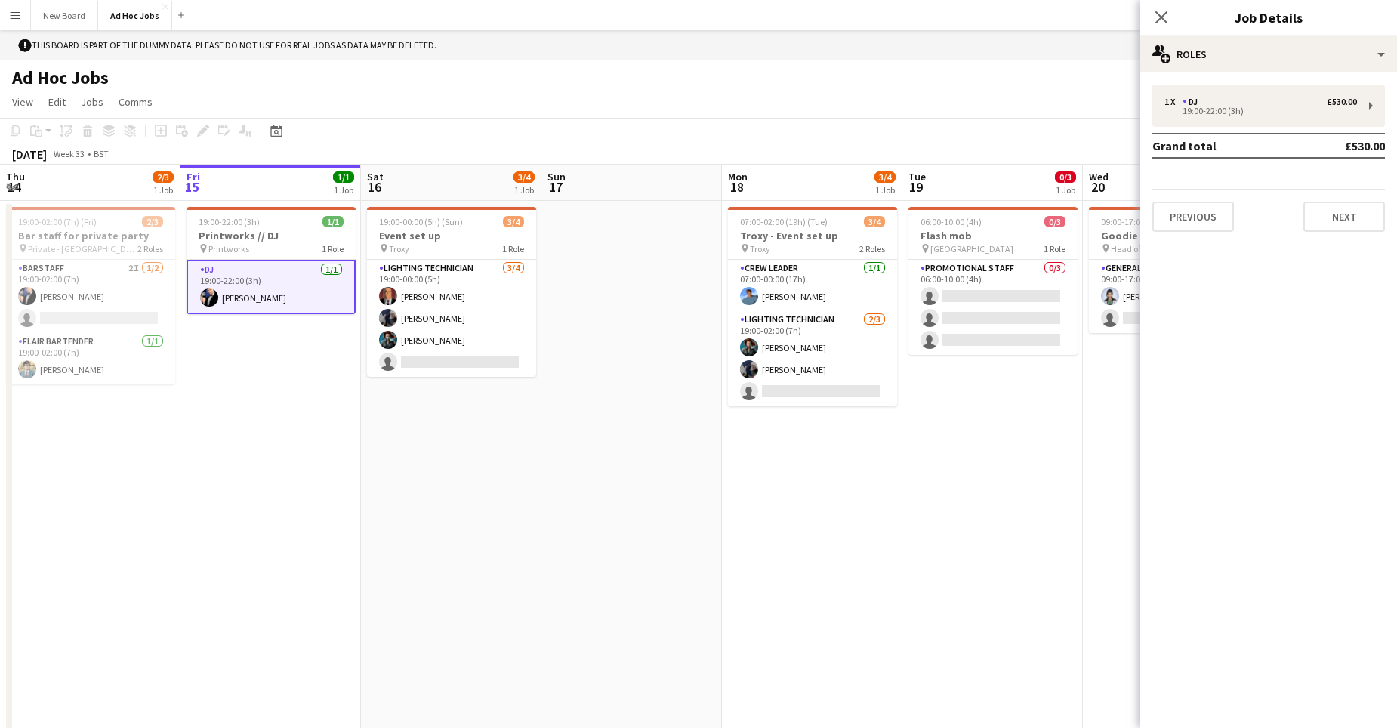
click at [11, 16] on app-icon "Menu" at bounding box center [15, 15] width 12 height 12
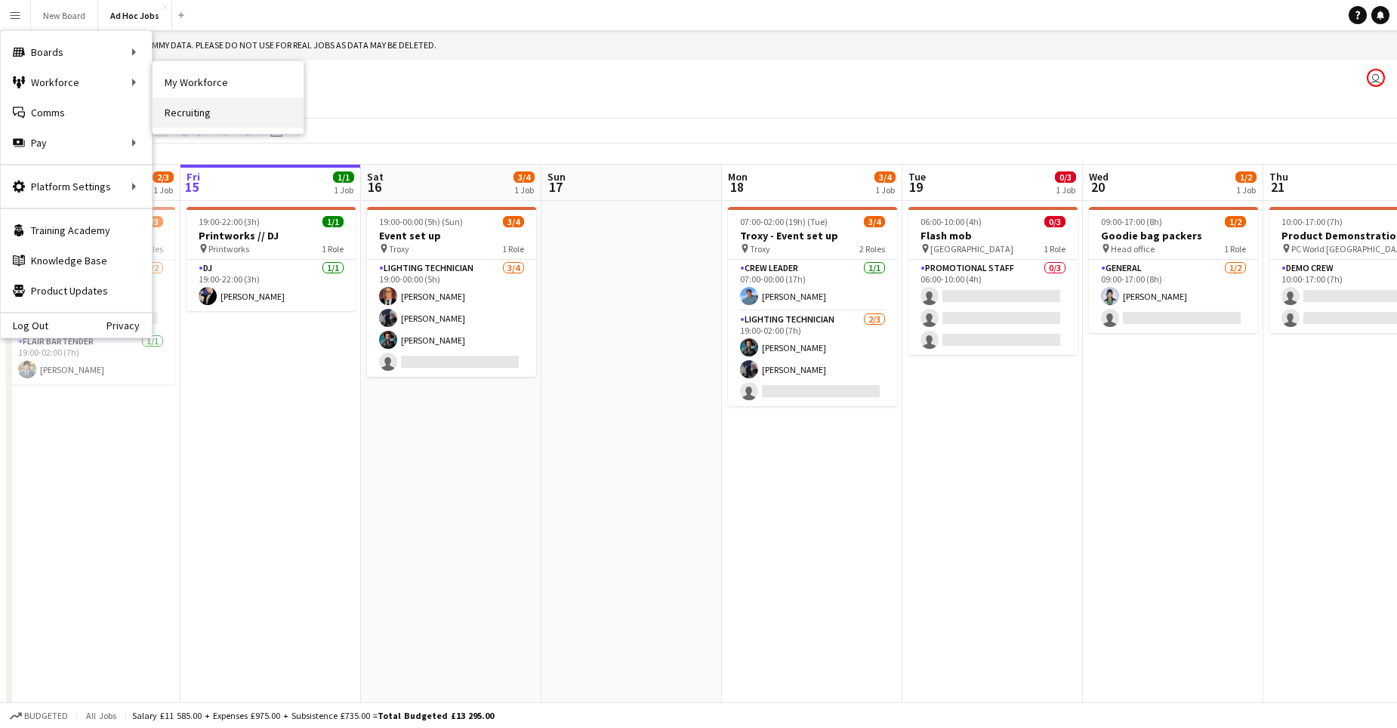
click at [207, 113] on link "Recruiting" at bounding box center [228, 112] width 151 height 30
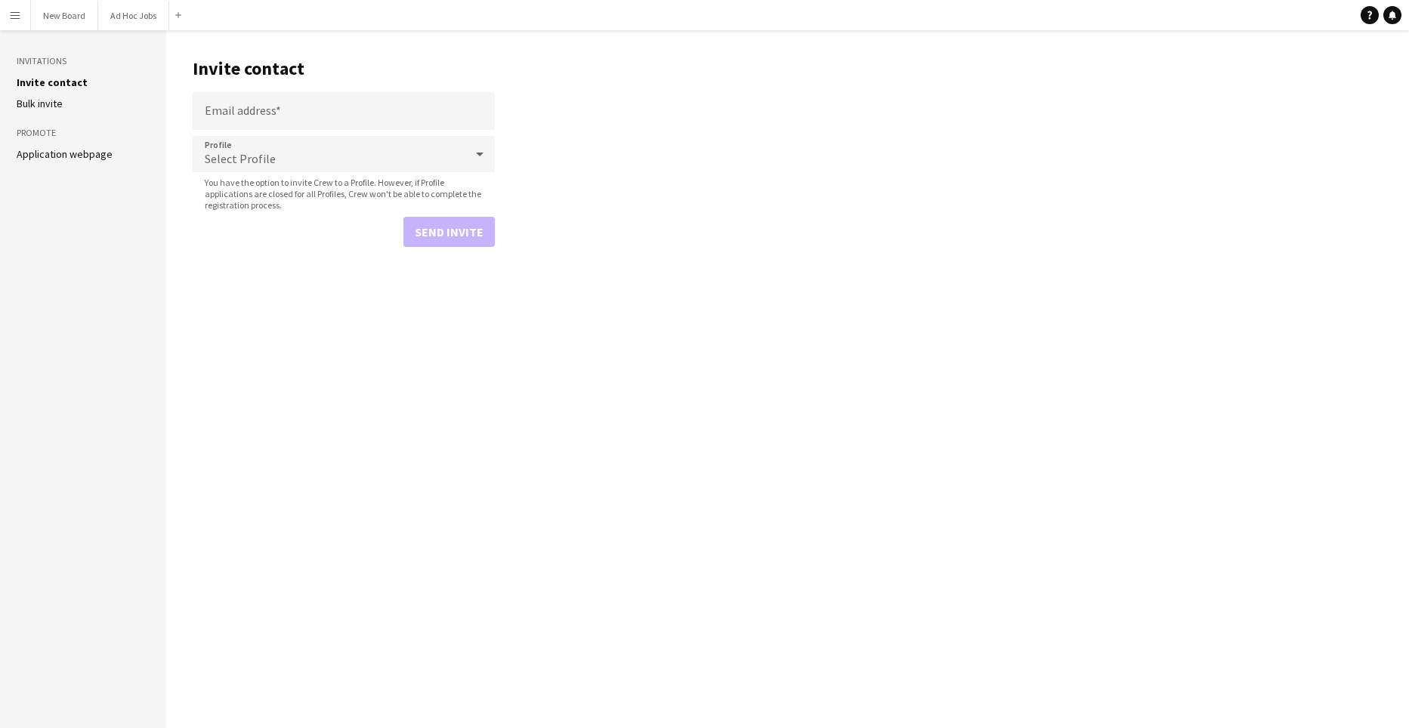
click at [90, 156] on link "Application webpage" at bounding box center [65, 154] width 96 height 14
